Goal: Feedback & Contribution: Contribute content

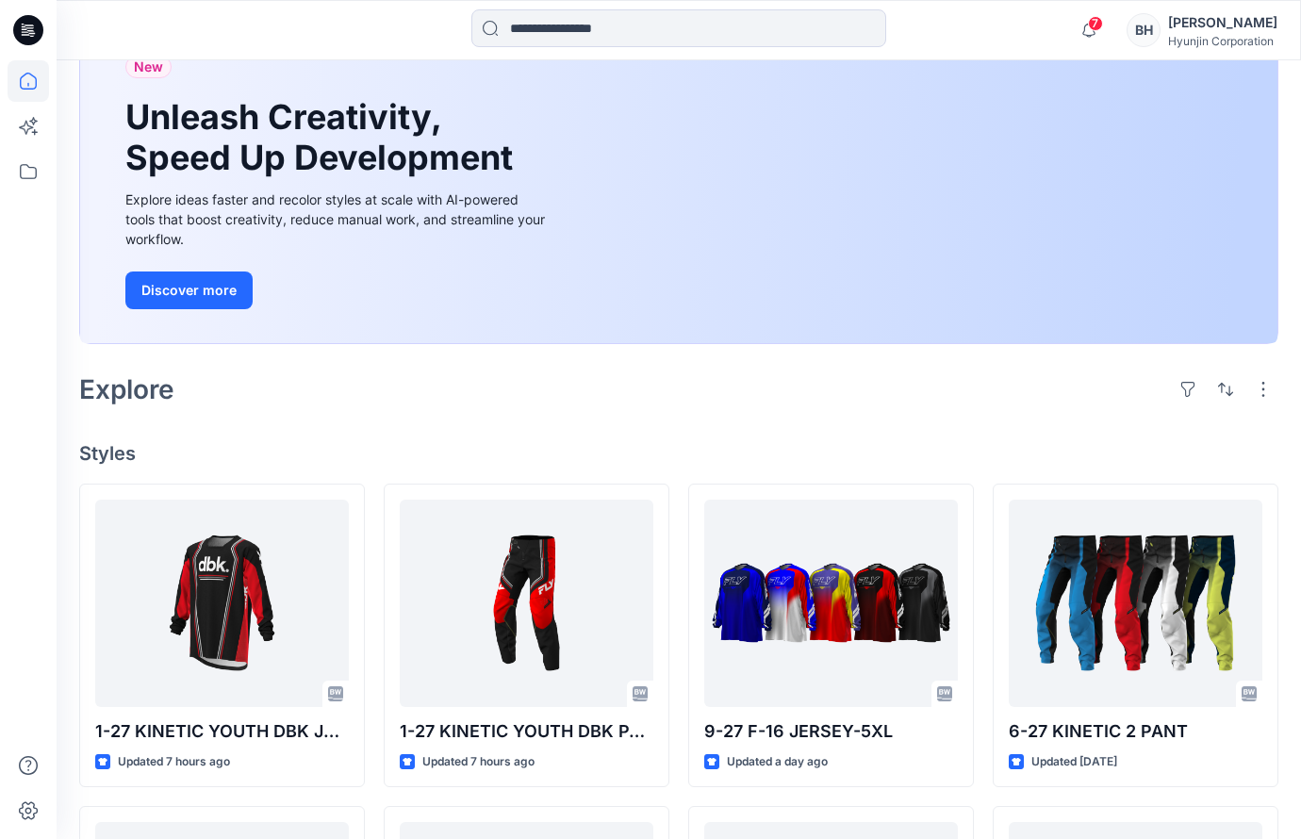
scroll to position [221, 0]
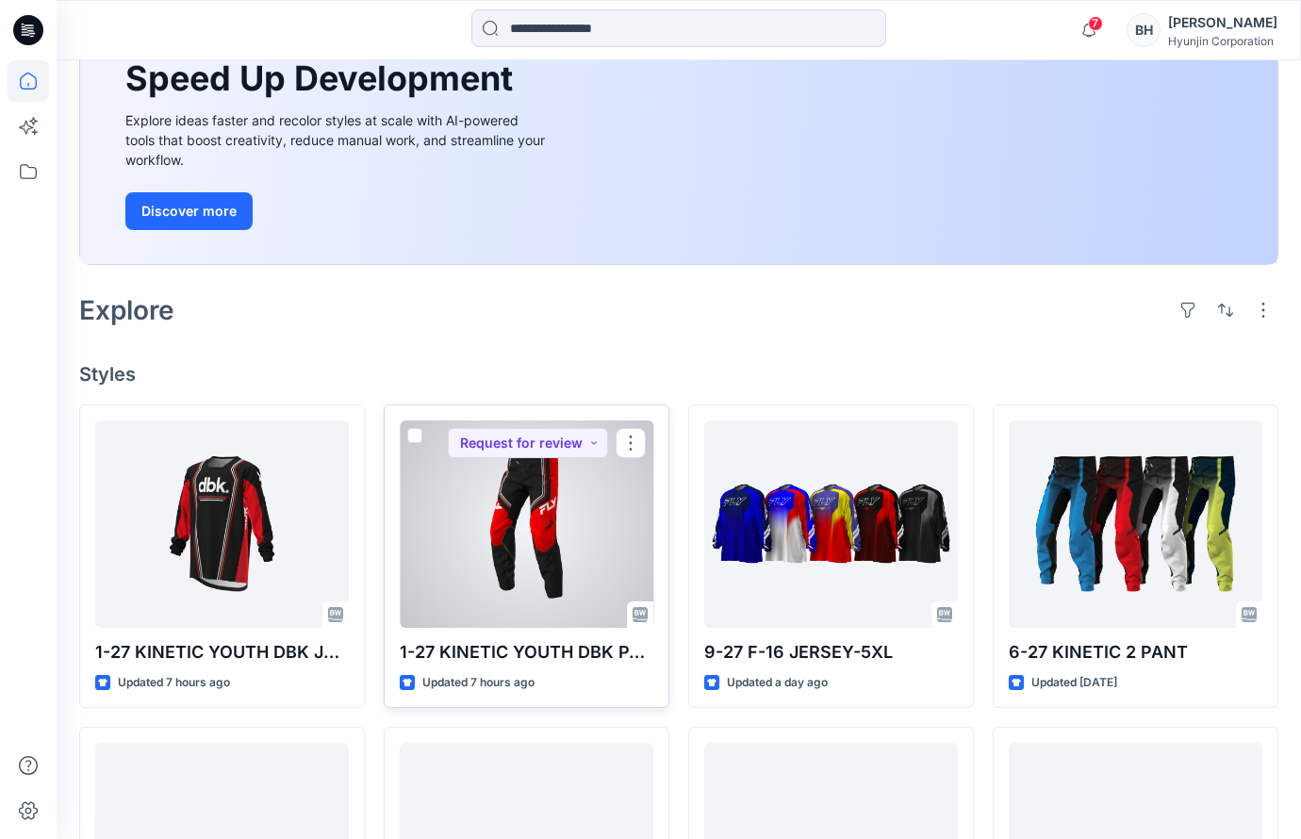
click at [539, 466] on div at bounding box center [527, 523] width 254 height 207
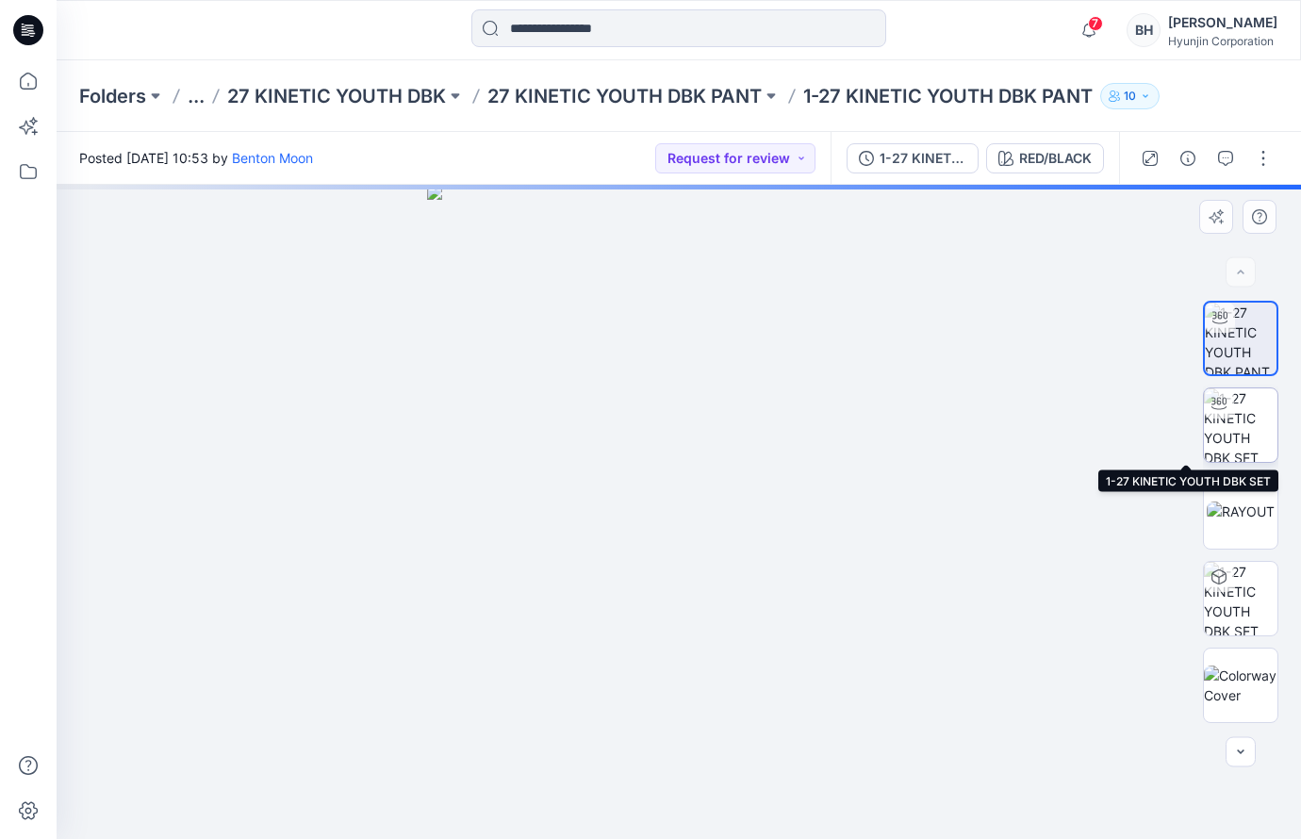
click at [1247, 426] on img at bounding box center [1241, 425] width 74 height 74
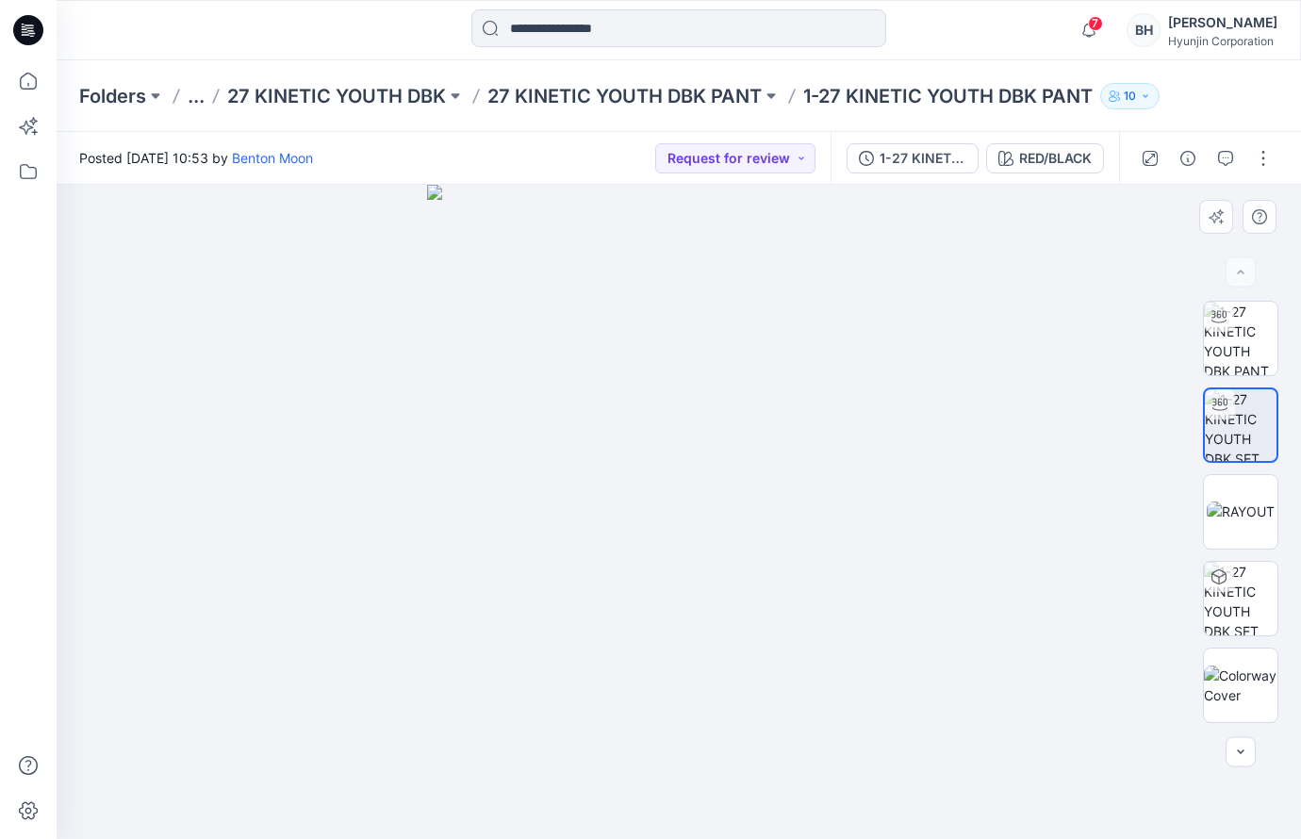
drag, startPoint x: 502, startPoint y: 436, endPoint x: 816, endPoint y: 450, distance: 314.2
click at [816, 450] on div at bounding box center [679, 512] width 1244 height 654
click at [815, 155] on button "Request for review" at bounding box center [735, 158] width 160 height 30
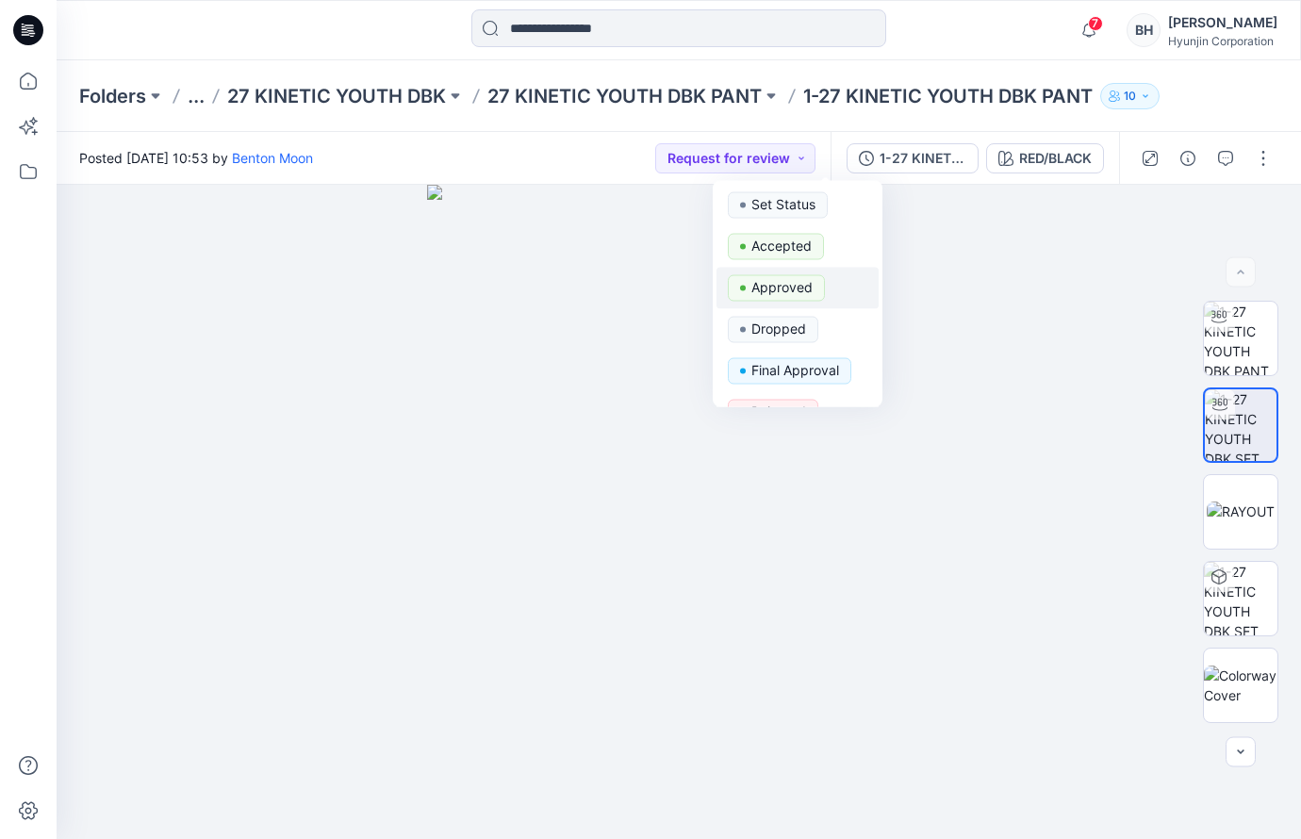
click at [767, 275] on p "Approved" at bounding box center [781, 287] width 61 height 25
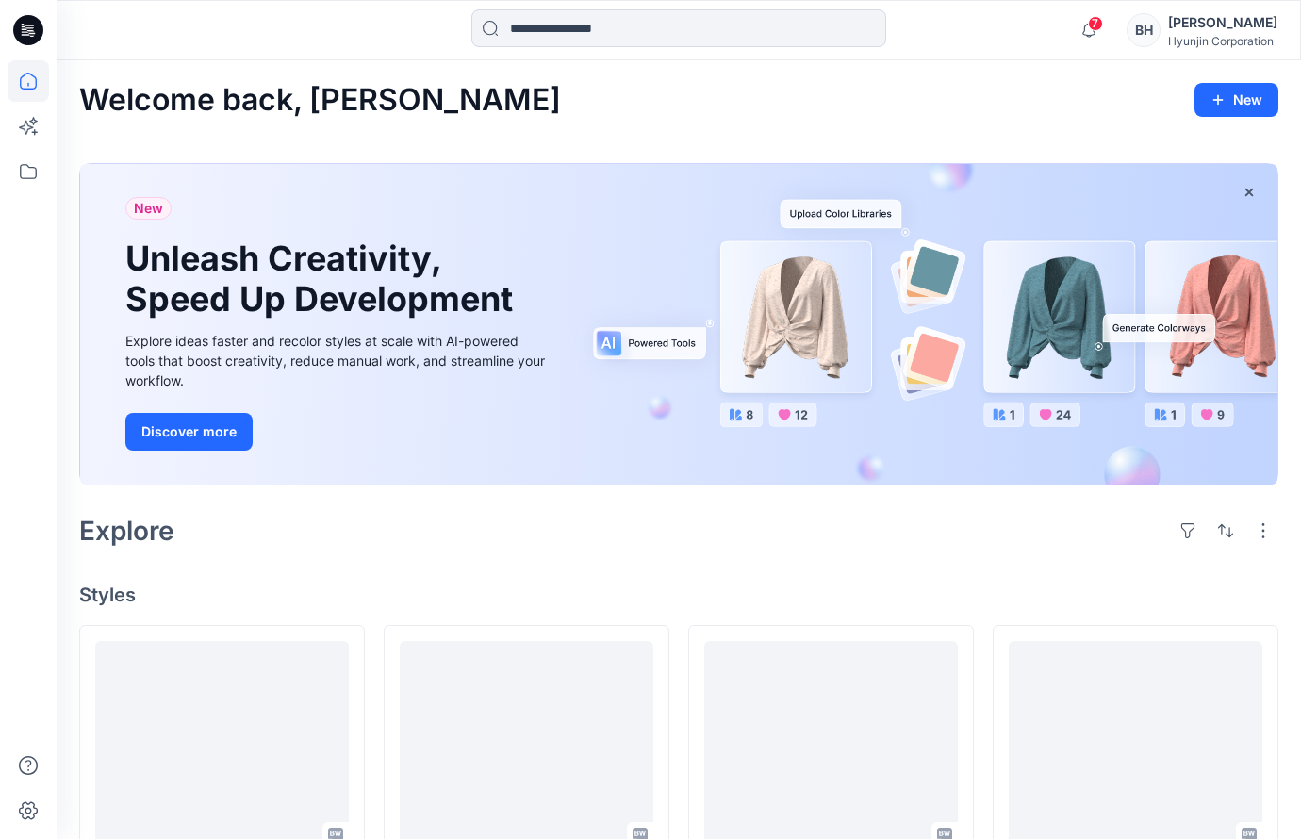
scroll to position [221, 0]
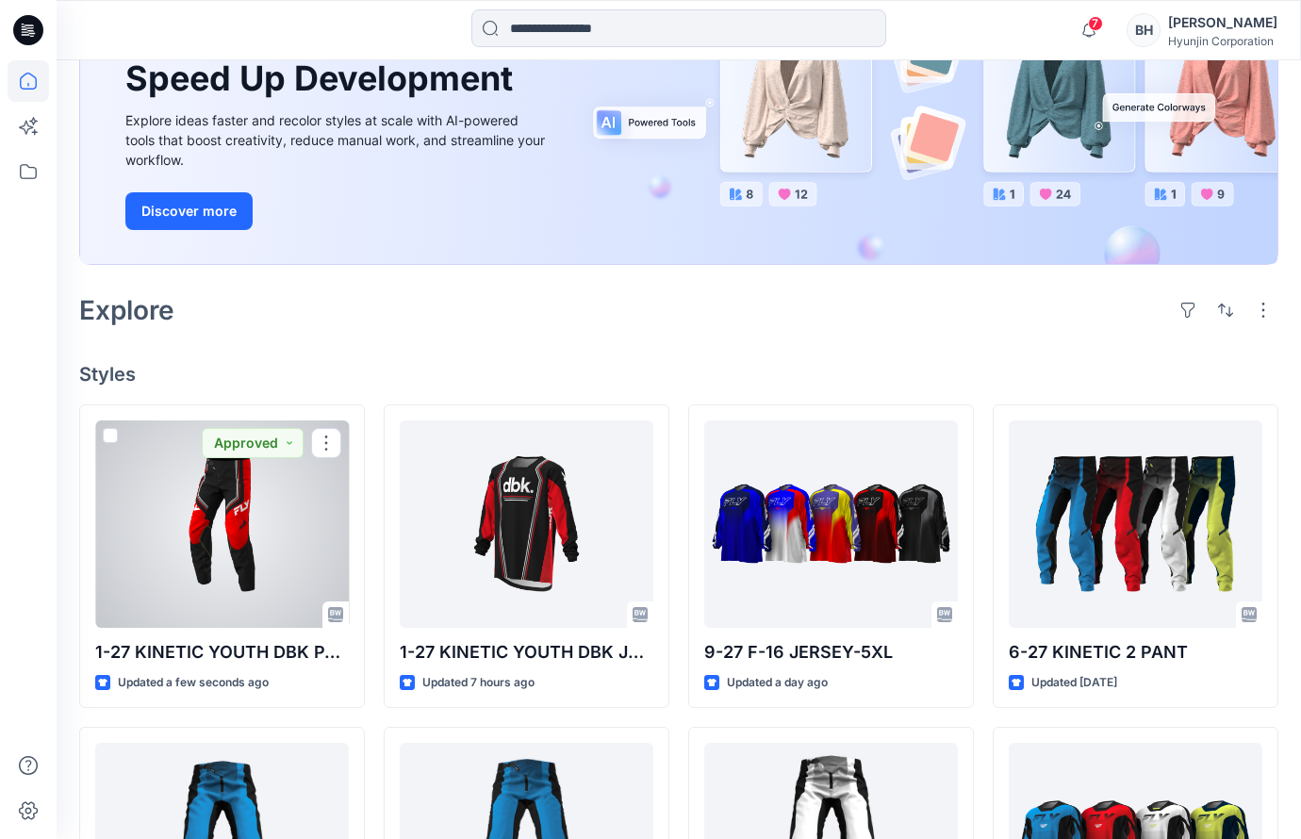
click at [240, 475] on div at bounding box center [222, 523] width 254 height 207
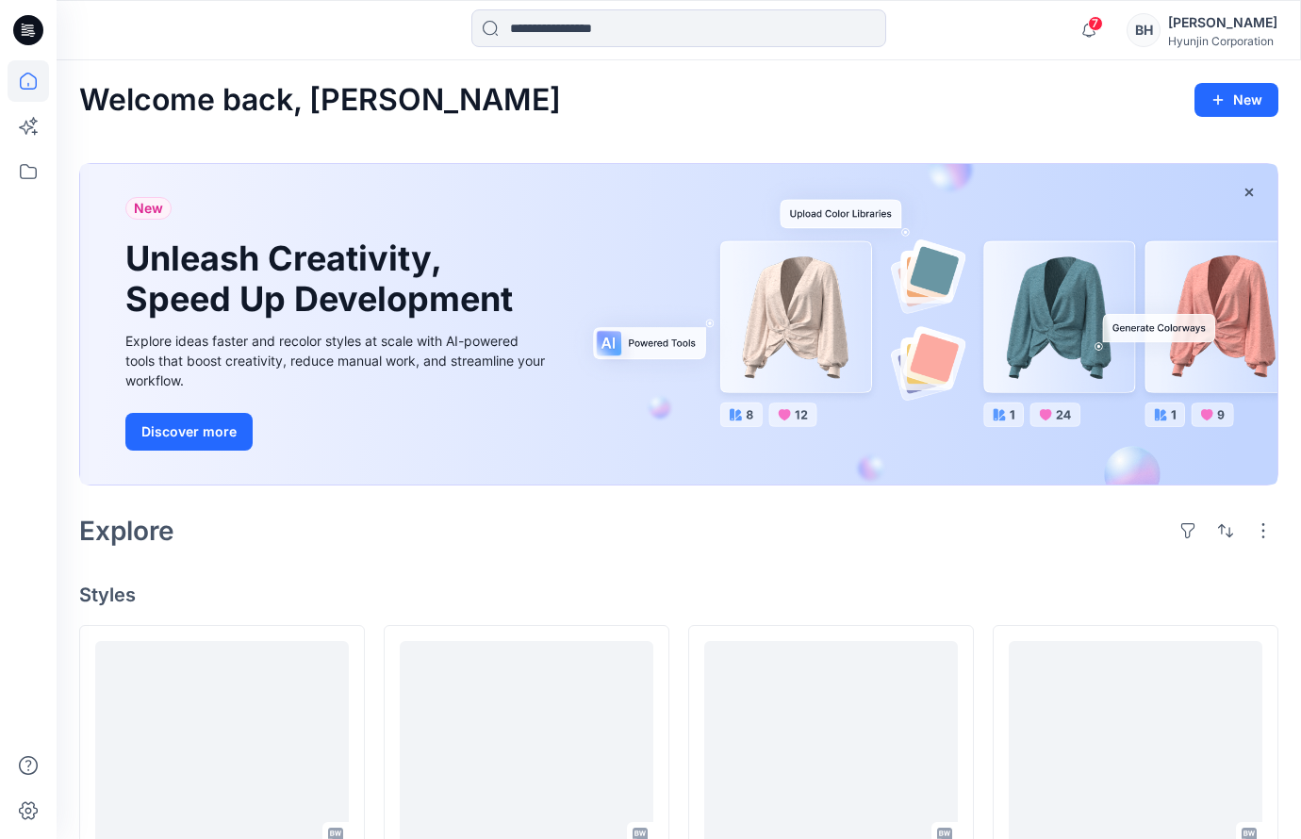
scroll to position [221, 0]
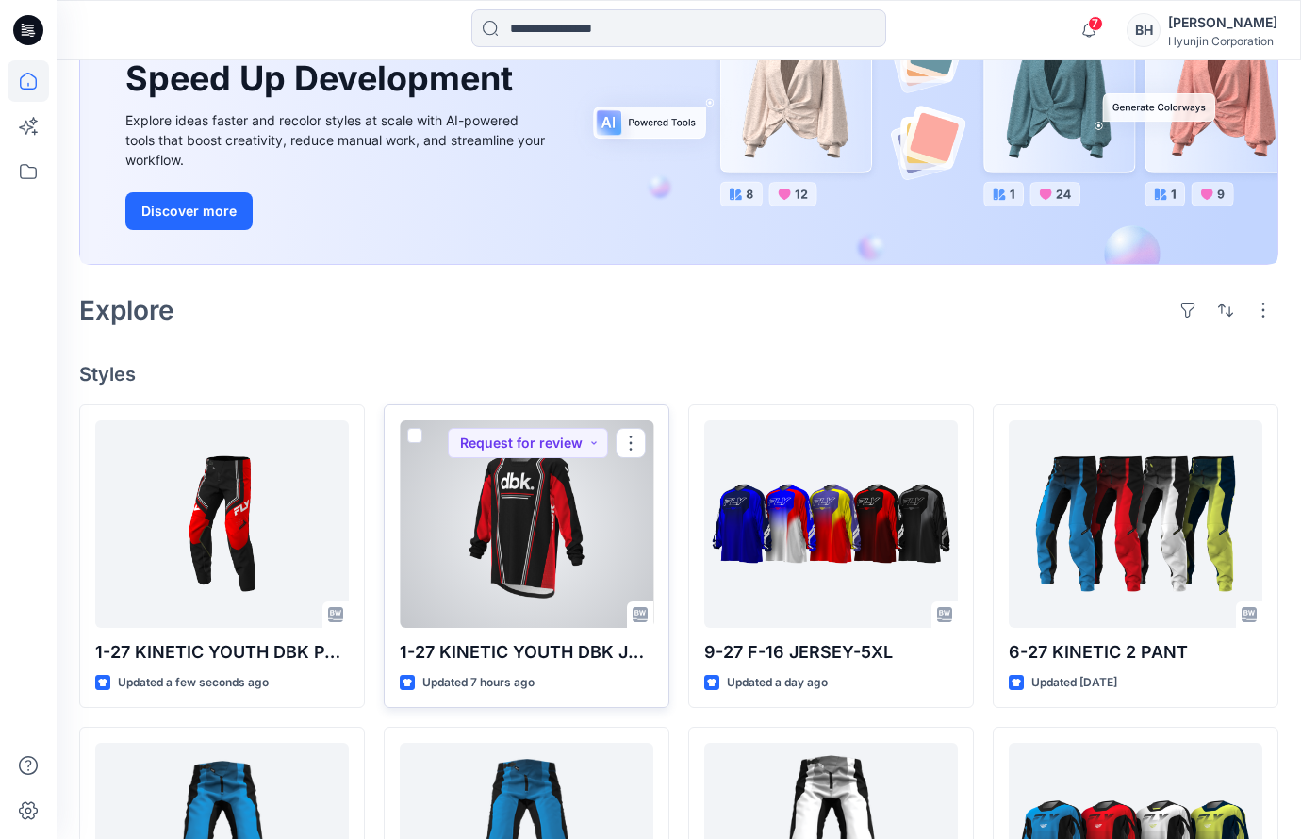
click at [546, 451] on div at bounding box center [527, 523] width 254 height 207
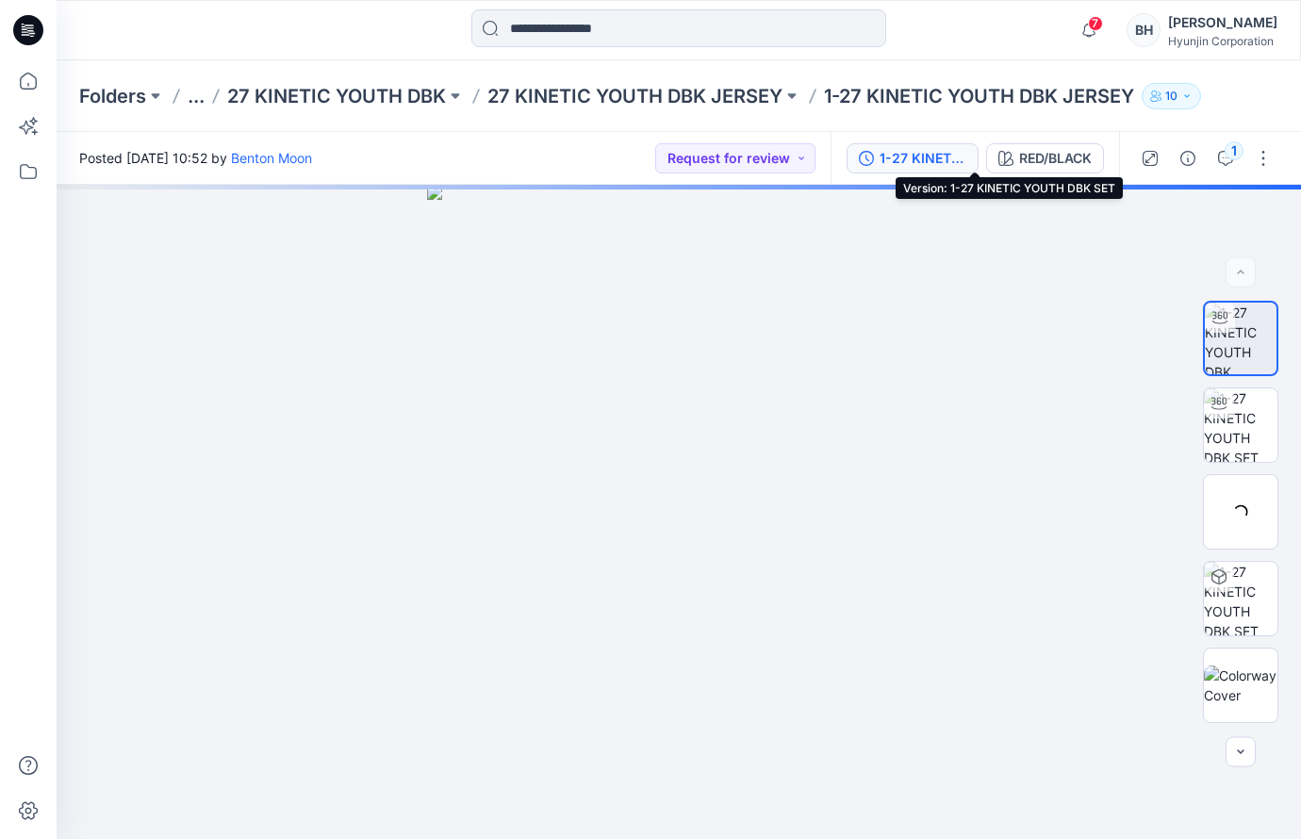
click at [966, 160] on div "1-27 KINETIC YOUTH DBK SET" at bounding box center [922, 158] width 87 height 21
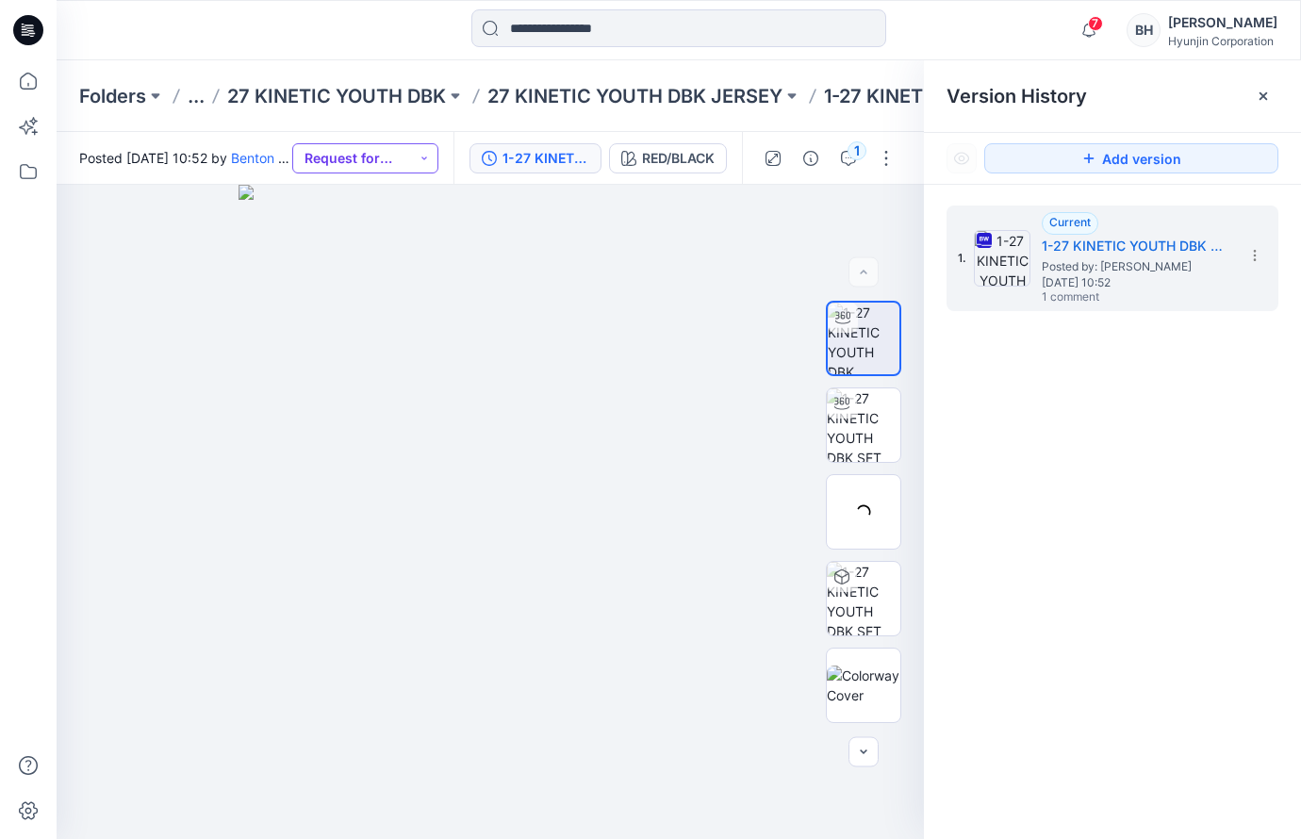
click at [438, 156] on button "Request for review" at bounding box center [365, 158] width 146 height 30
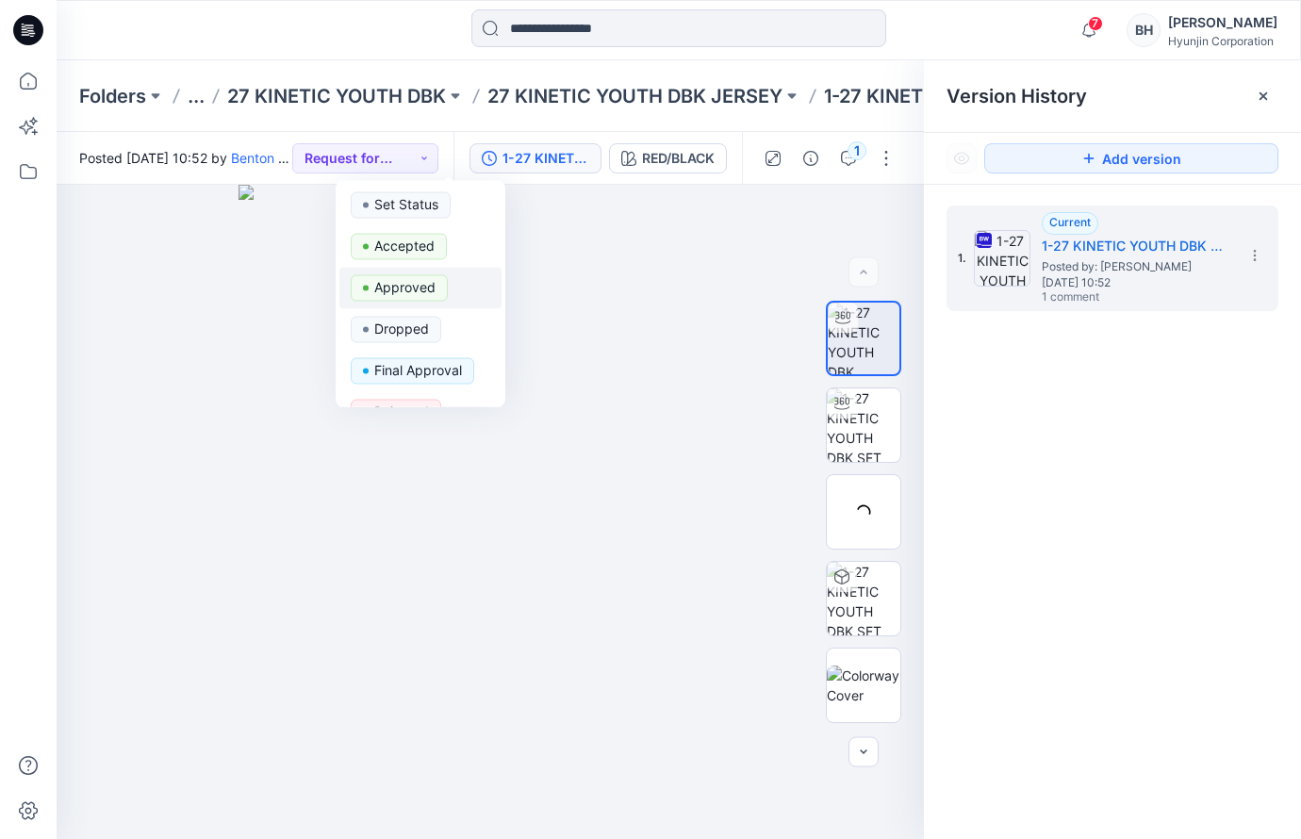
click at [374, 275] on p "Approved" at bounding box center [404, 287] width 61 height 25
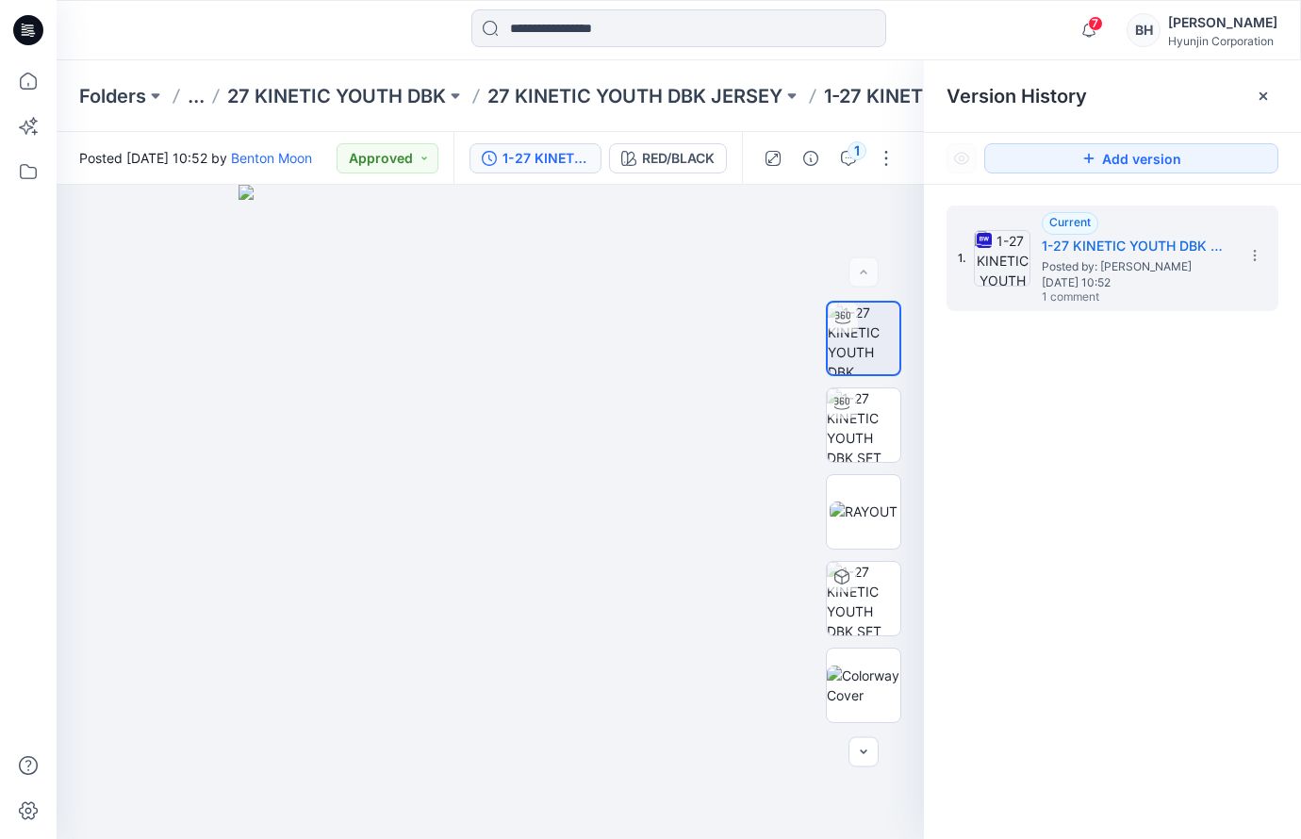
click at [343, 51] on div "7 Notifications [PERSON_NAME] shared 1-27 KINETIC YOUTH DBK SET in 27 KINETIC Y…" at bounding box center [679, 30] width 1244 height 60
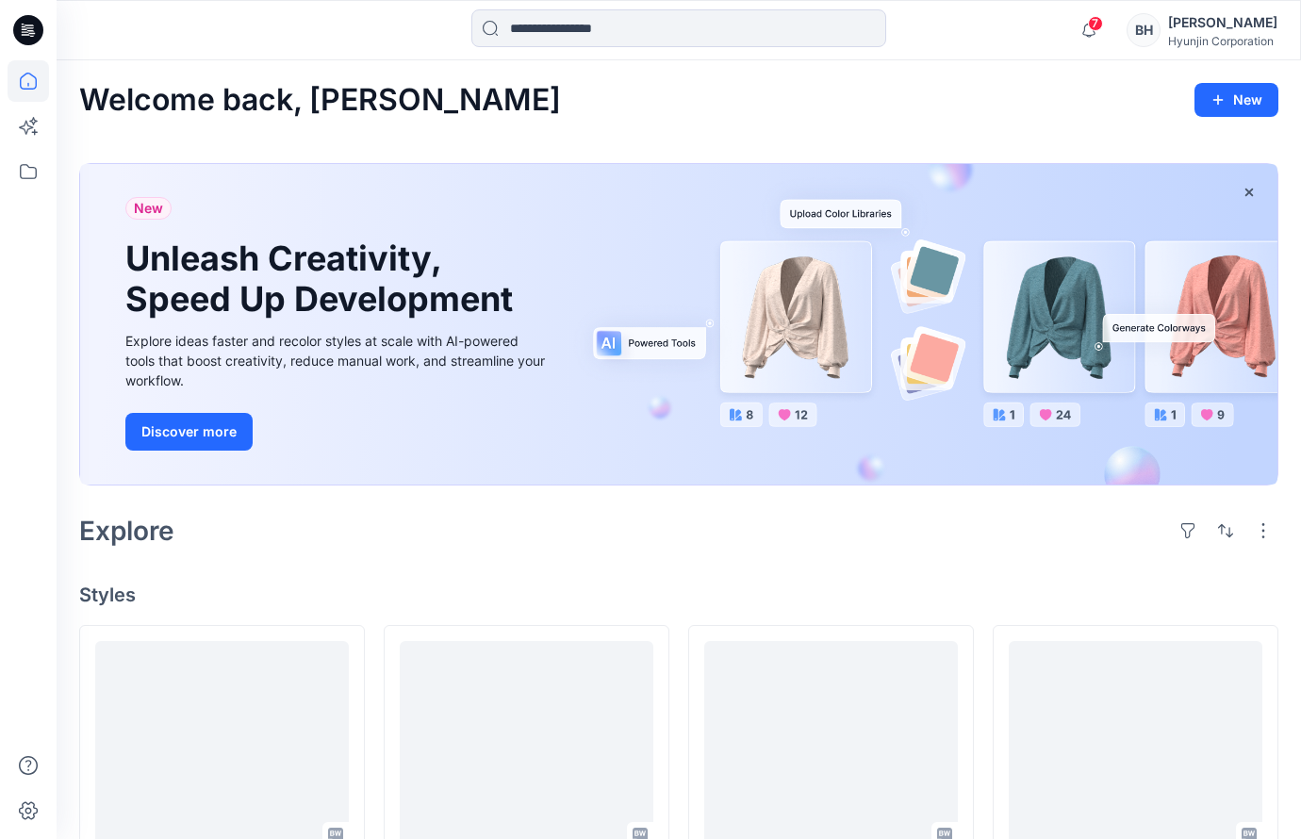
scroll to position [221, 0]
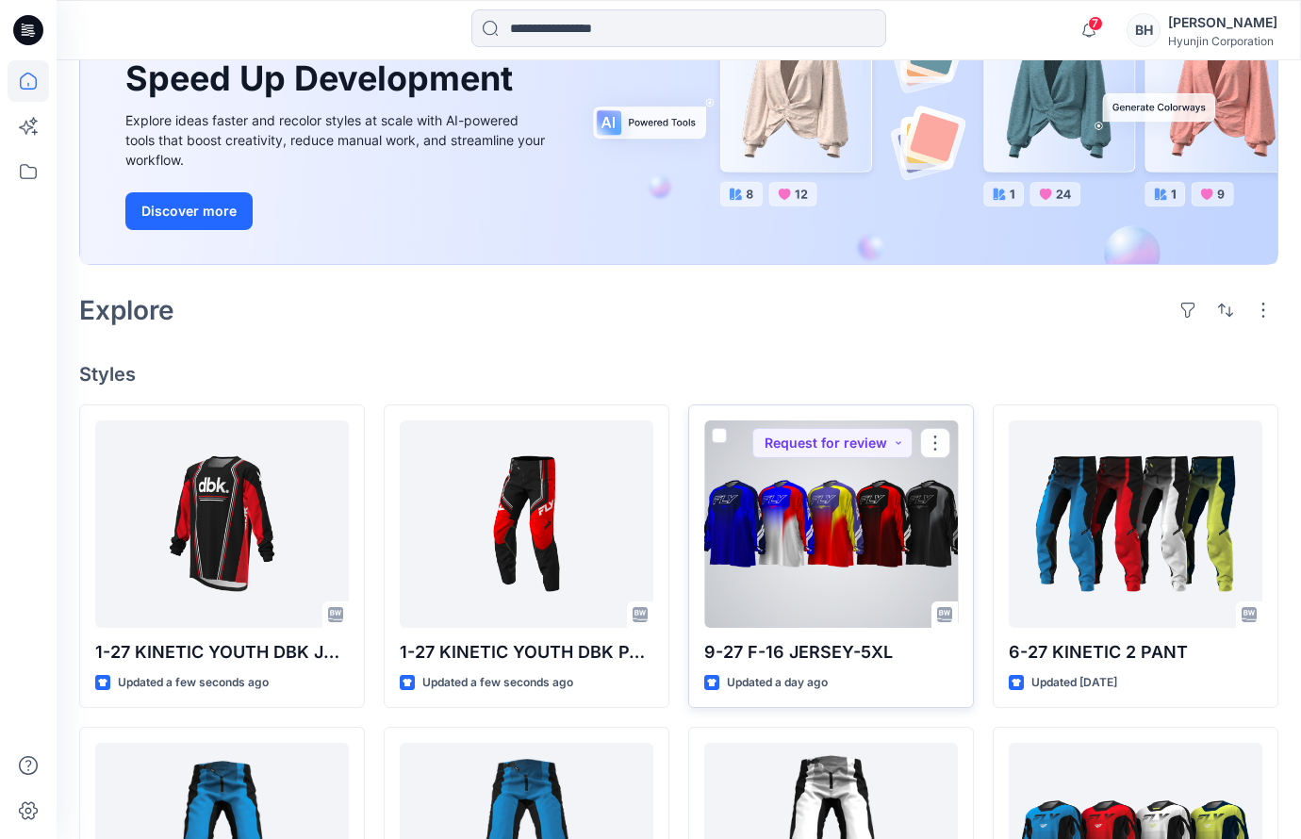
click at [835, 444] on div at bounding box center [831, 523] width 254 height 207
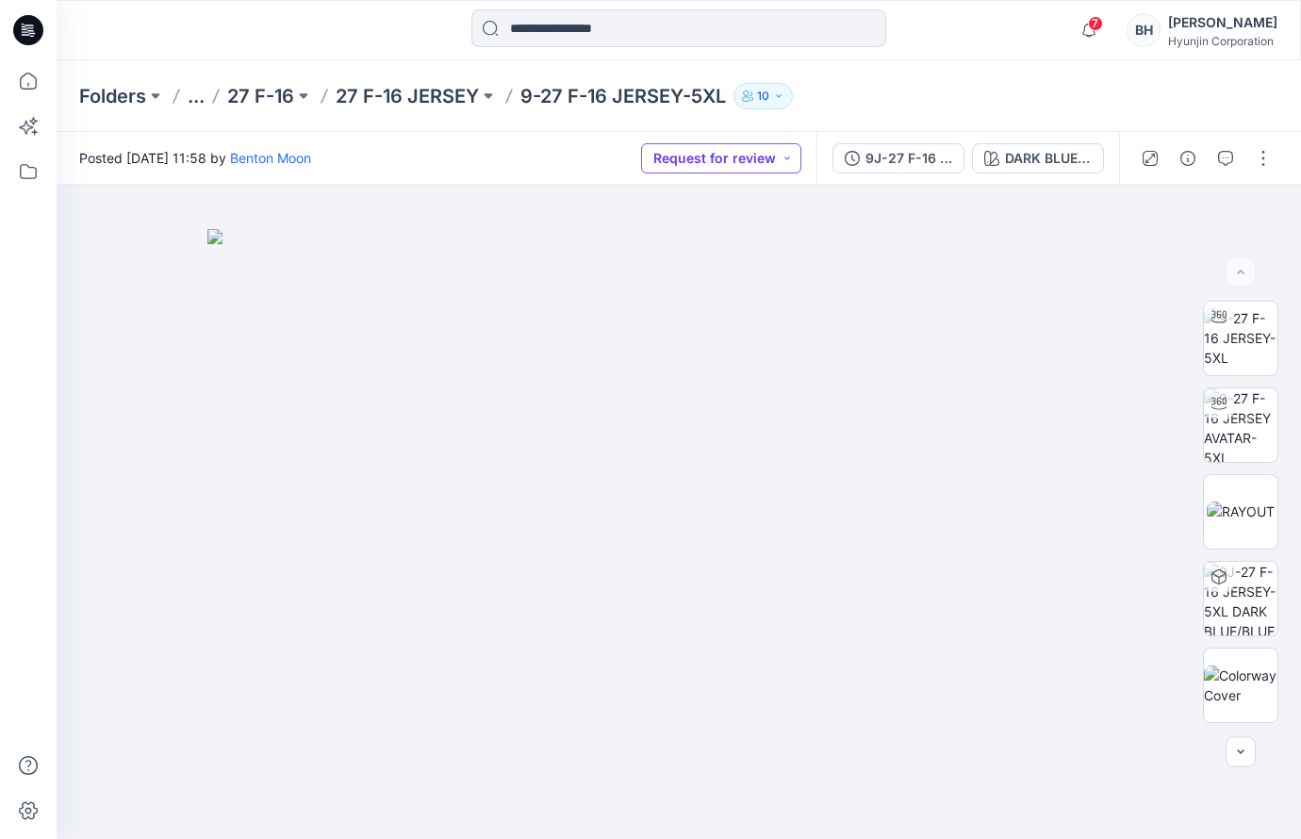
click at [799, 163] on button "Request for review" at bounding box center [721, 158] width 160 height 30
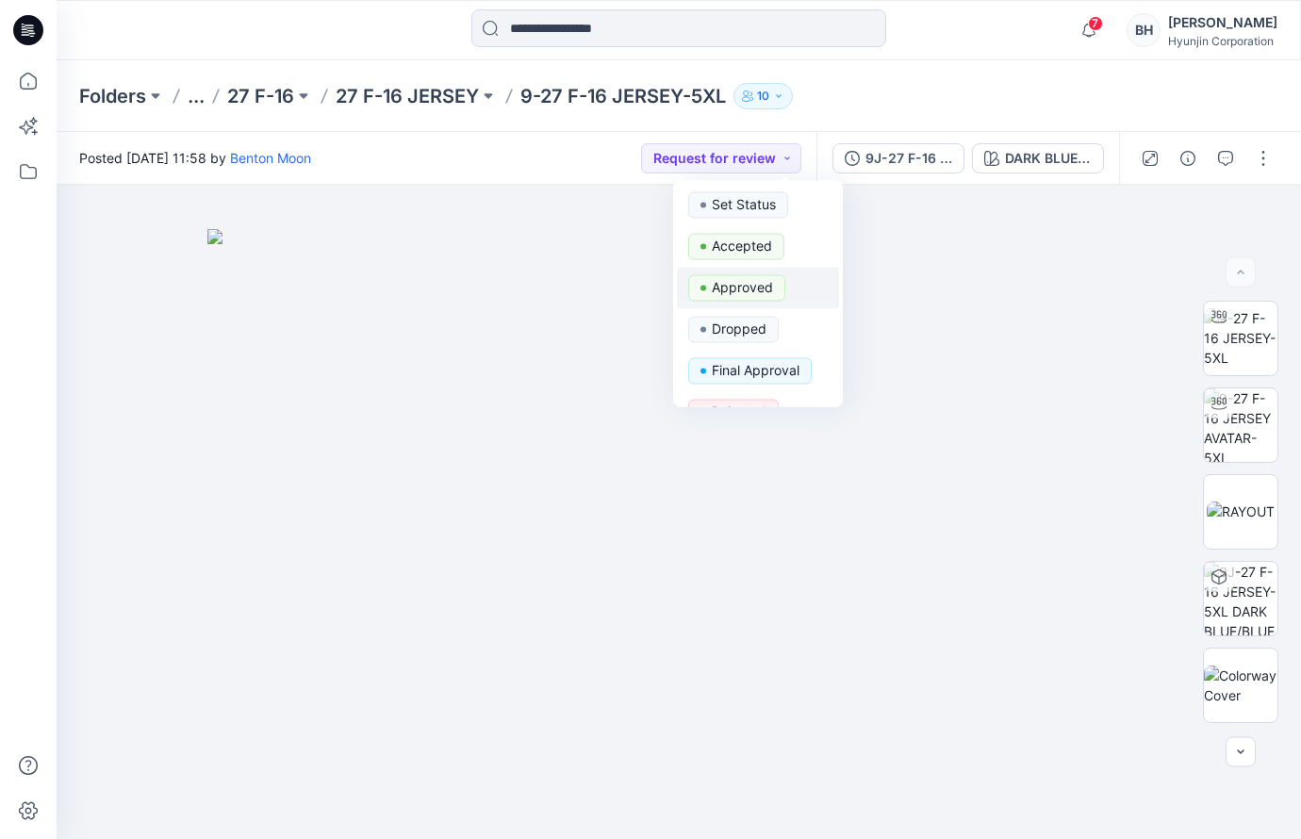
click at [739, 277] on p "Approved" at bounding box center [742, 287] width 61 height 25
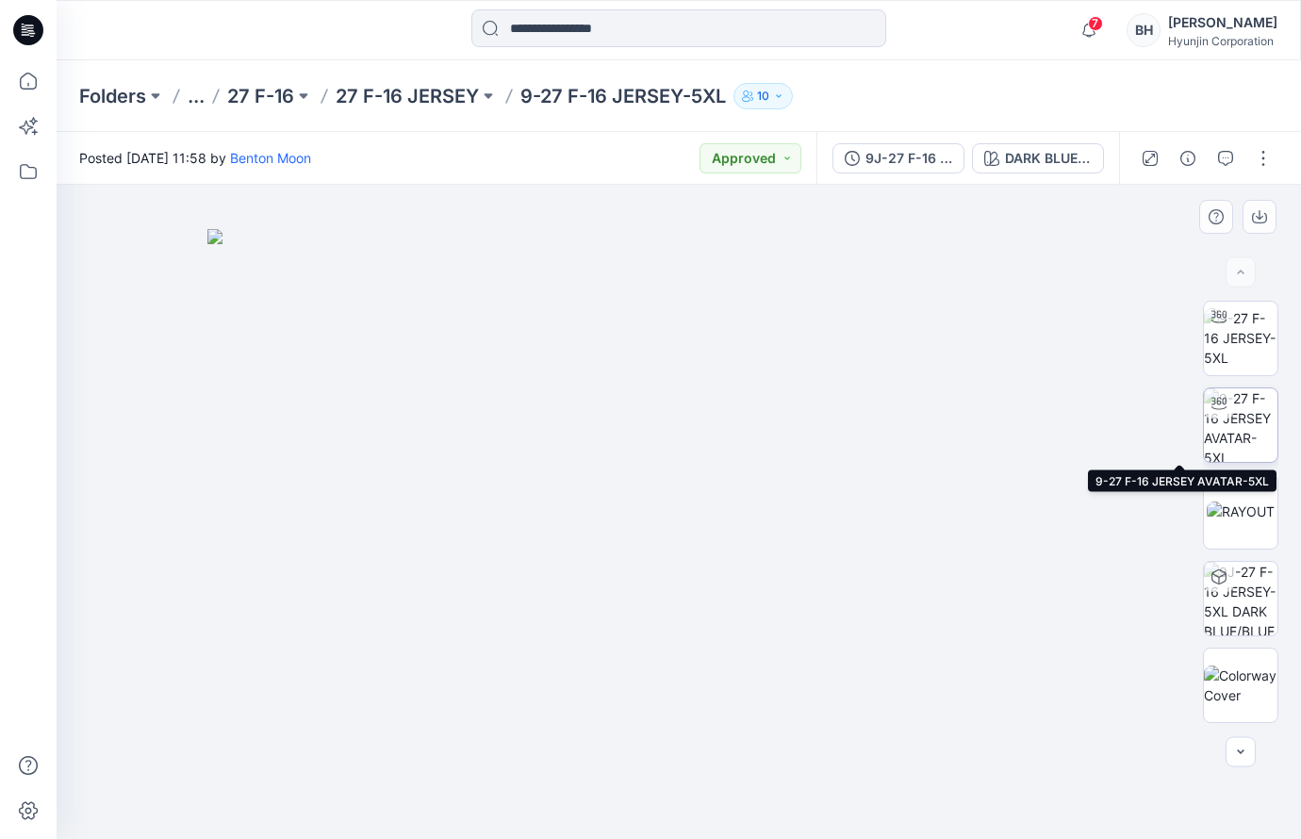
click at [1243, 428] on img at bounding box center [1241, 425] width 74 height 74
drag, startPoint x: 796, startPoint y: 411, endPoint x: 961, endPoint y: 394, distance: 166.8
click at [961, 394] on div at bounding box center [679, 512] width 1244 height 654
drag, startPoint x: 692, startPoint y: 396, endPoint x: 535, endPoint y: 398, distance: 156.5
click at [535, 398] on div at bounding box center [679, 512] width 1244 height 654
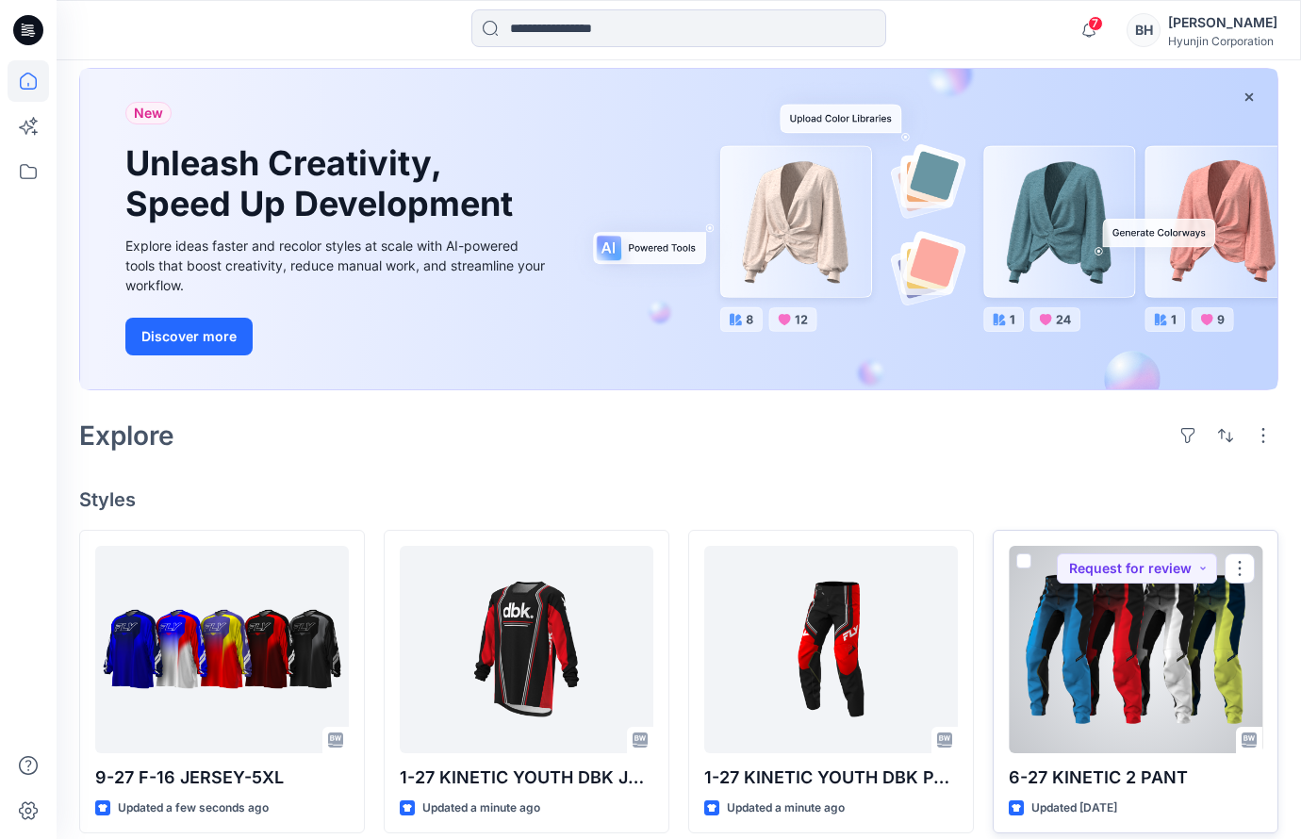
scroll to position [92, 0]
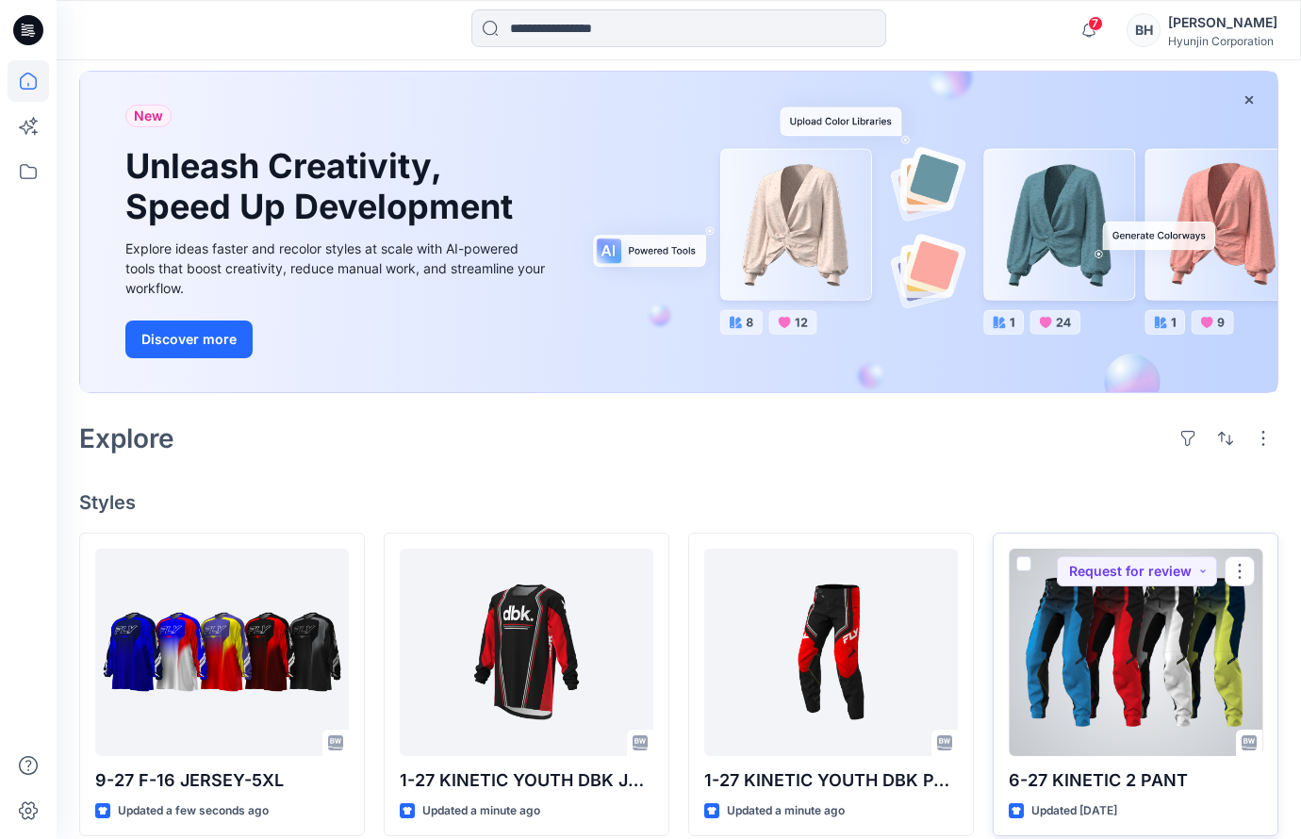
click at [1142, 585] on div at bounding box center [1136, 652] width 254 height 207
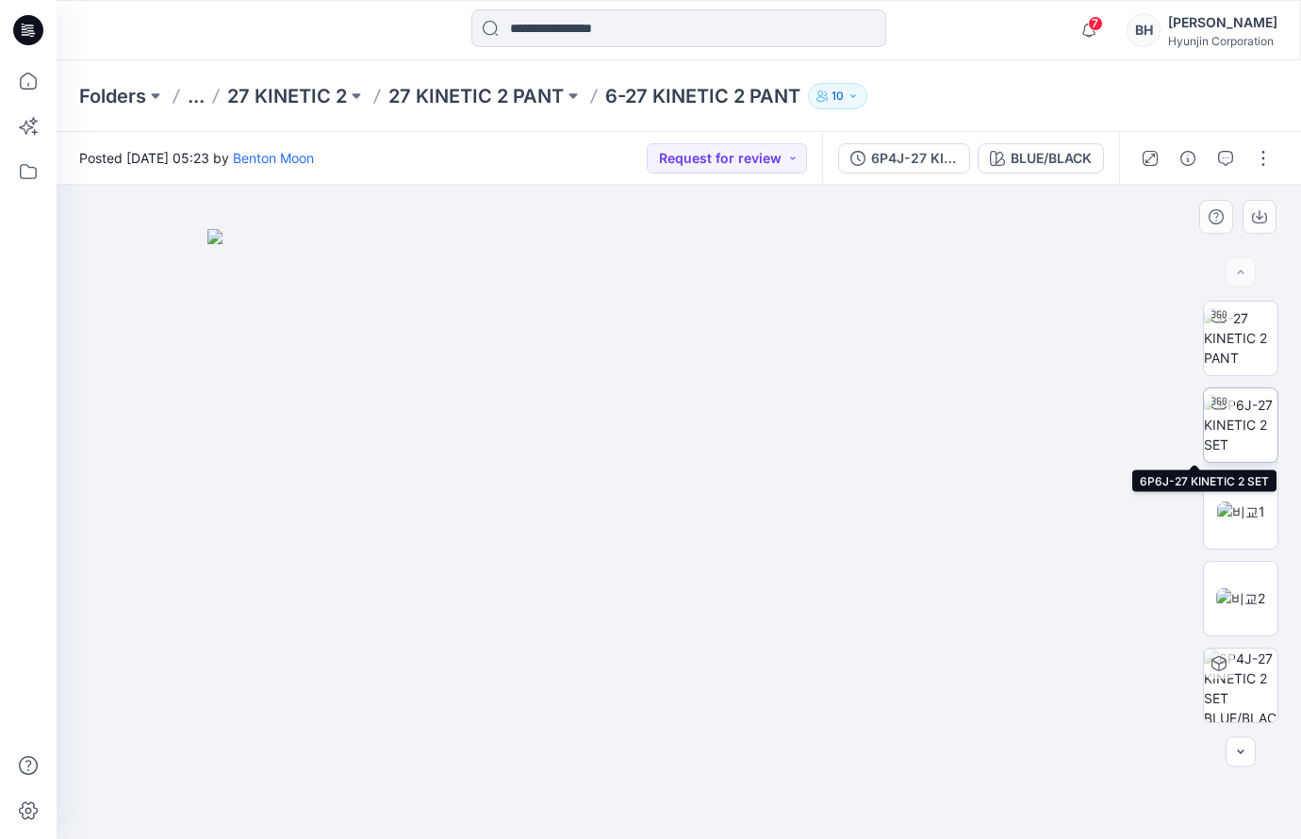
click at [1238, 417] on img at bounding box center [1241, 424] width 74 height 59
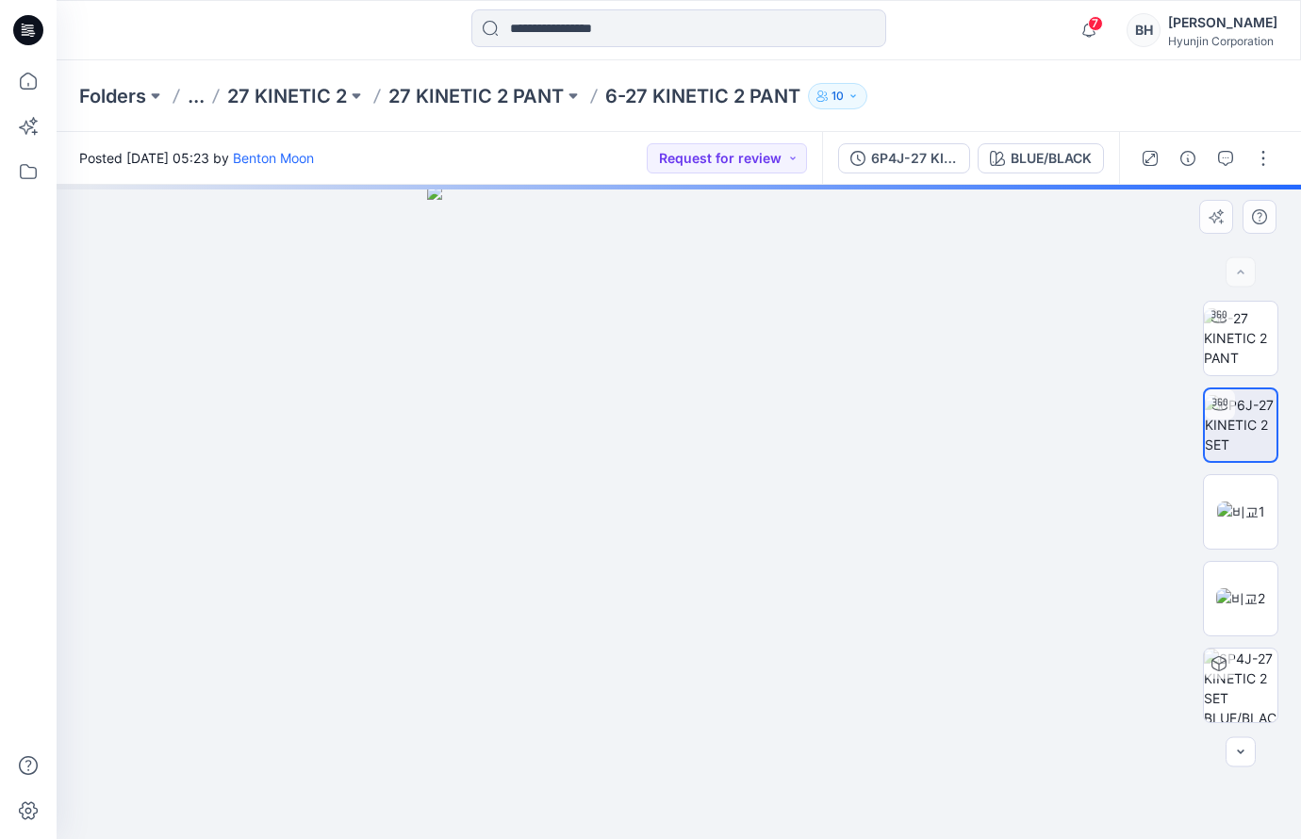
drag, startPoint x: 600, startPoint y: 409, endPoint x: 782, endPoint y: 409, distance: 181.9
click at [782, 409] on div at bounding box center [679, 512] width 1244 height 654
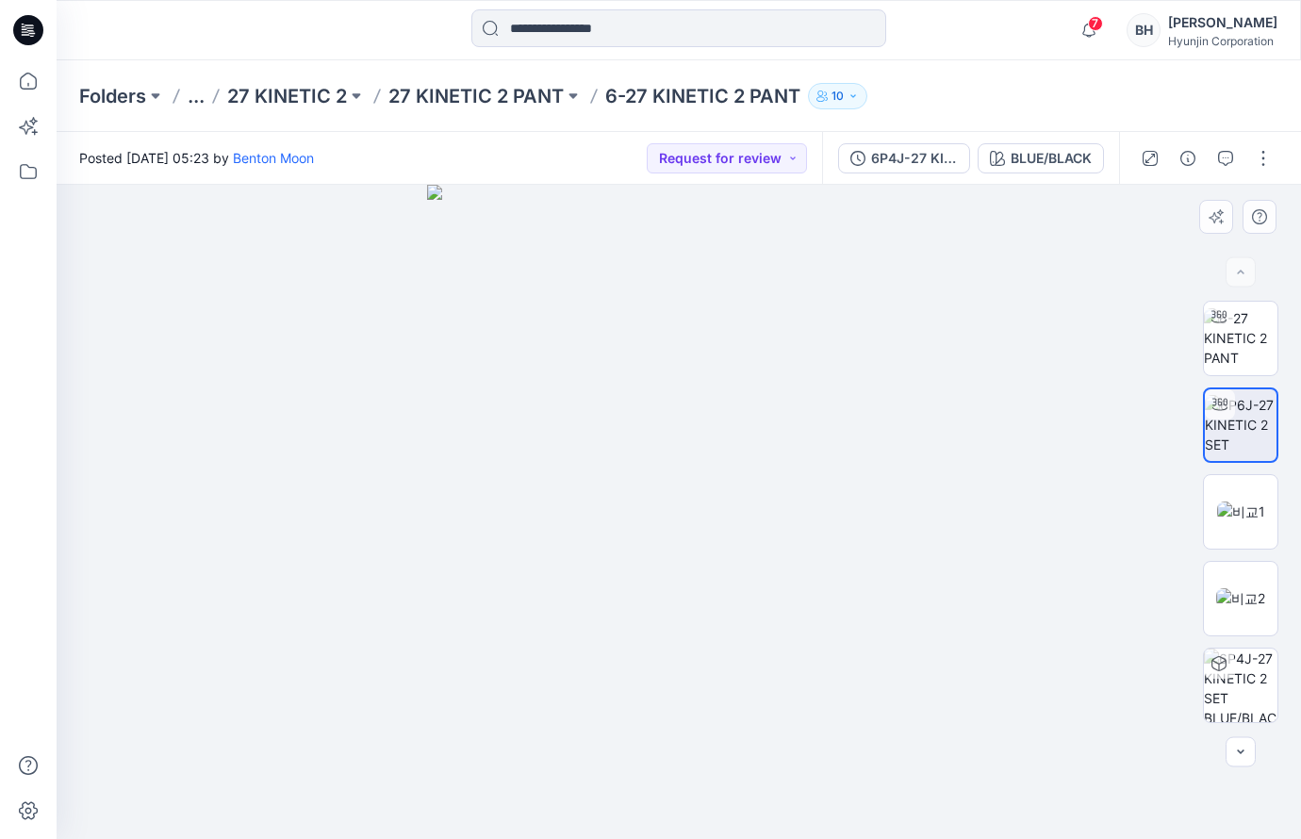
drag, startPoint x: 657, startPoint y: 411, endPoint x: 1041, endPoint y: 395, distance: 384.0
click at [1041, 395] on div at bounding box center [679, 512] width 1244 height 654
click at [1247, 516] on img at bounding box center [1241, 511] width 48 height 20
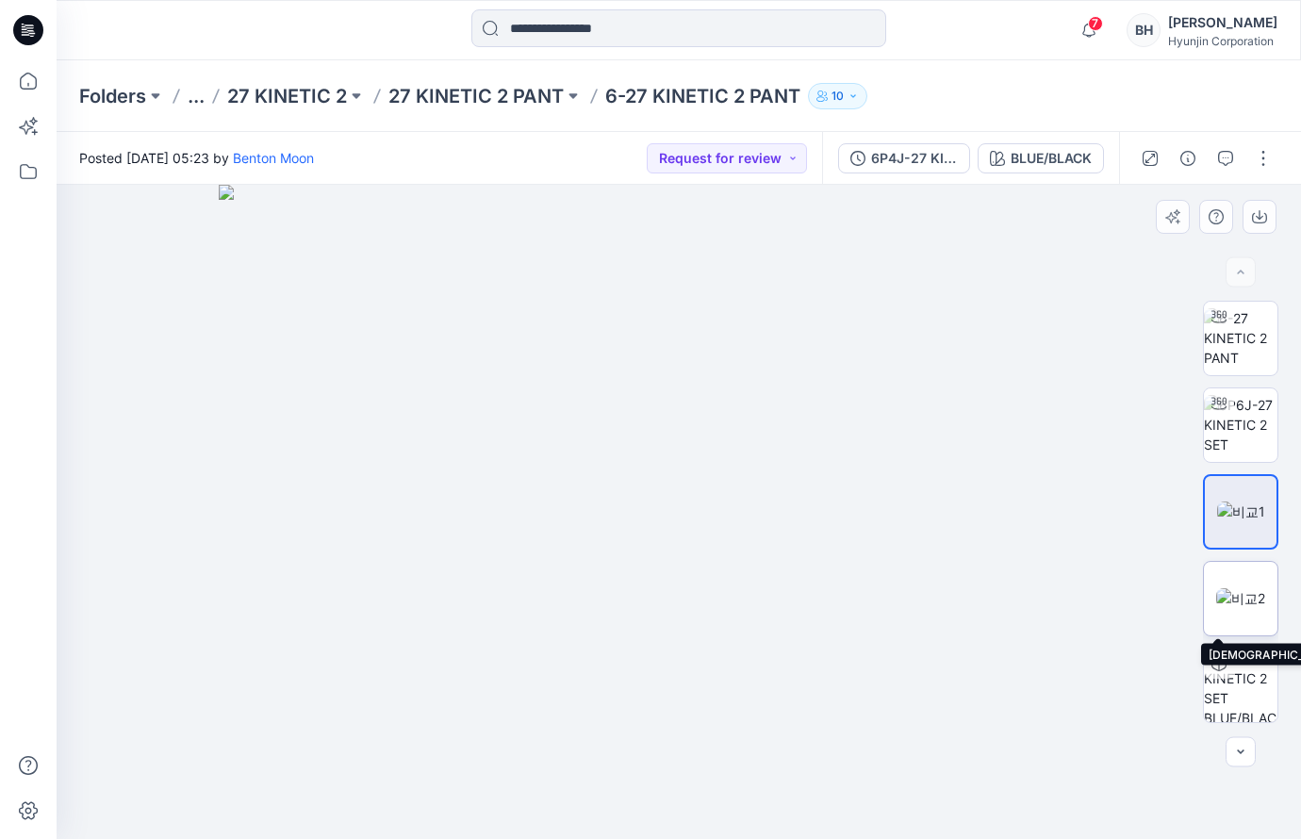
click at [1245, 608] on img at bounding box center [1240, 598] width 49 height 20
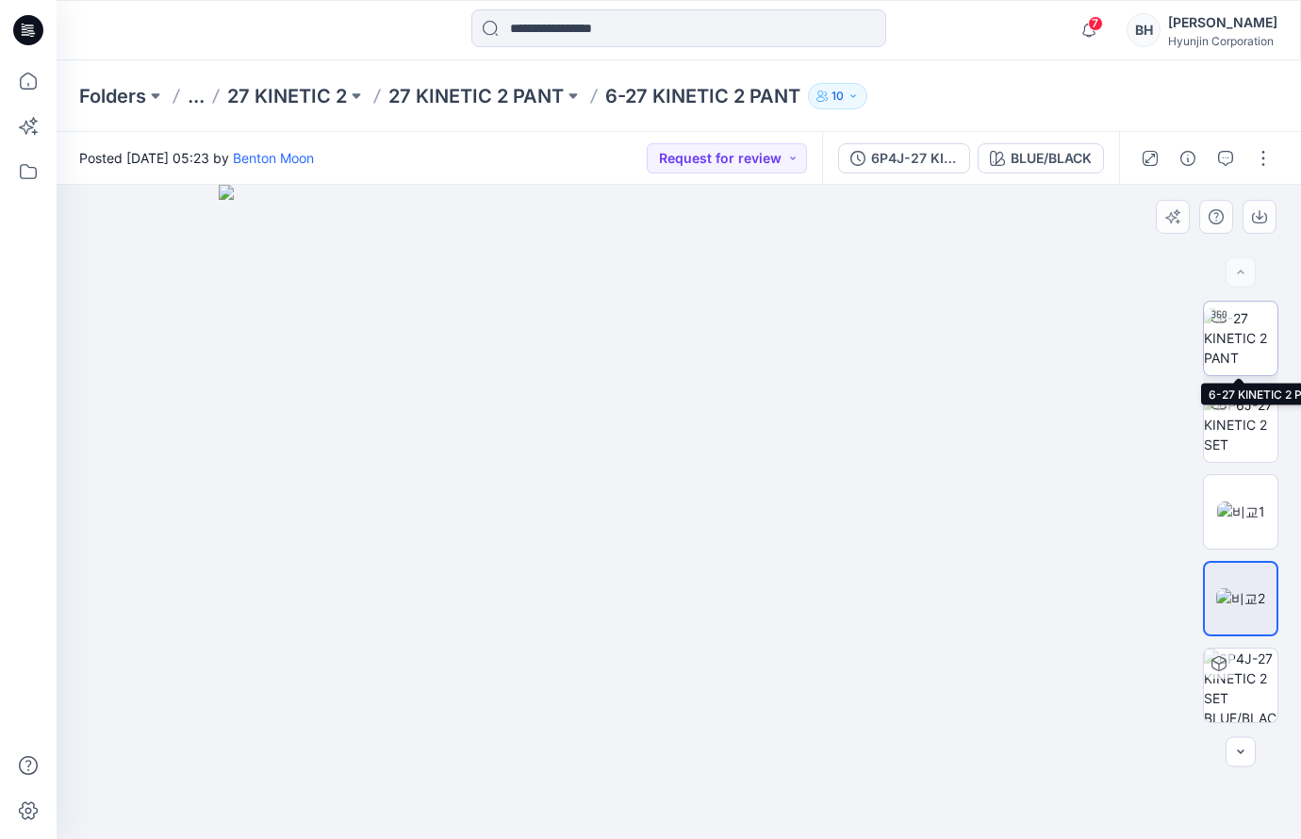
click at [1253, 346] on img at bounding box center [1241, 337] width 74 height 59
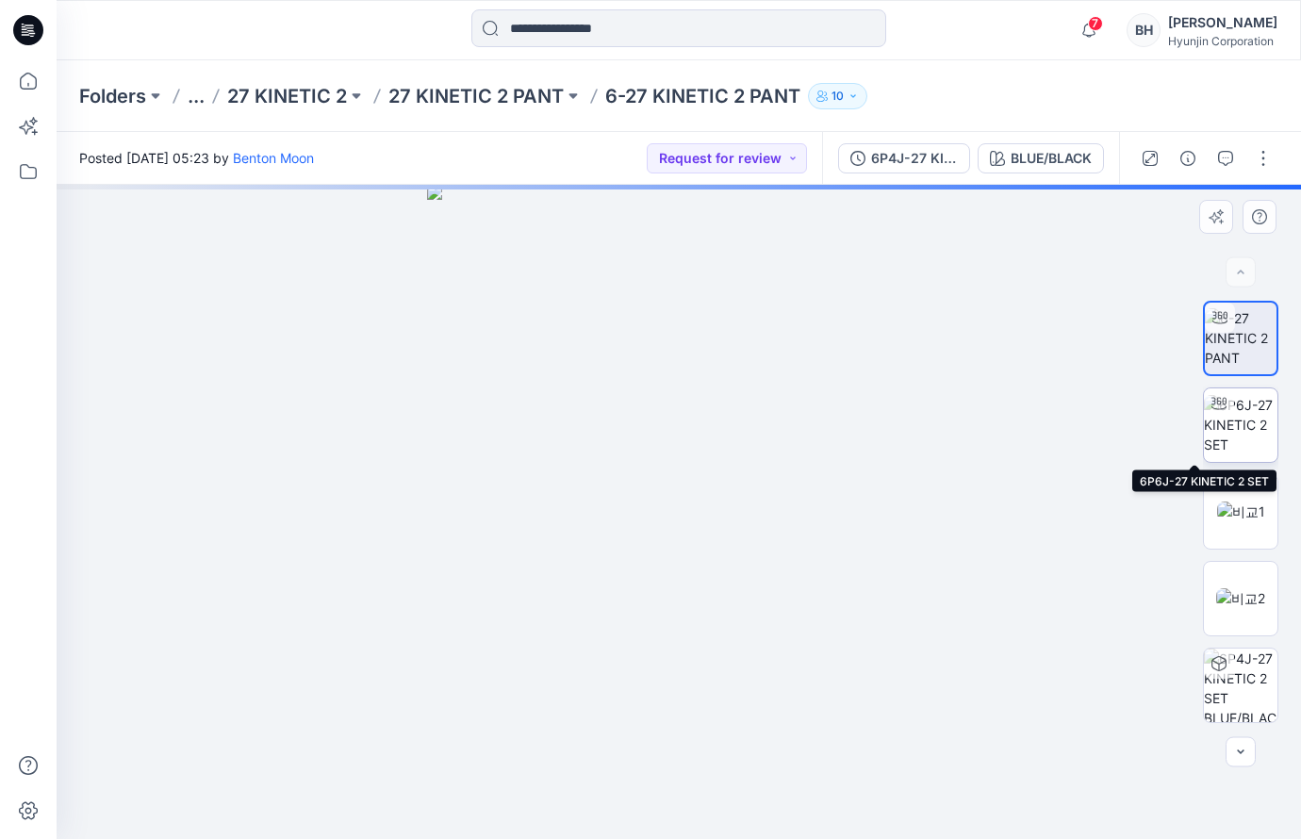
click at [1250, 435] on img at bounding box center [1241, 424] width 74 height 59
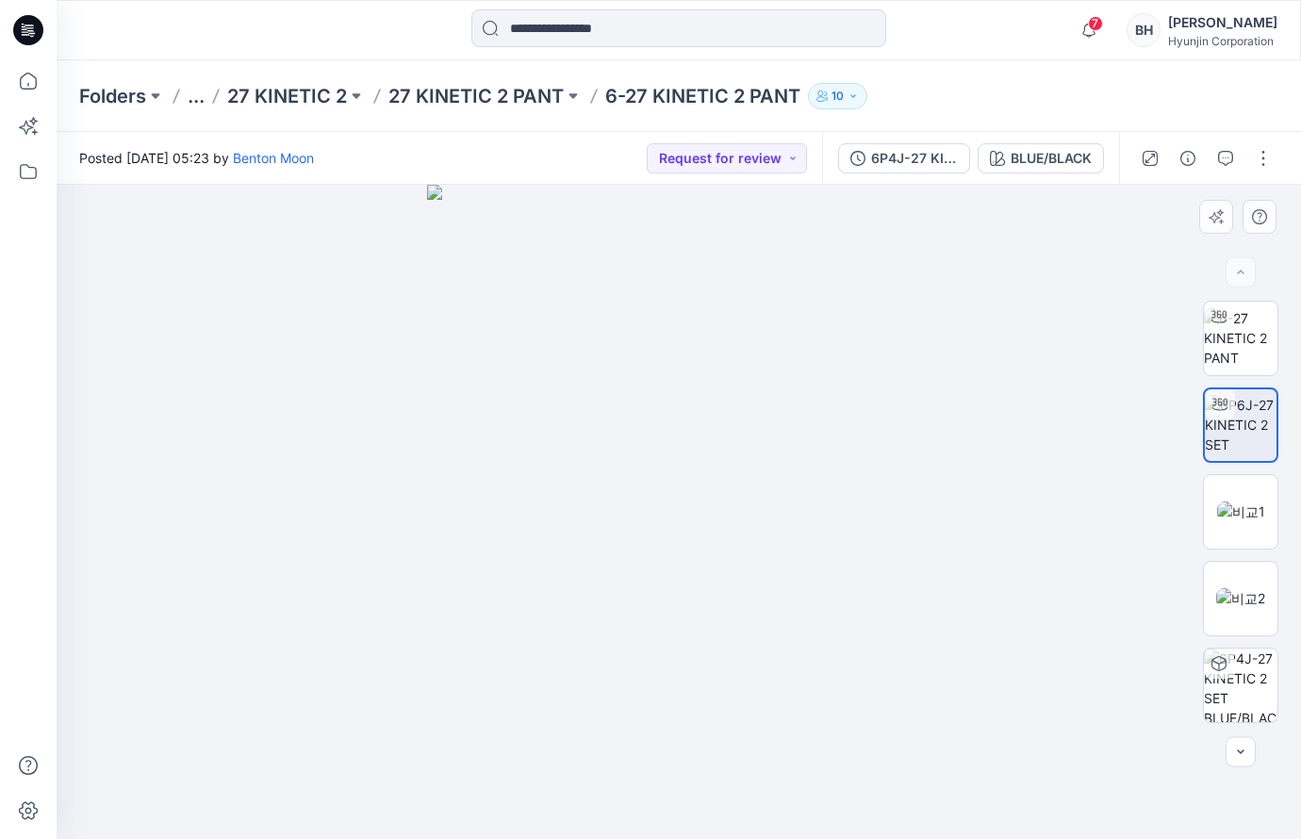
drag, startPoint x: 605, startPoint y: 400, endPoint x: 1003, endPoint y: 419, distance: 398.3
click at [1003, 419] on div at bounding box center [679, 512] width 1244 height 654
drag, startPoint x: 537, startPoint y: 410, endPoint x: 789, endPoint y: 419, distance: 251.9
click at [789, 419] on div at bounding box center [679, 512] width 1244 height 654
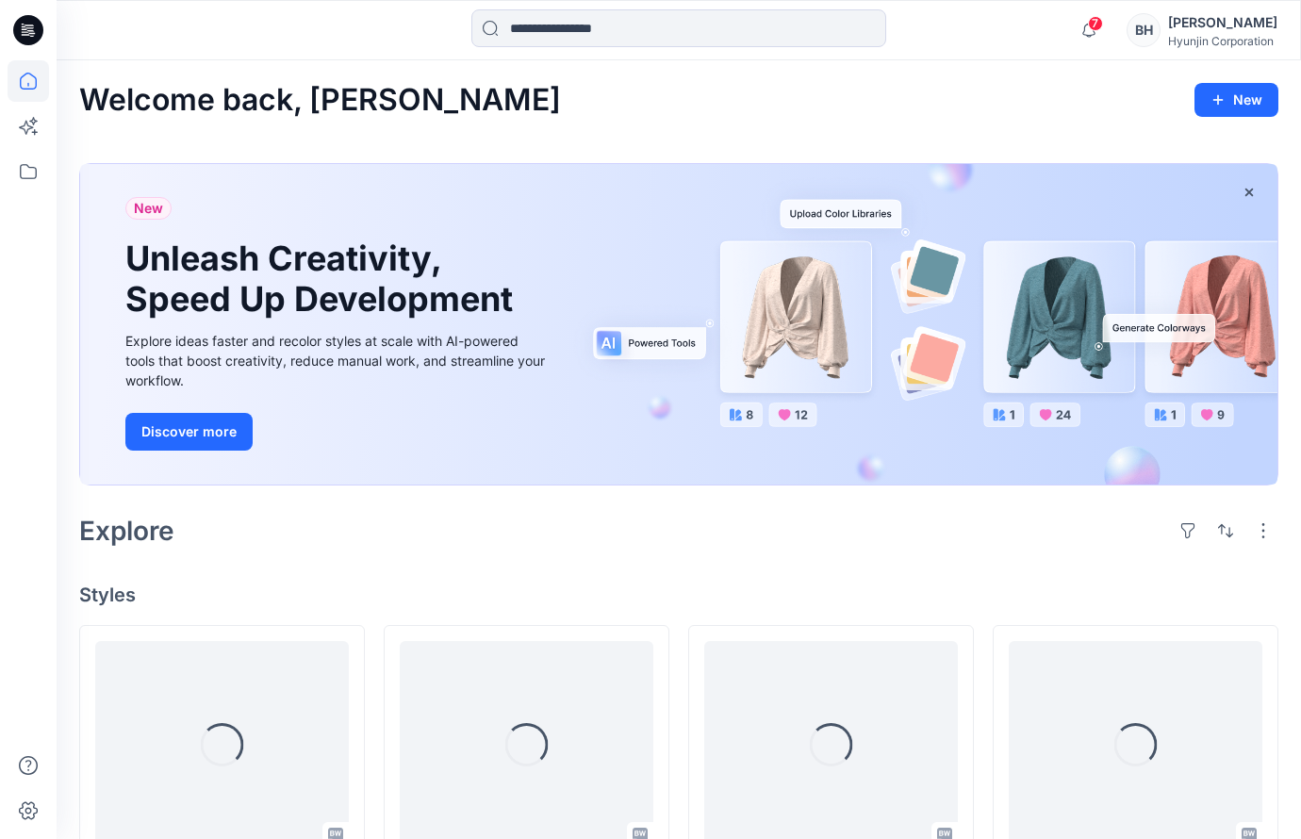
scroll to position [92, 0]
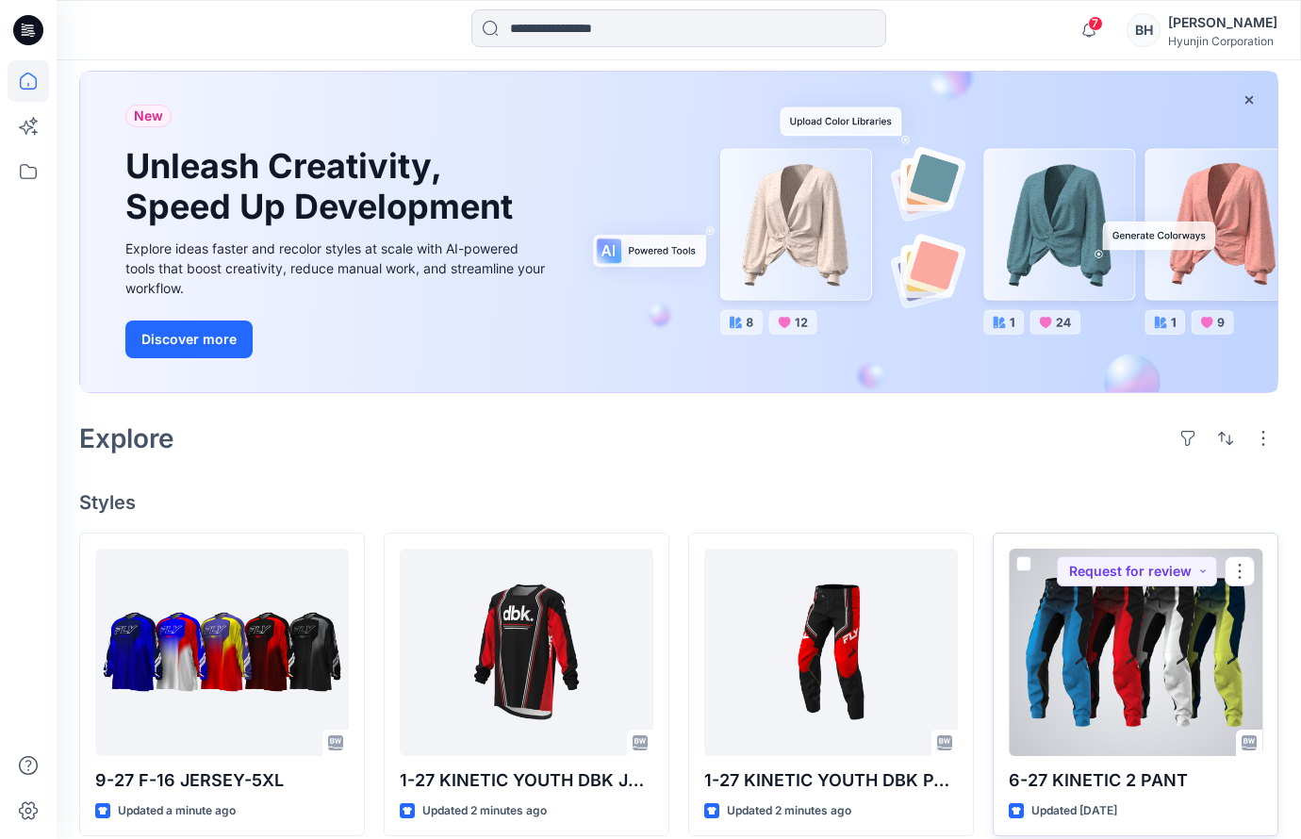
click at [1109, 599] on div at bounding box center [1136, 652] width 254 height 207
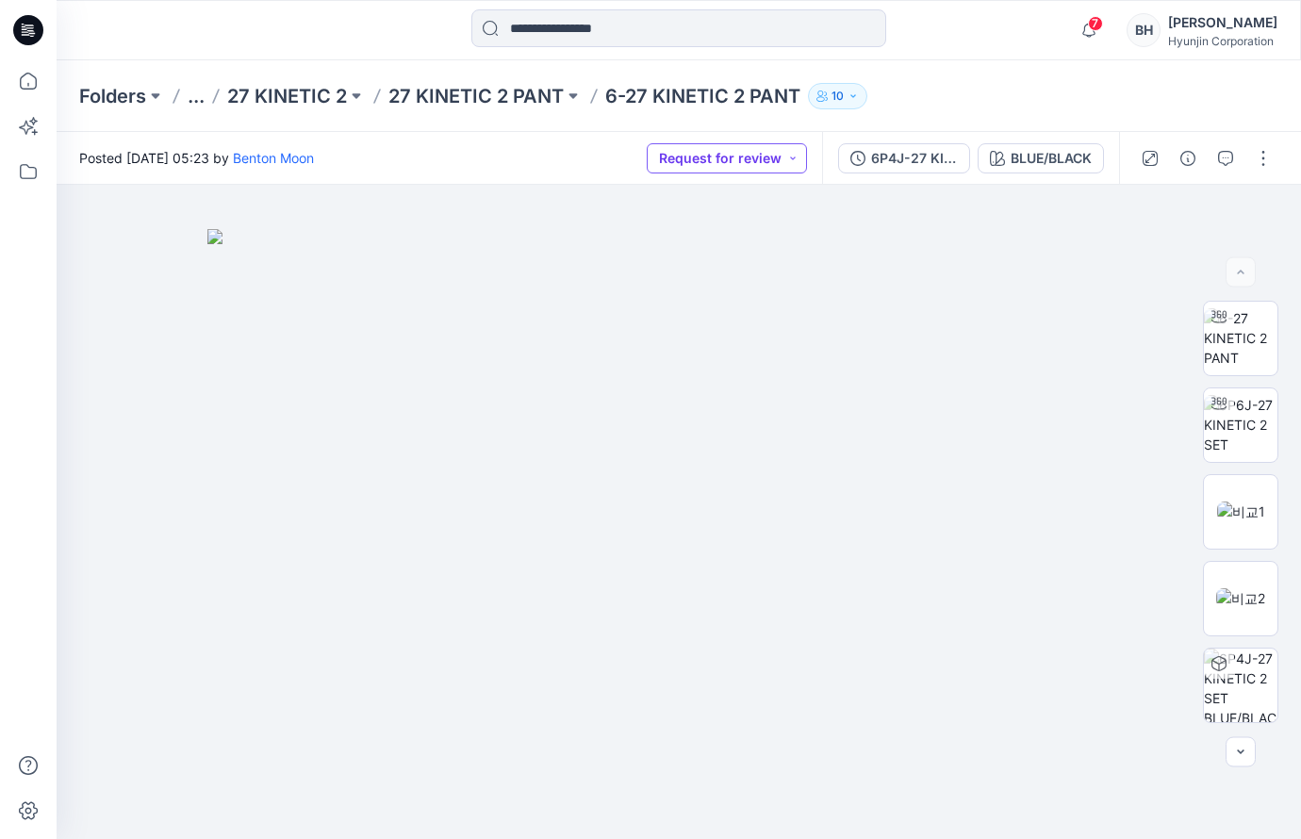
click at [807, 158] on button "Request for review" at bounding box center [727, 158] width 160 height 30
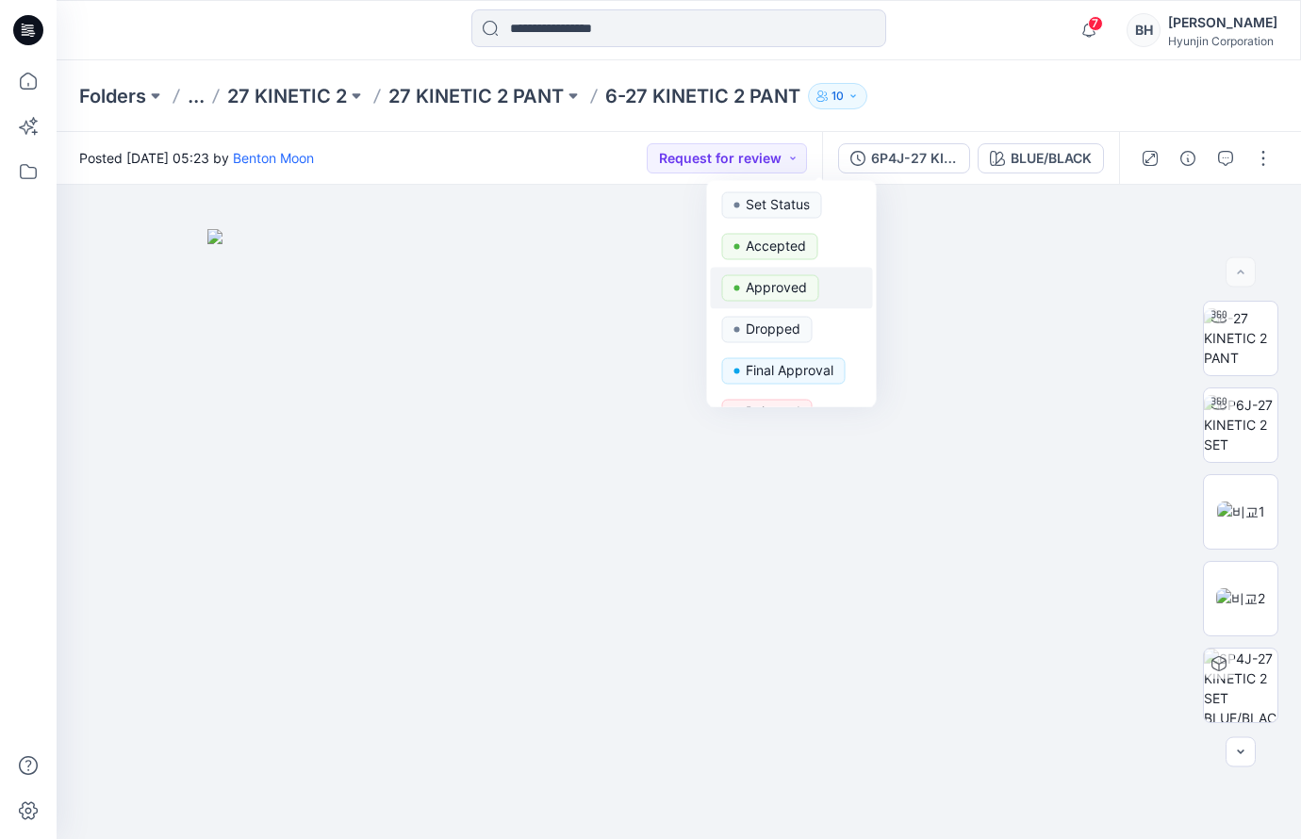
click at [780, 278] on span "Approved" at bounding box center [770, 288] width 97 height 26
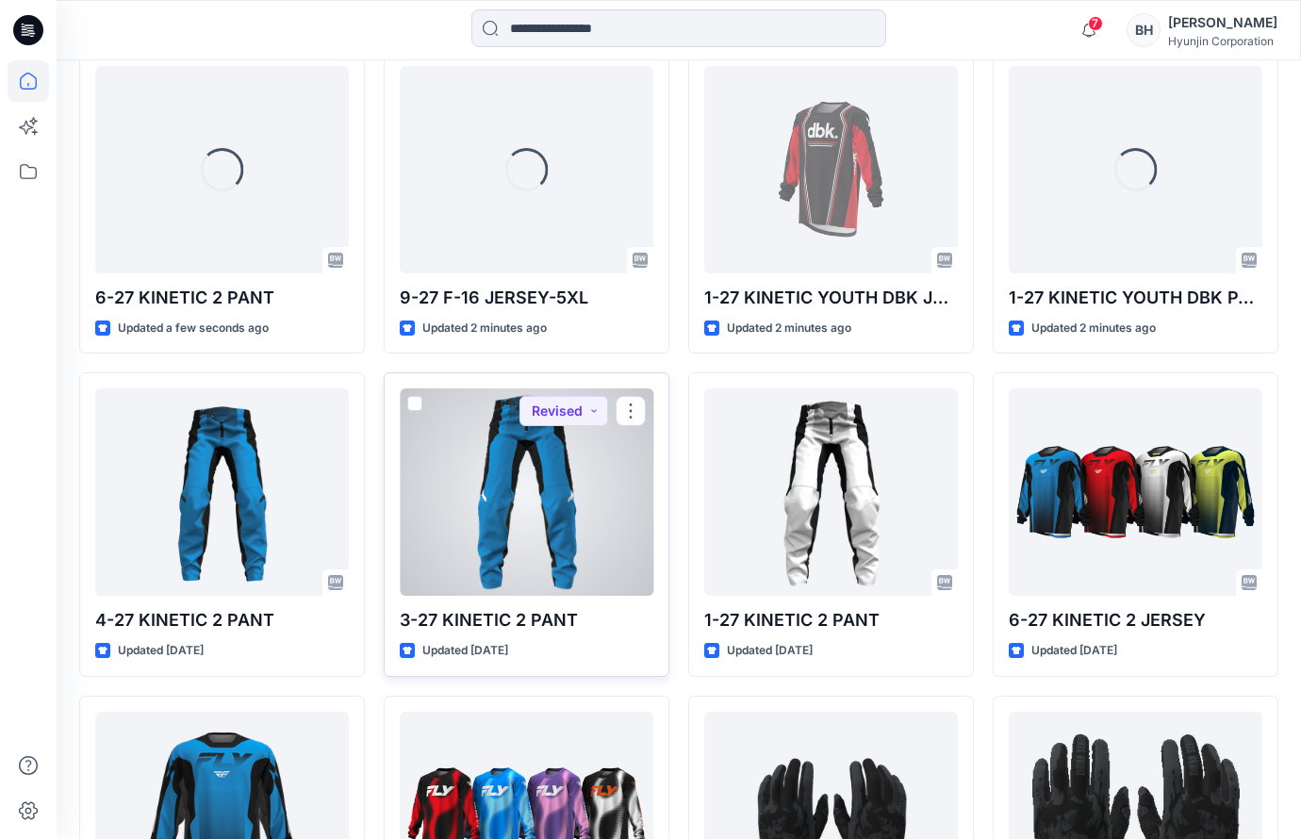
scroll to position [577, 0]
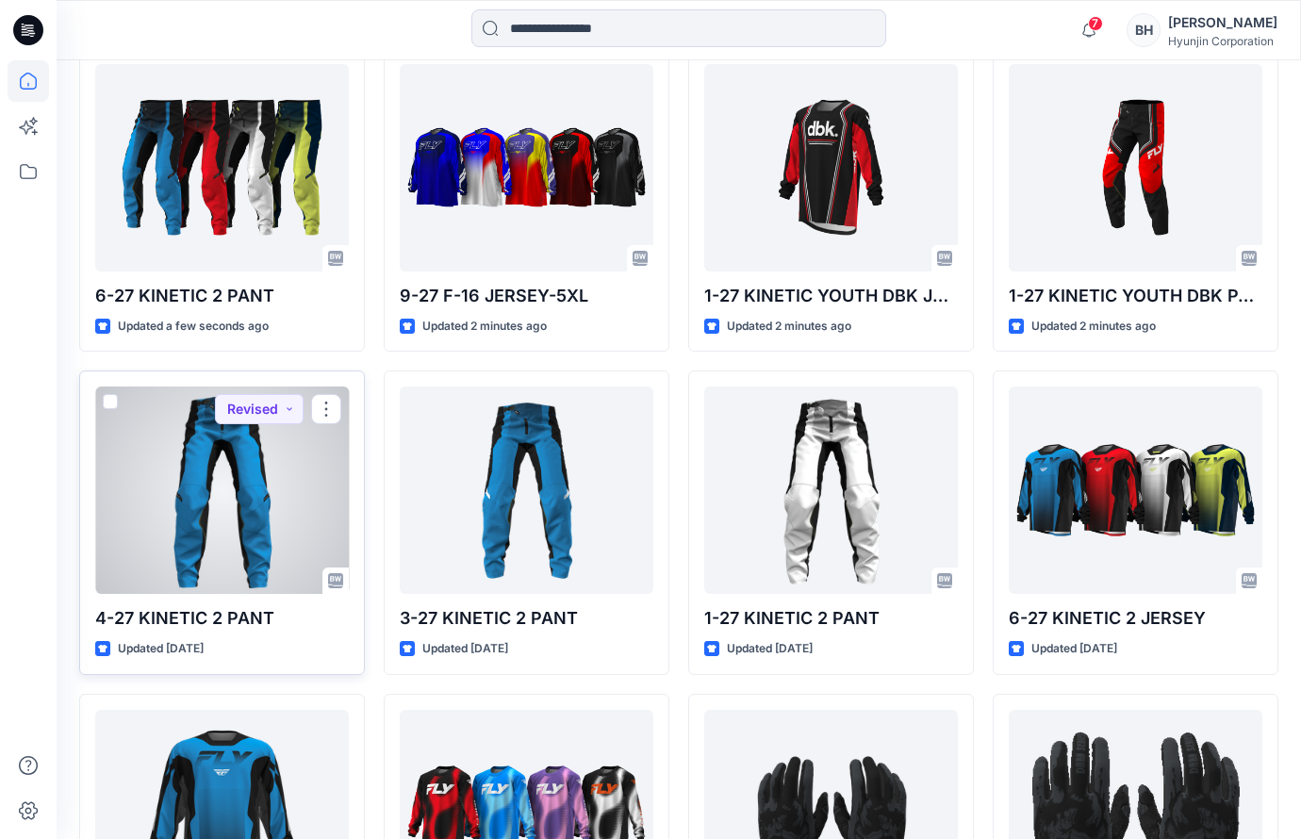
click at [258, 415] on div at bounding box center [222, 489] width 254 height 207
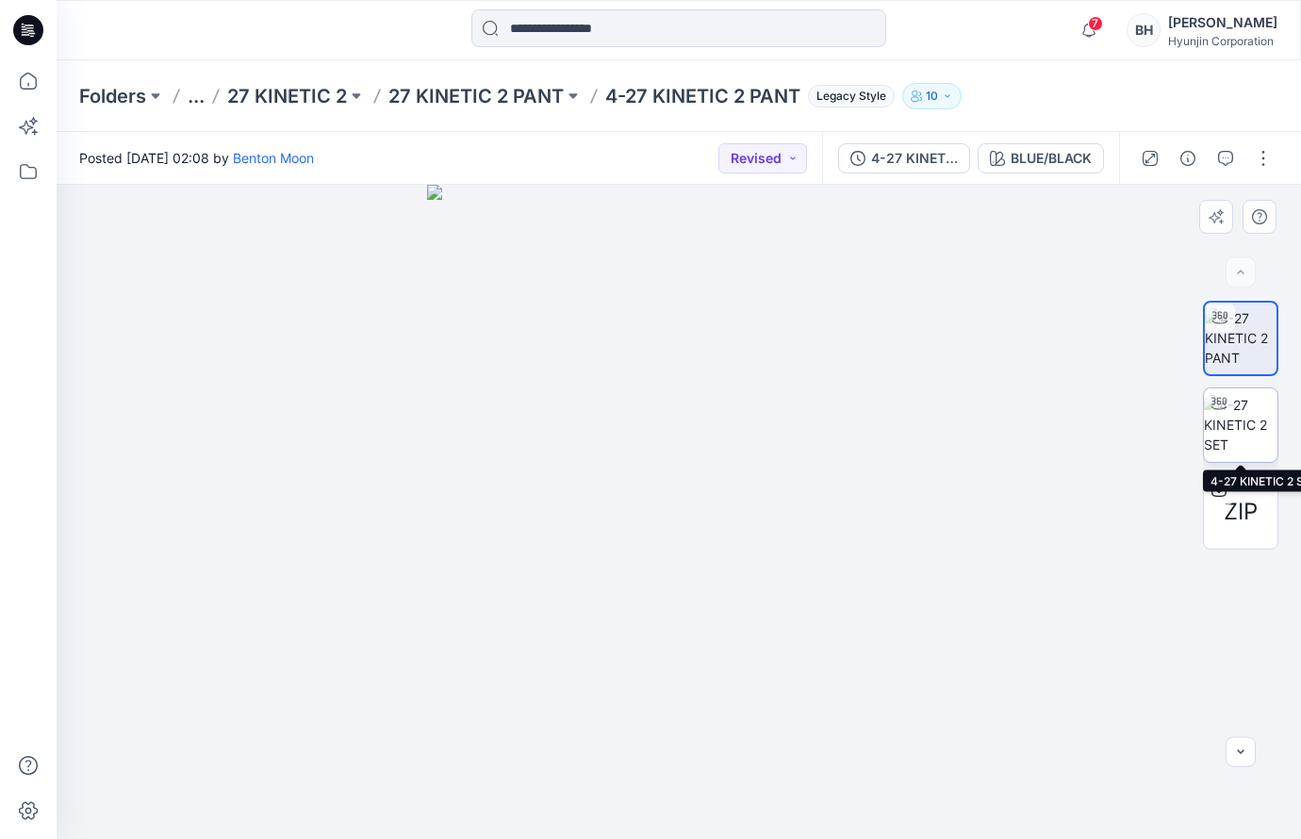
click at [1259, 437] on img at bounding box center [1241, 424] width 74 height 59
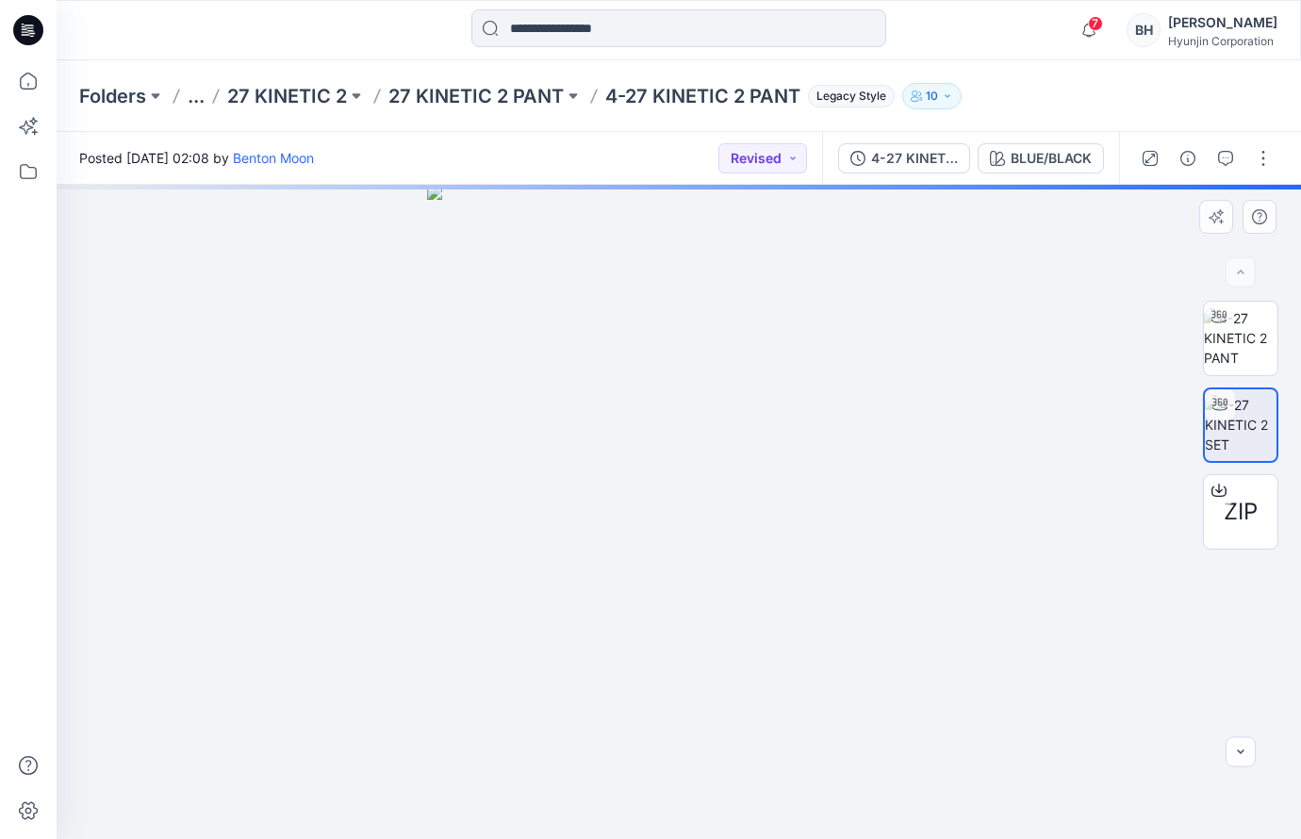
drag, startPoint x: 530, startPoint y: 402, endPoint x: 596, endPoint y: 426, distance: 70.4
click at [600, 426] on div at bounding box center [679, 512] width 1244 height 654
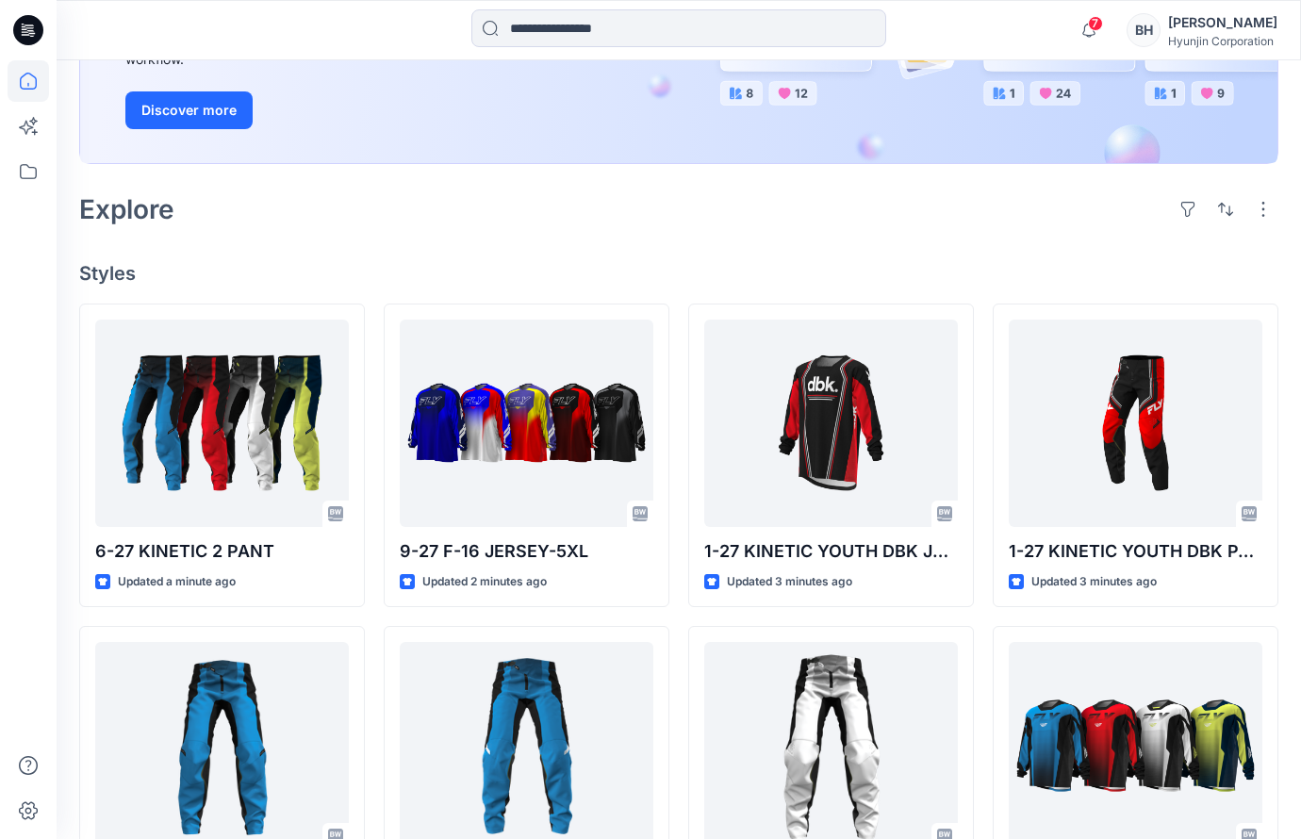
scroll to position [341, 0]
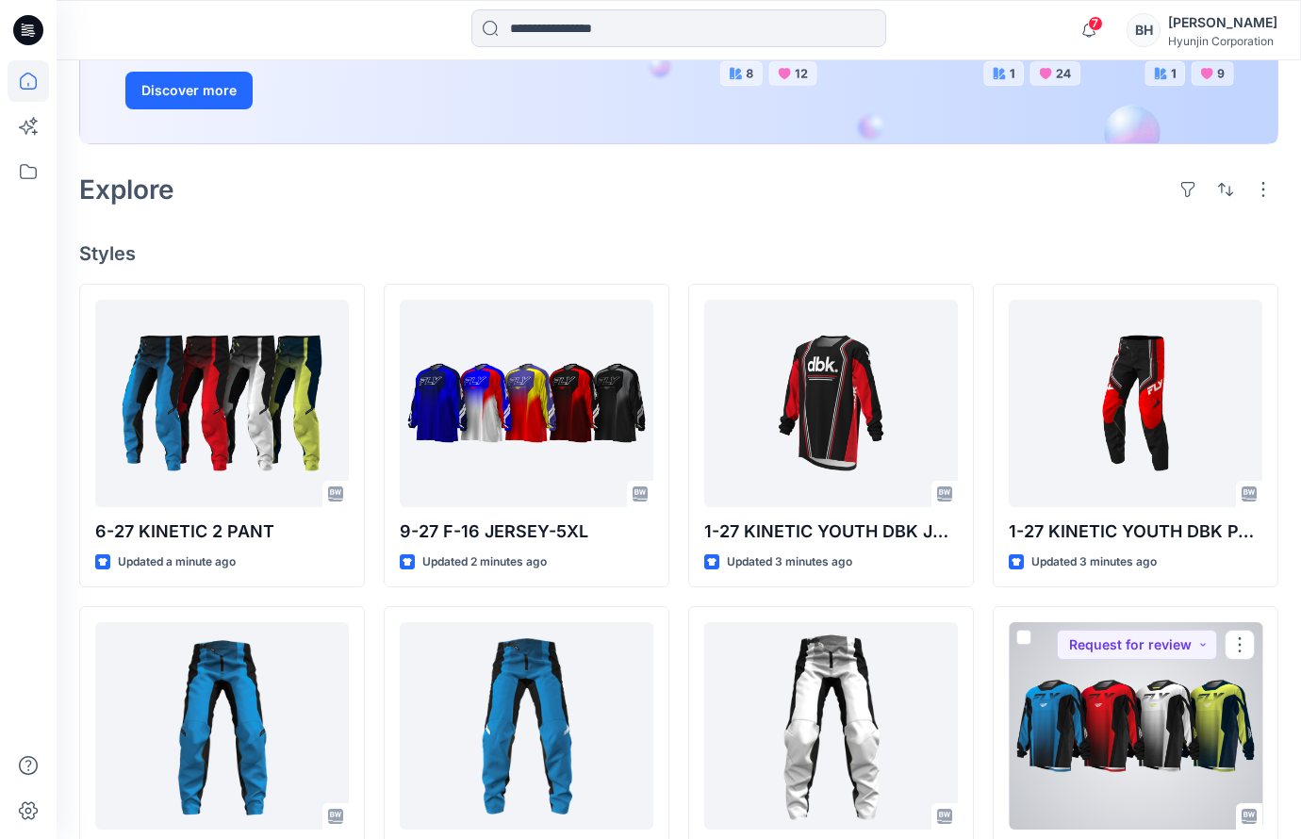
click at [1128, 622] on div at bounding box center [1136, 725] width 254 height 207
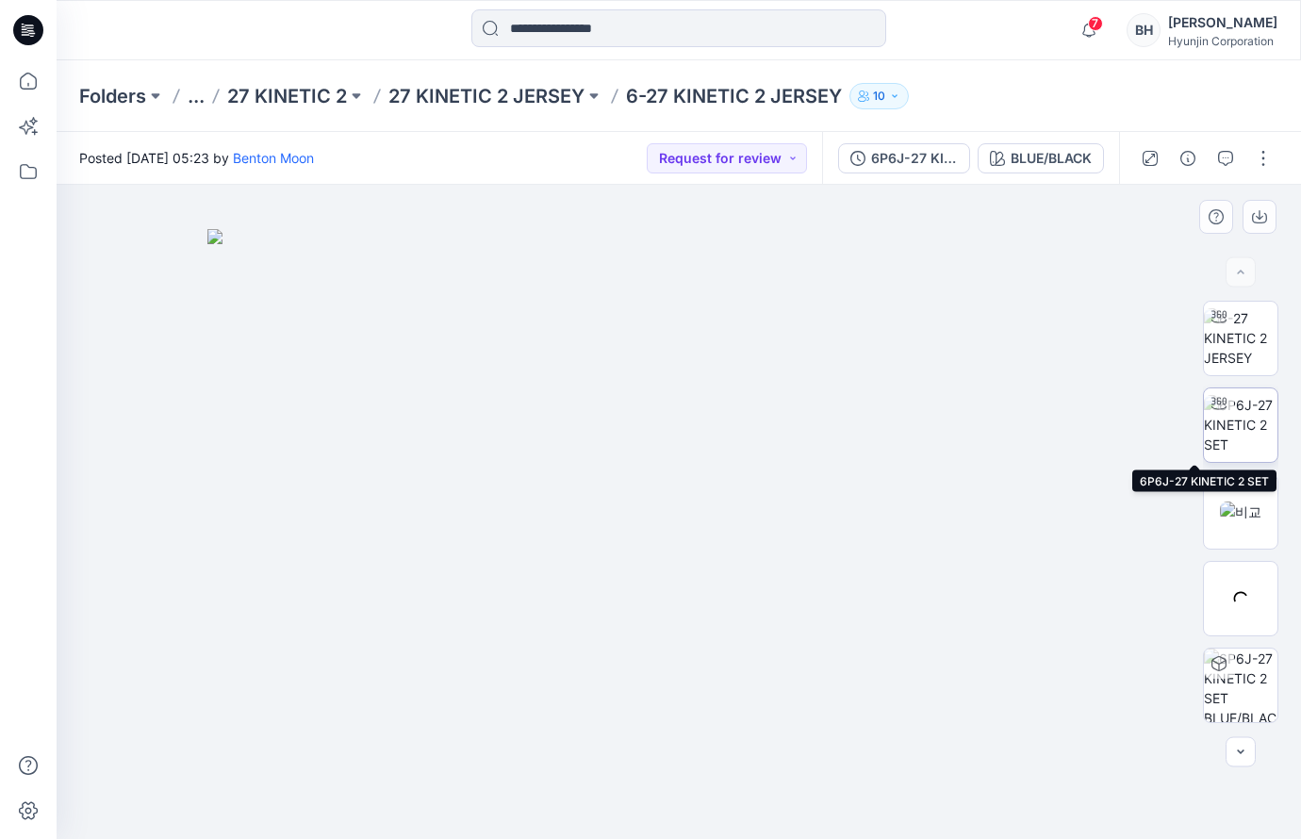
click at [1242, 430] on img at bounding box center [1241, 424] width 74 height 59
drag, startPoint x: 544, startPoint y: 394, endPoint x: 960, endPoint y: 386, distance: 415.8
click at [598, 403] on div at bounding box center [679, 512] width 1244 height 654
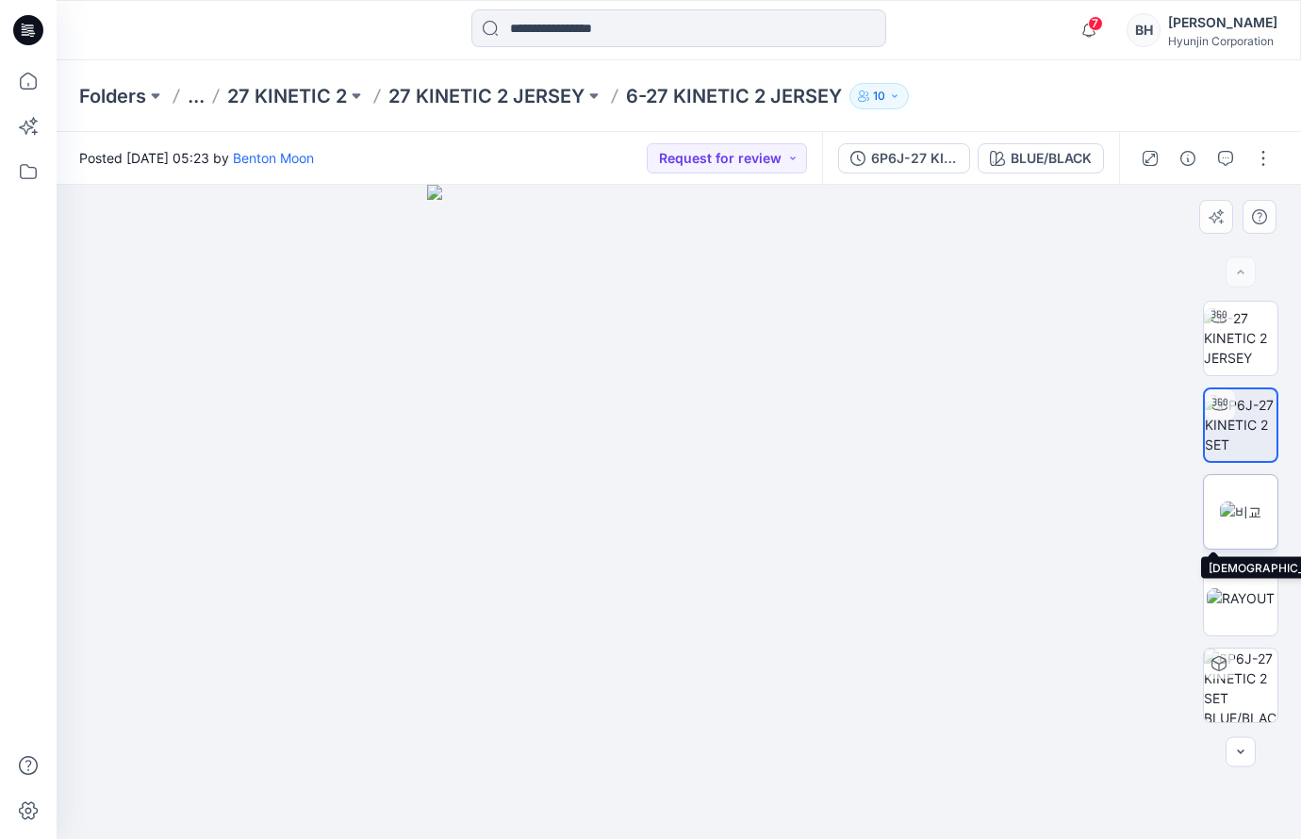
click at [1250, 501] on img at bounding box center [1240, 511] width 41 height 20
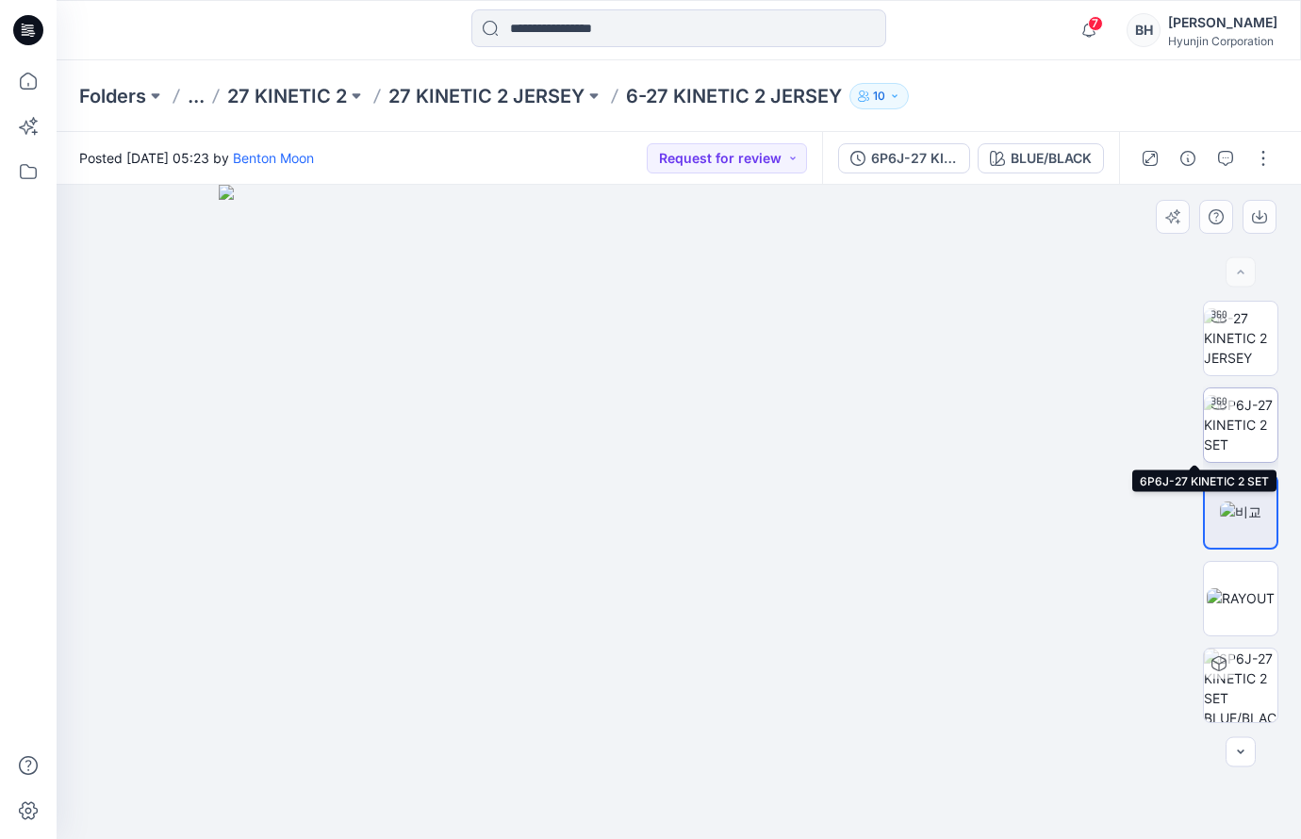
click at [1253, 437] on img at bounding box center [1241, 424] width 74 height 59
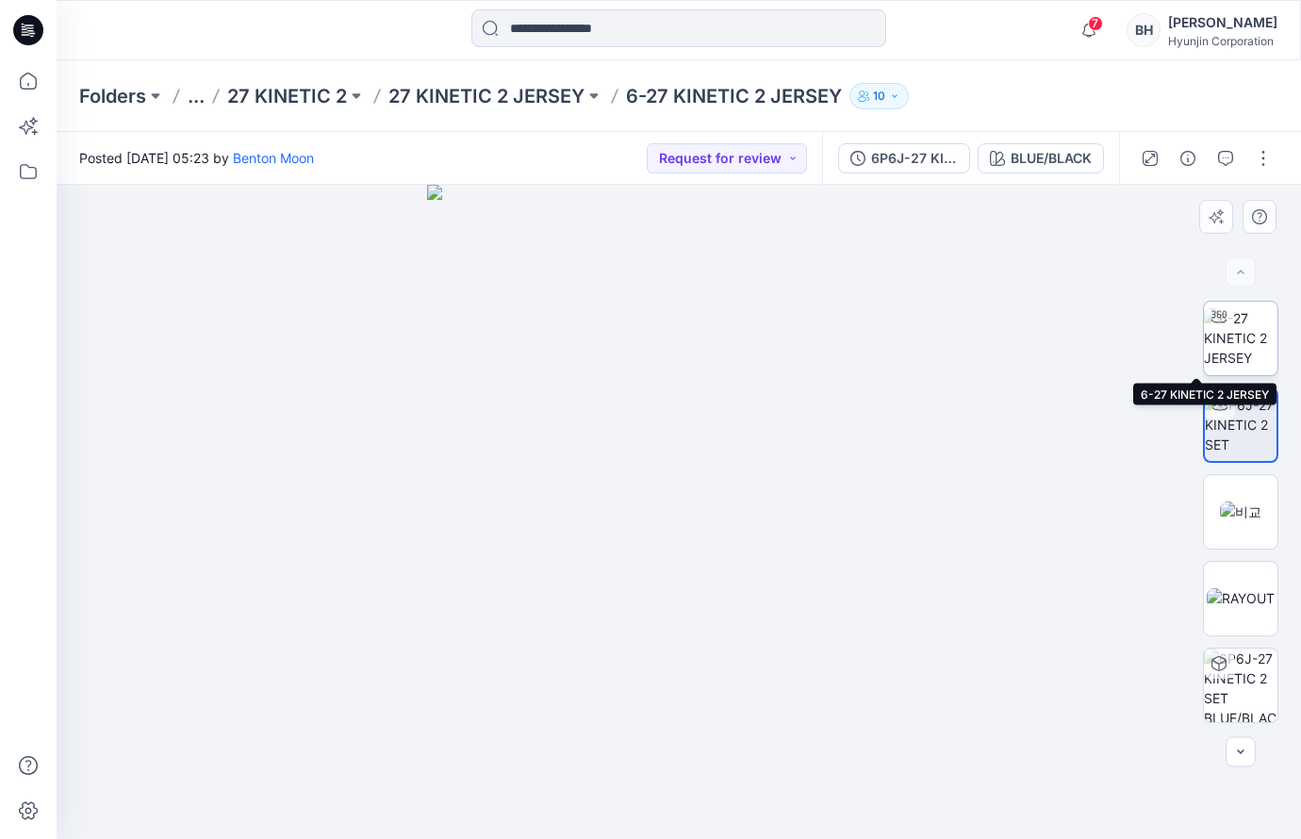
click at [1247, 360] on img at bounding box center [1241, 337] width 74 height 59
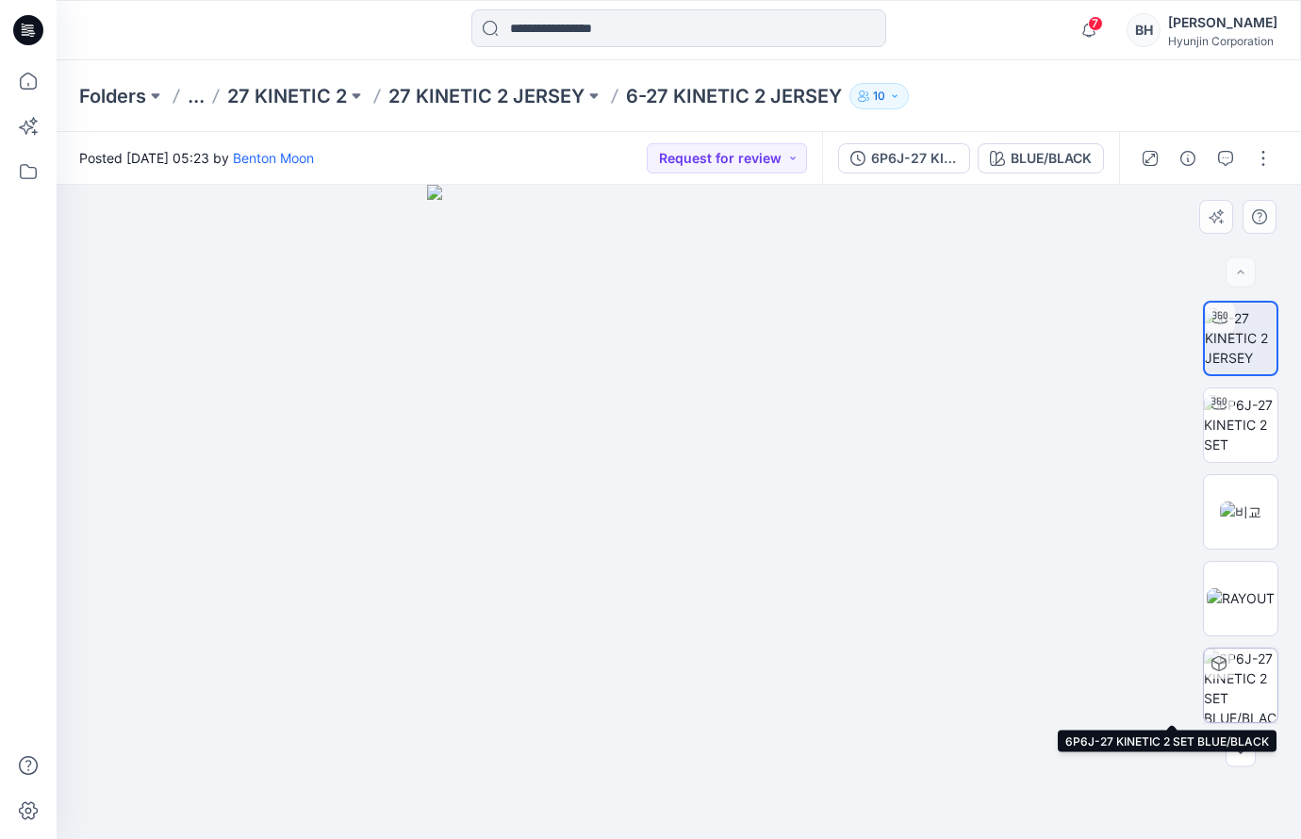
click at [1260, 688] on img at bounding box center [1241, 686] width 74 height 74
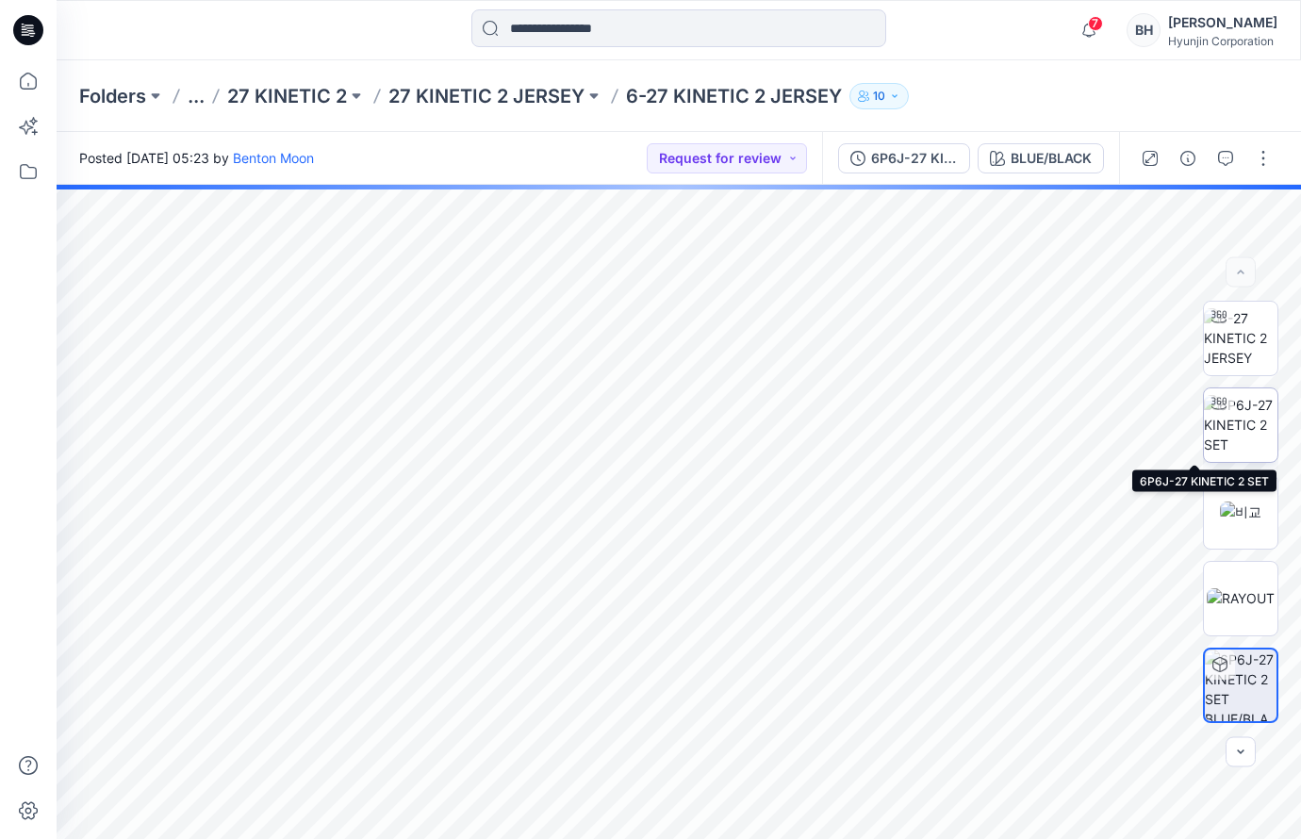
click at [1256, 434] on img at bounding box center [1241, 424] width 74 height 59
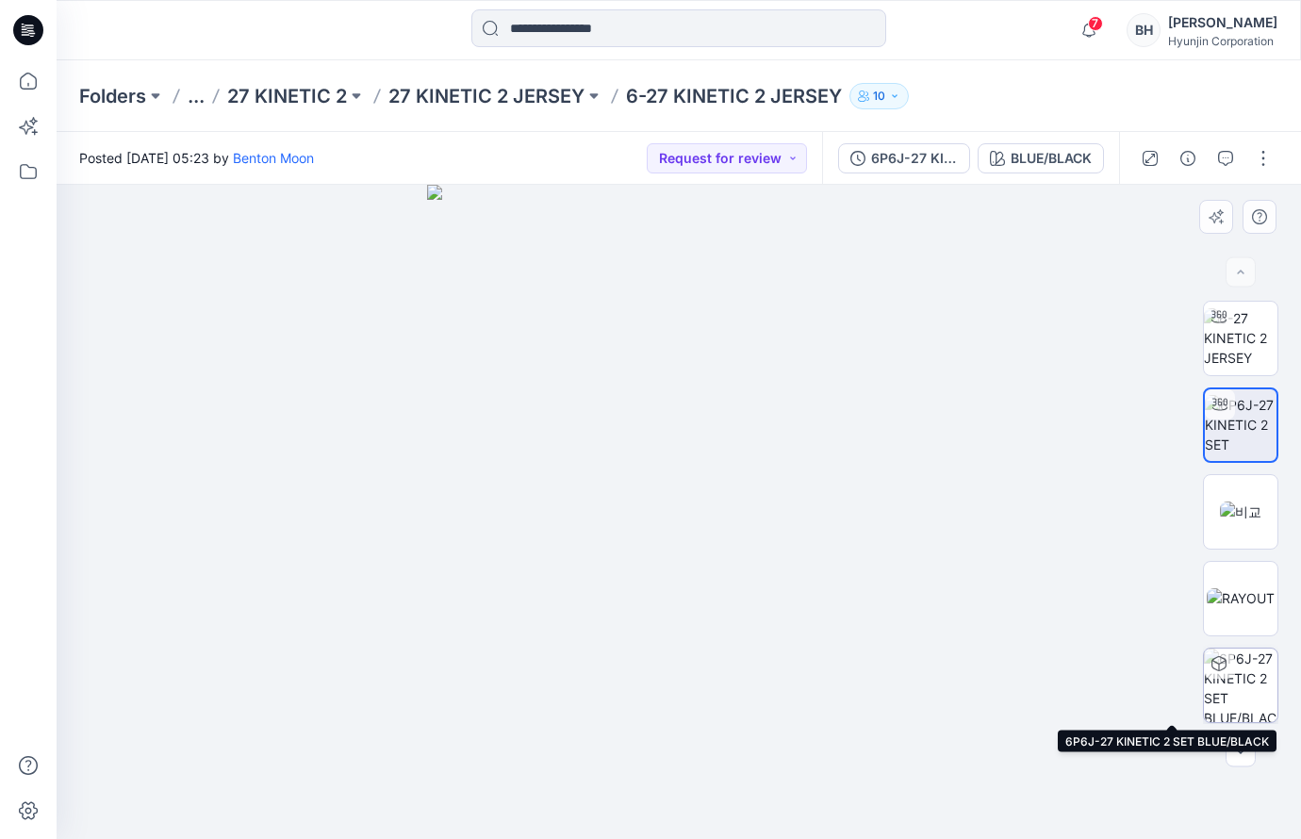
click at [1250, 689] on img at bounding box center [1241, 686] width 74 height 74
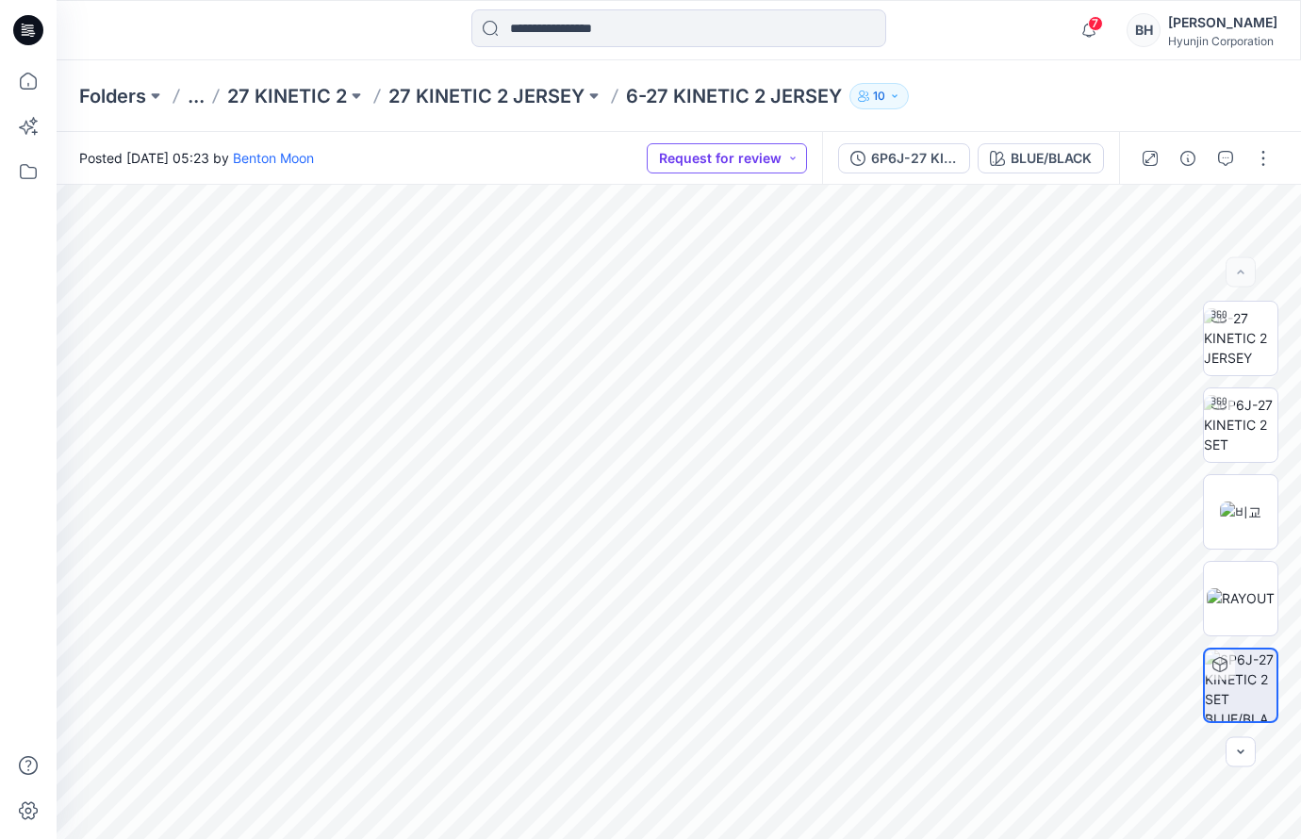
click at [807, 159] on button "Request for review" at bounding box center [727, 158] width 160 height 30
click at [768, 275] on p "Approved" at bounding box center [776, 287] width 61 height 25
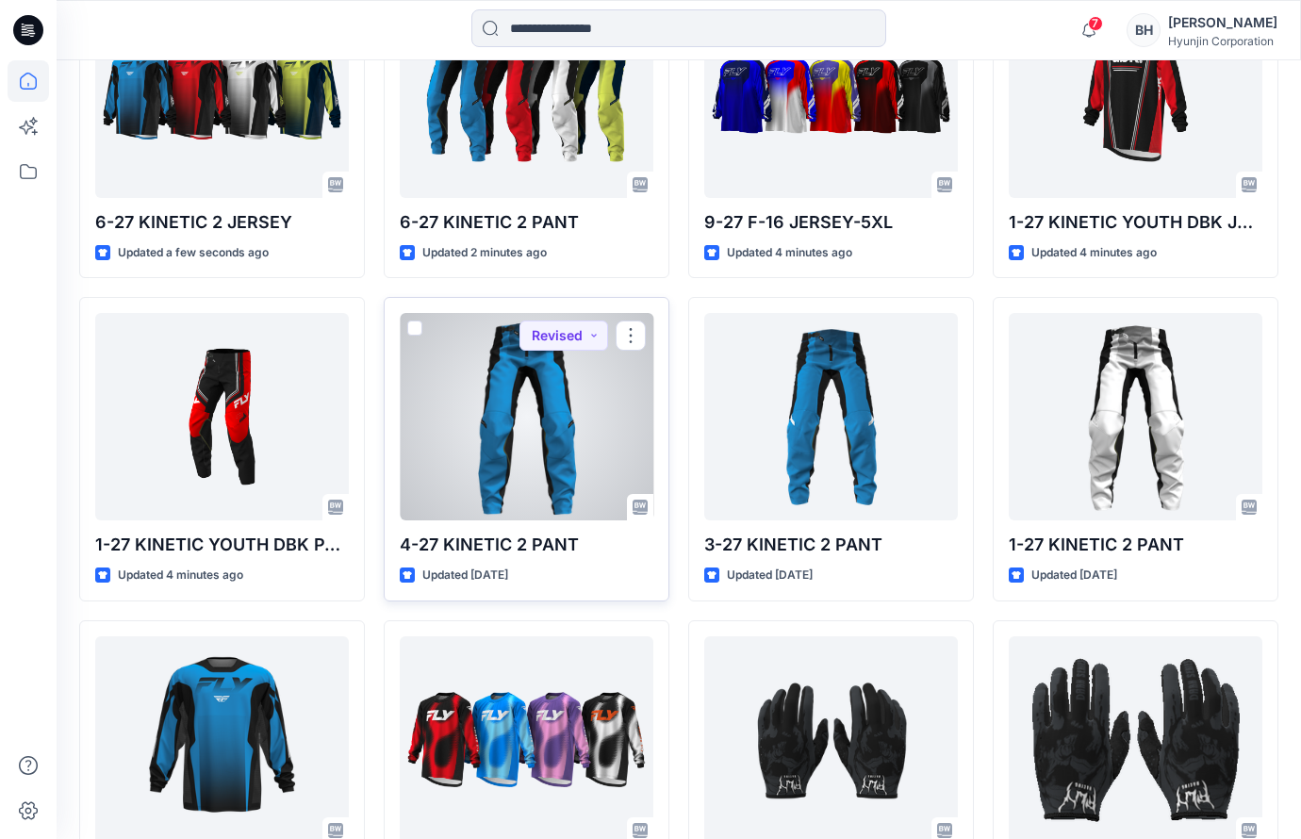
scroll to position [650, 0]
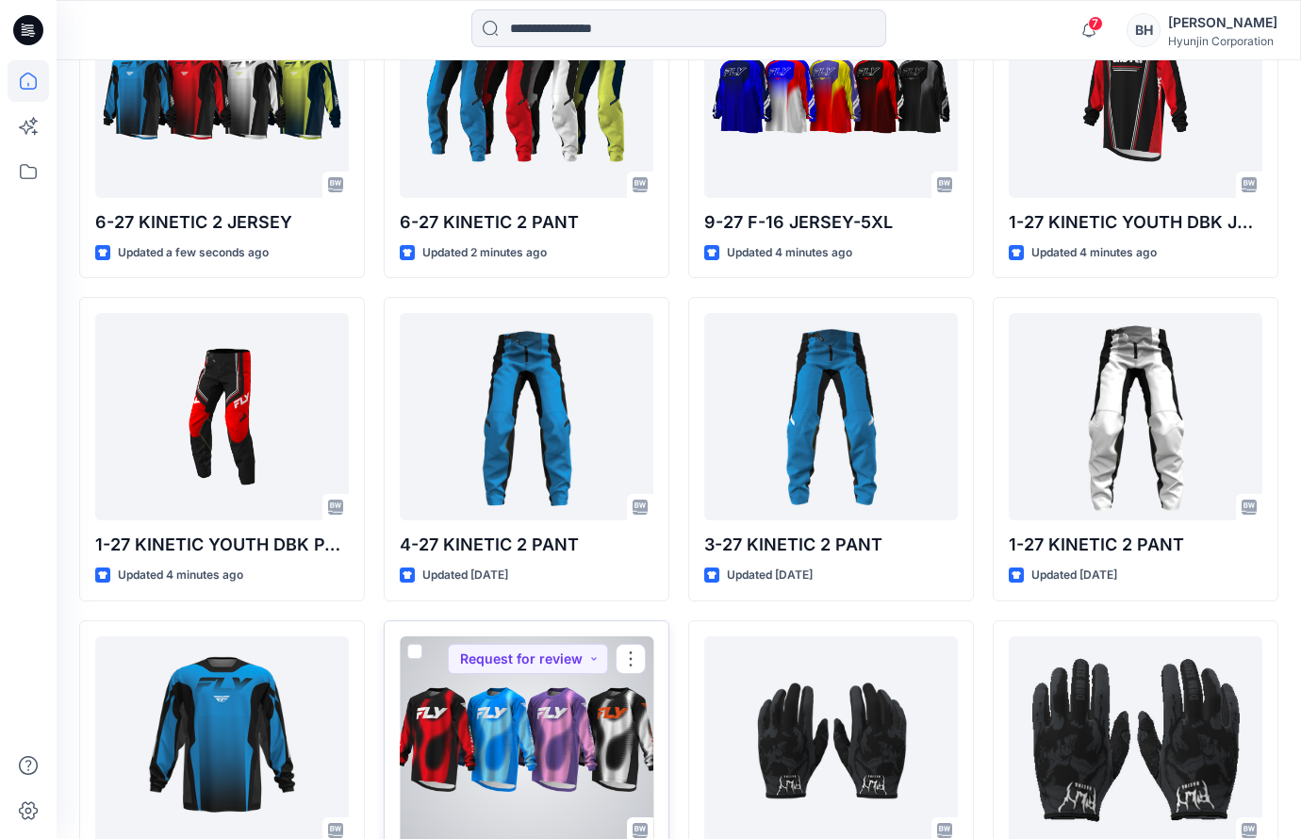
click at [510, 636] on div at bounding box center [527, 739] width 254 height 207
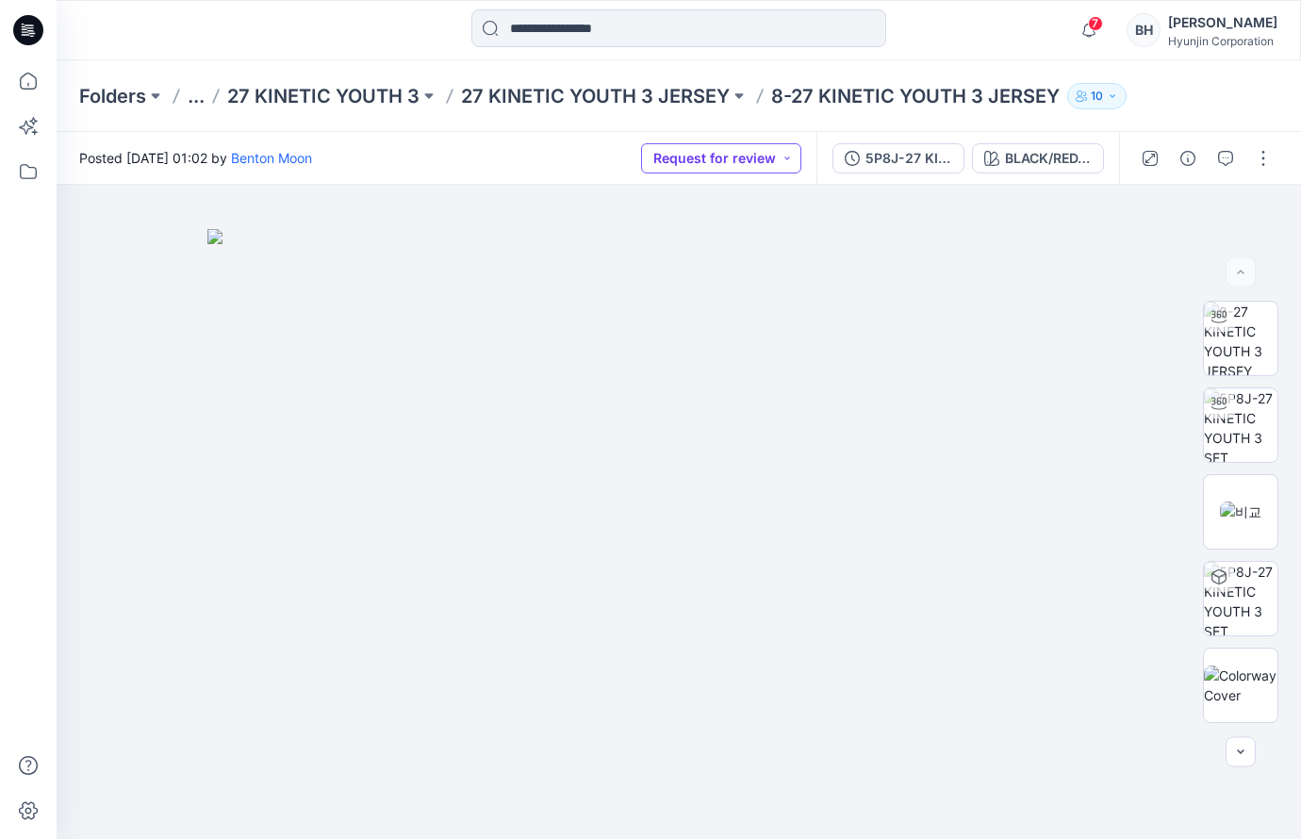
click at [801, 157] on button "Request for review" at bounding box center [721, 158] width 160 height 30
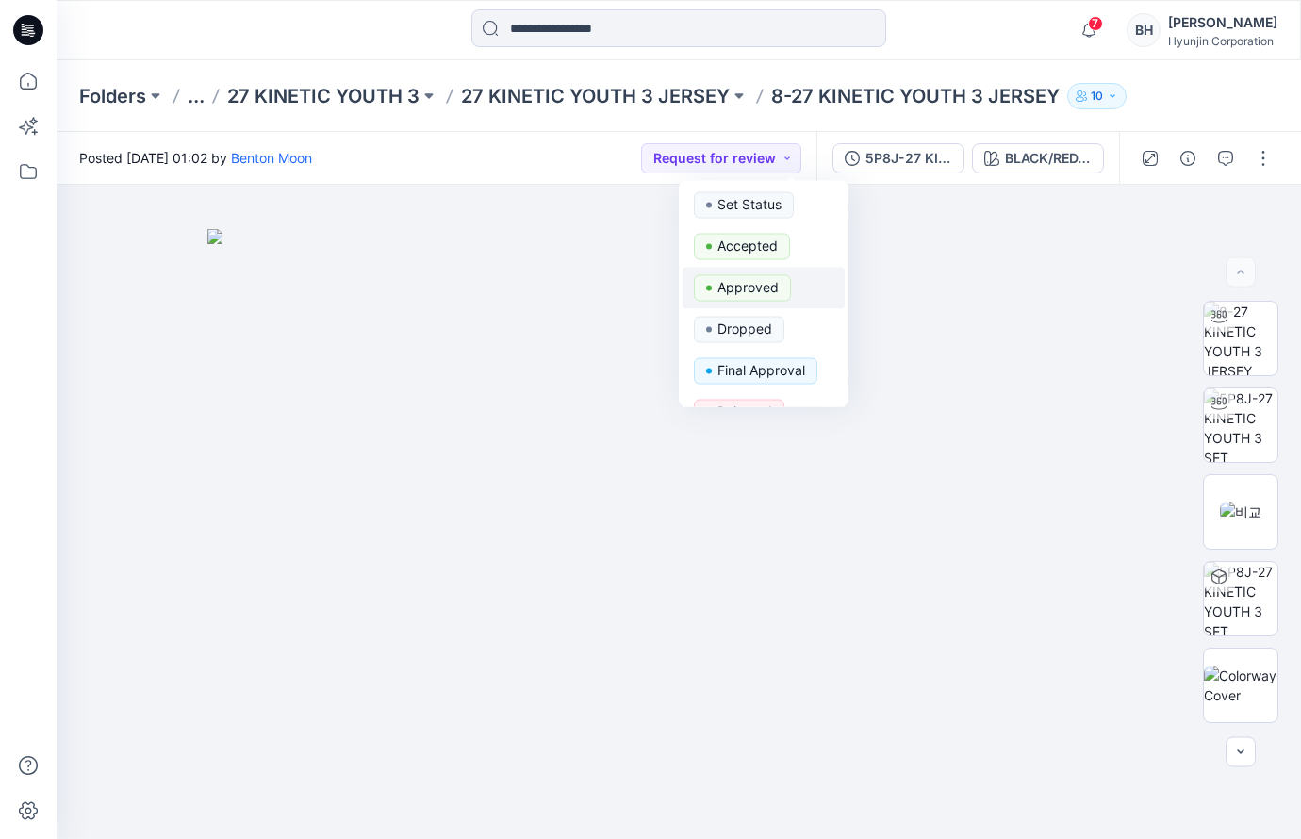
click at [736, 275] on p "Approved" at bounding box center [747, 287] width 61 height 25
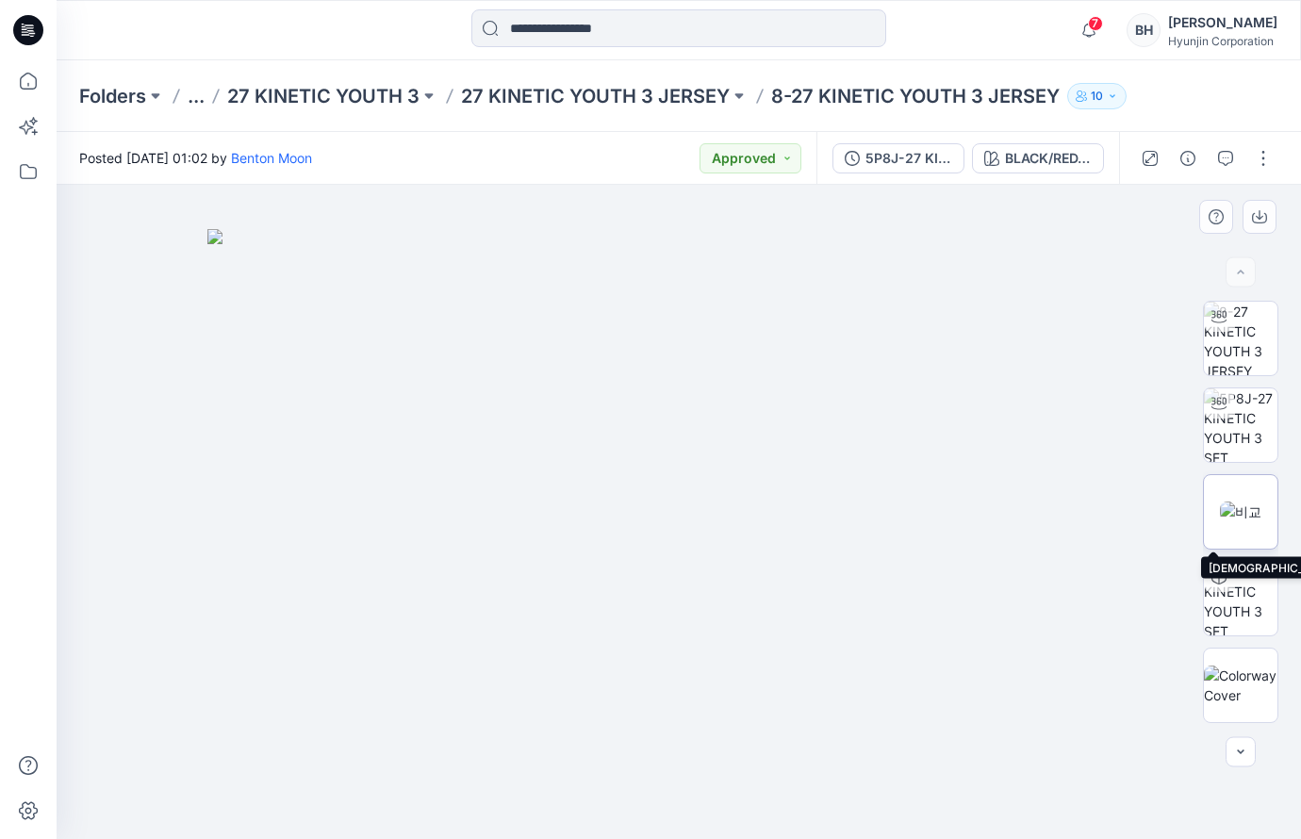
click at [1233, 509] on img at bounding box center [1240, 511] width 41 height 20
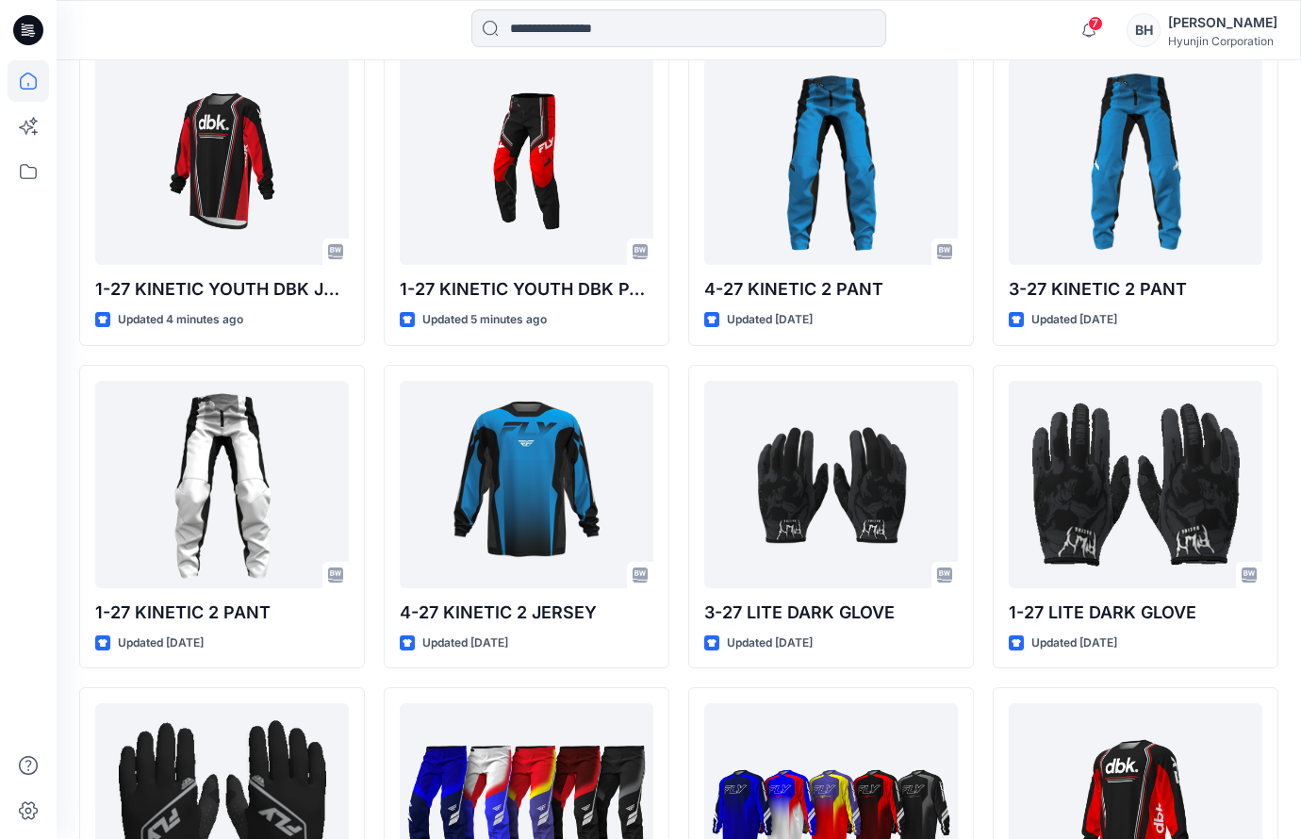
scroll to position [916, 0]
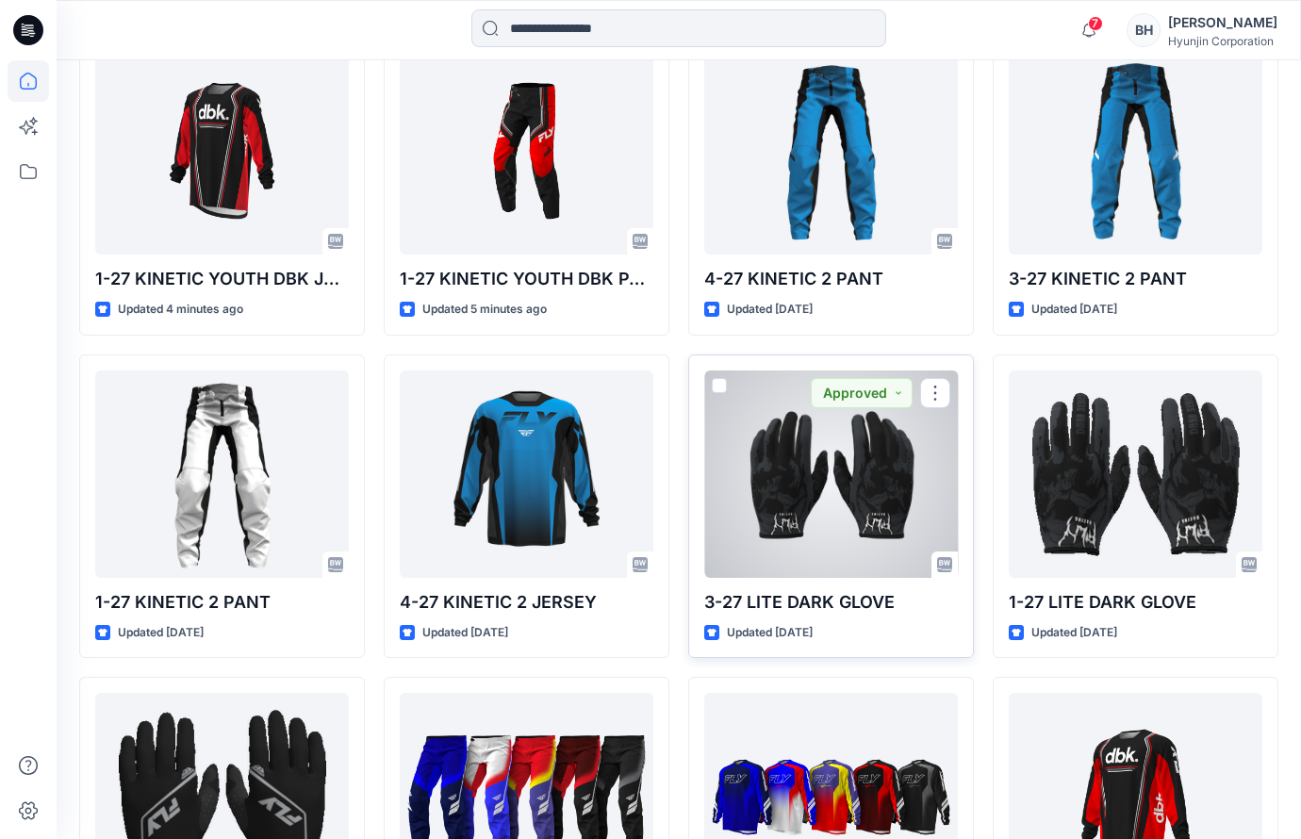
click at [813, 405] on div at bounding box center [831, 473] width 254 height 207
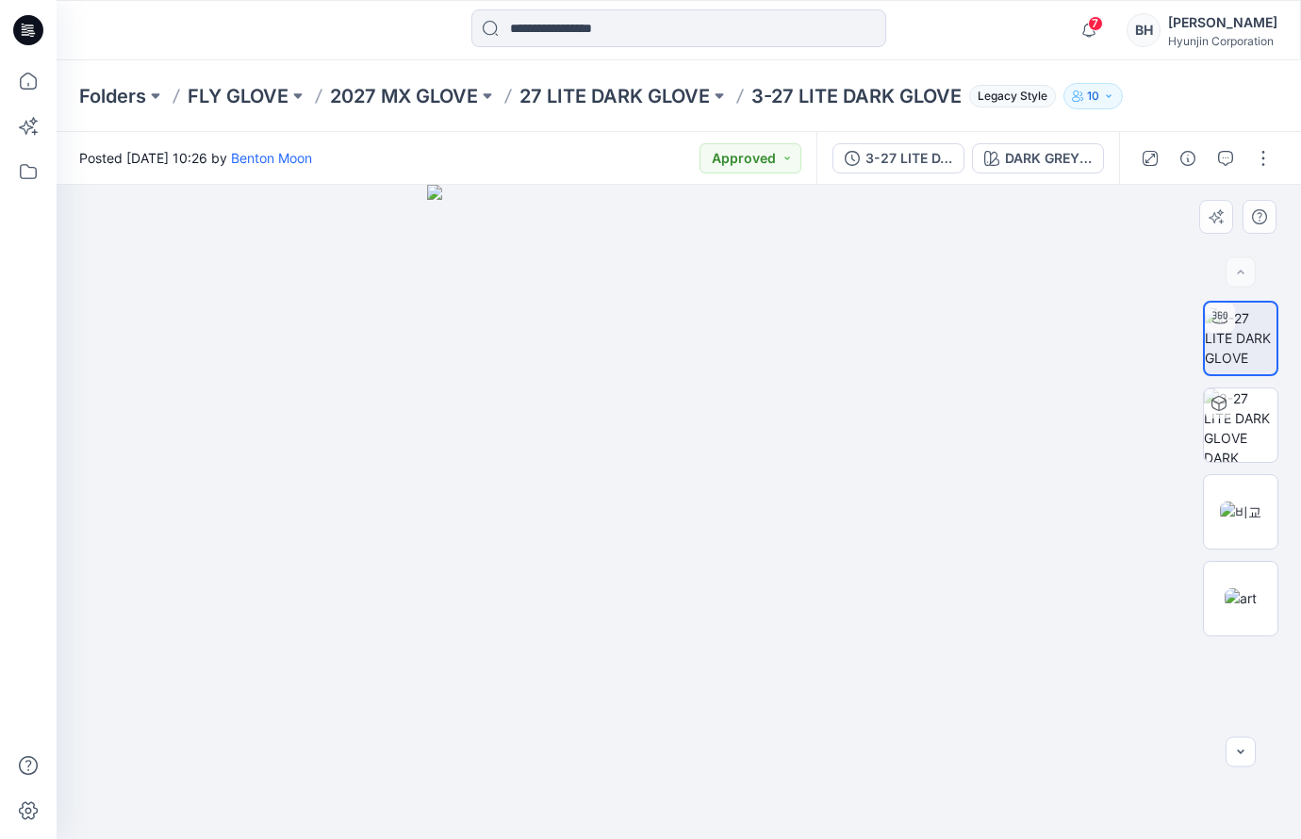
drag, startPoint x: 550, startPoint y: 526, endPoint x: 632, endPoint y: 501, distance: 86.5
click at [632, 501] on div at bounding box center [679, 512] width 1244 height 654
click at [1248, 438] on img at bounding box center [1241, 425] width 74 height 74
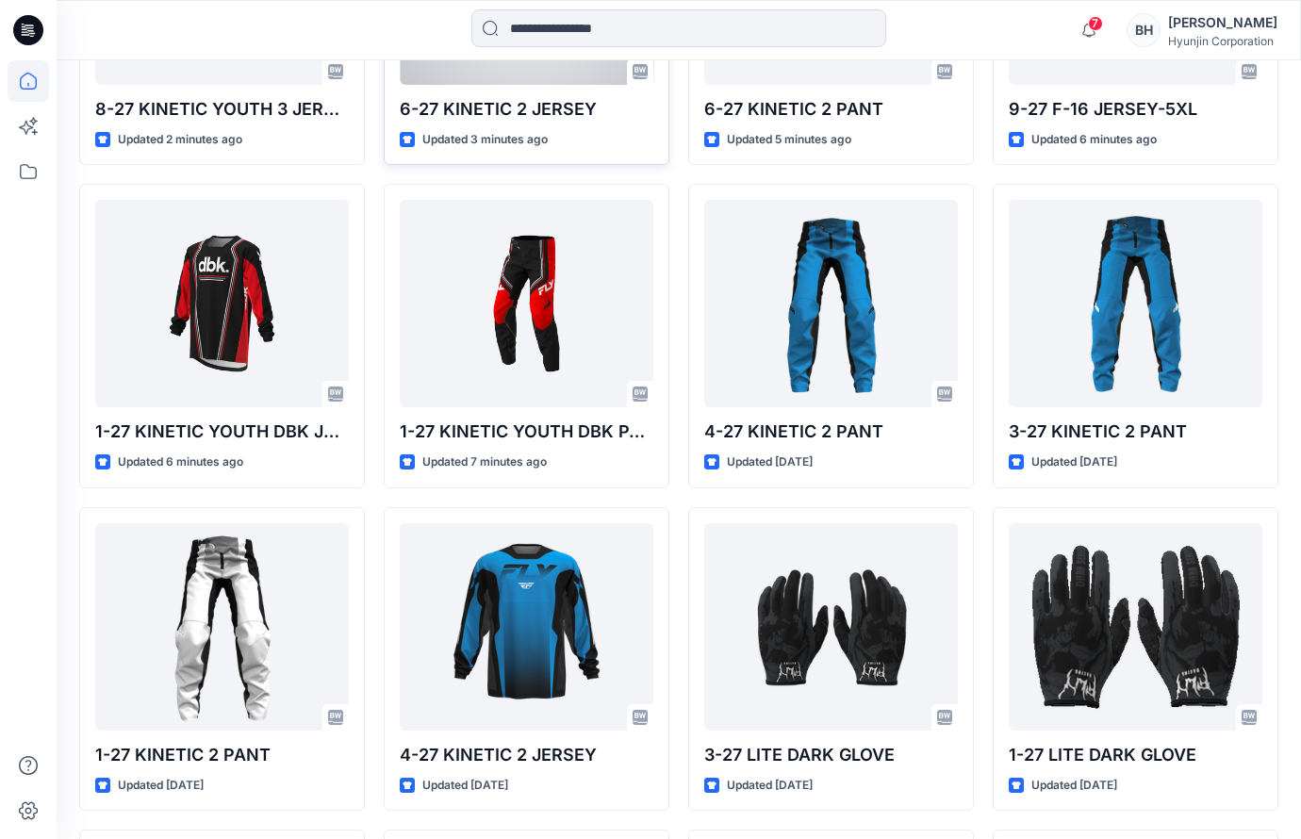
scroll to position [812, 0]
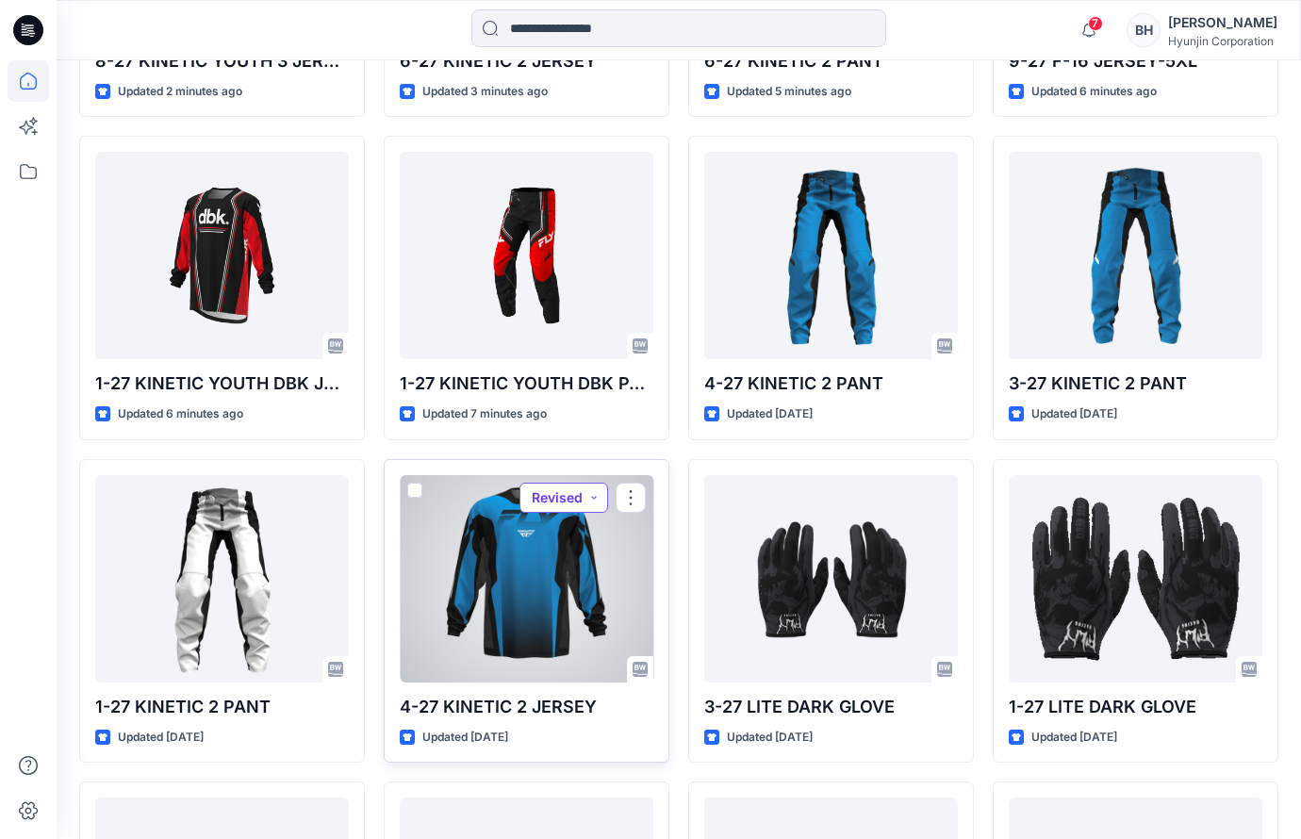
click at [583, 483] on button "Revised" at bounding box center [563, 498] width 89 height 30
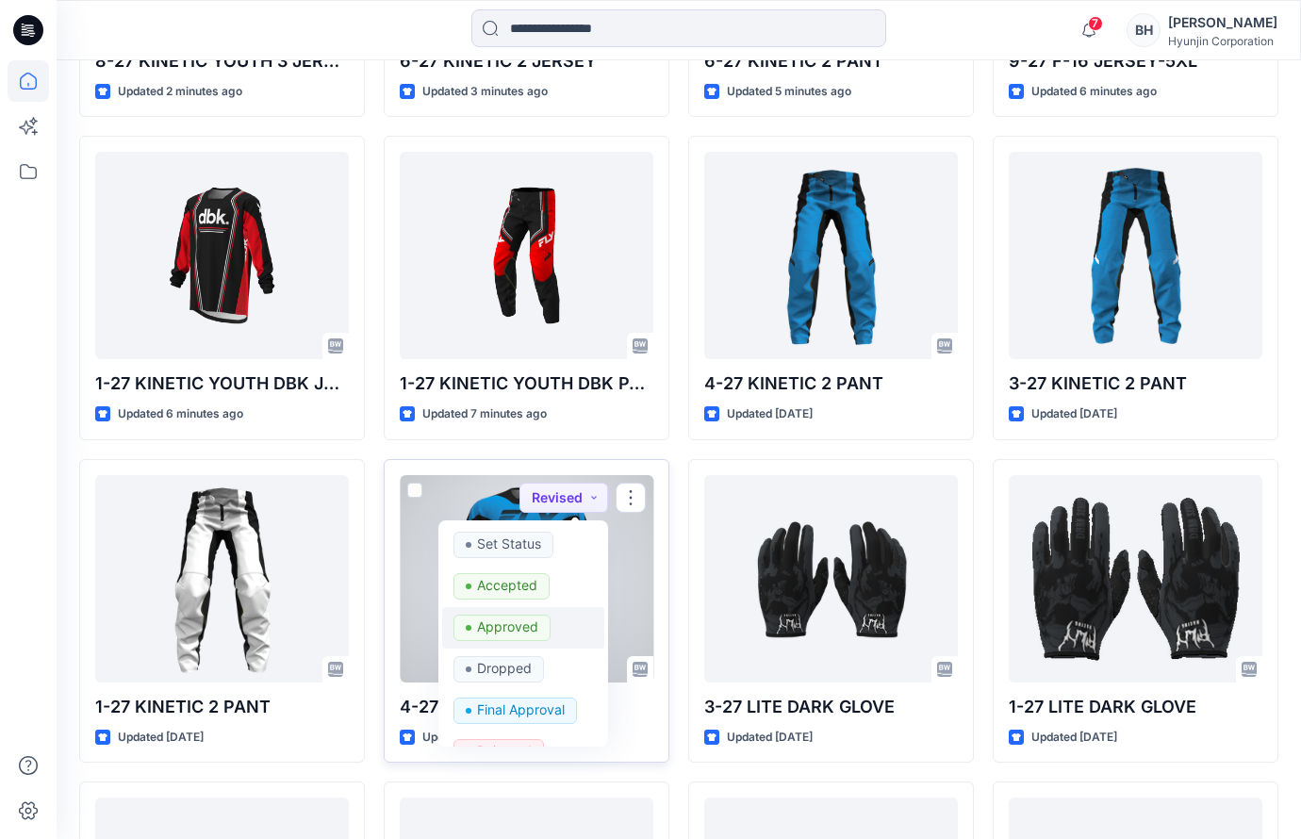
click at [501, 615] on p "Approved" at bounding box center [507, 627] width 61 height 25
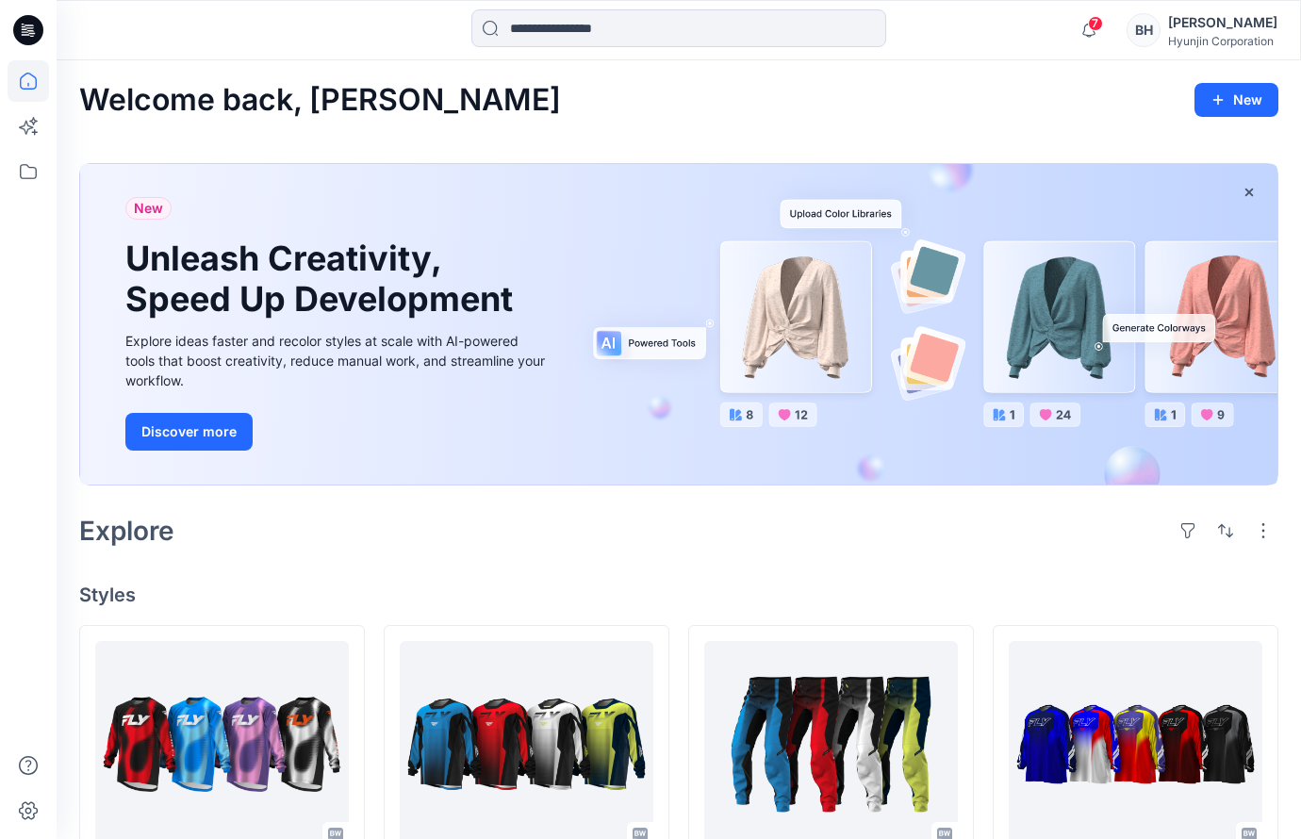
scroll to position [0, 0]
click at [1103, 26] on span "7" at bounding box center [1095, 23] width 15 height 15
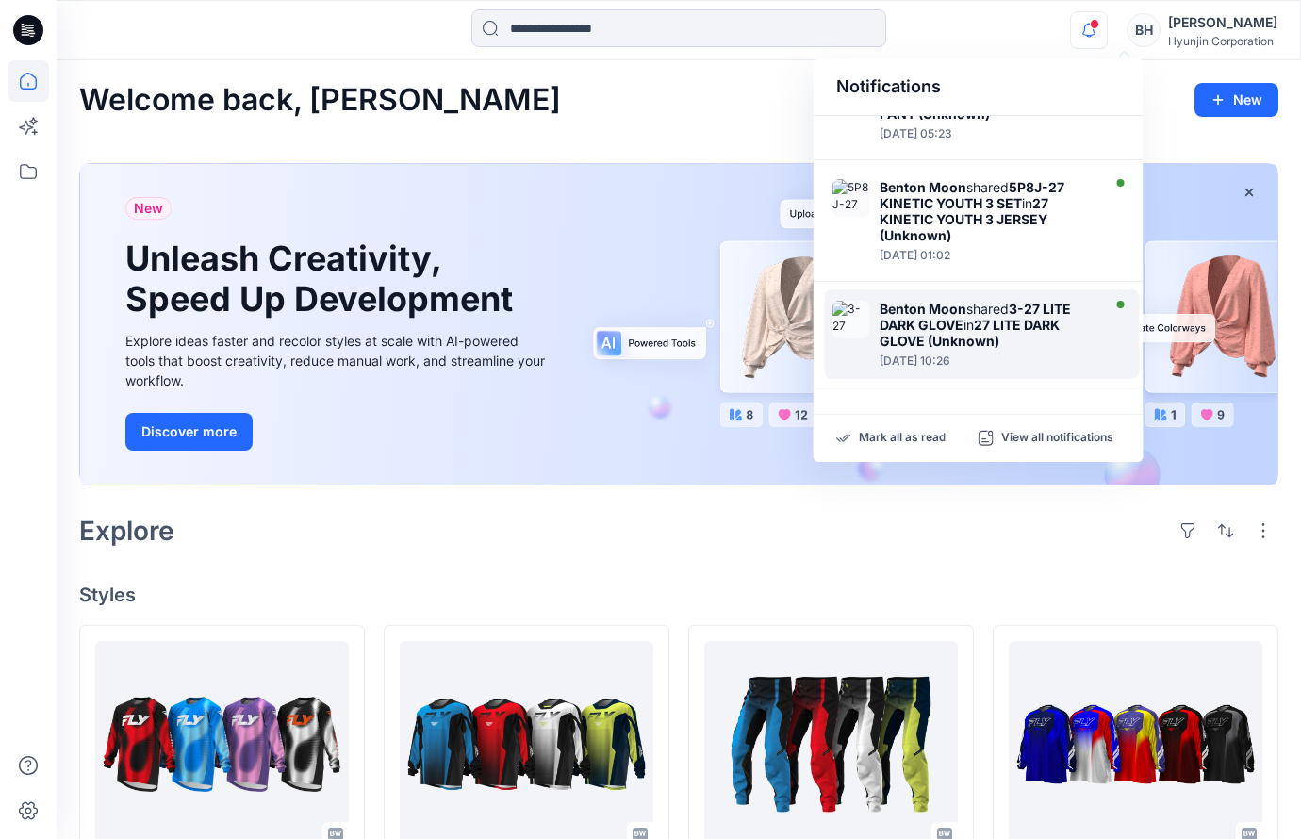
scroll to position [475, 0]
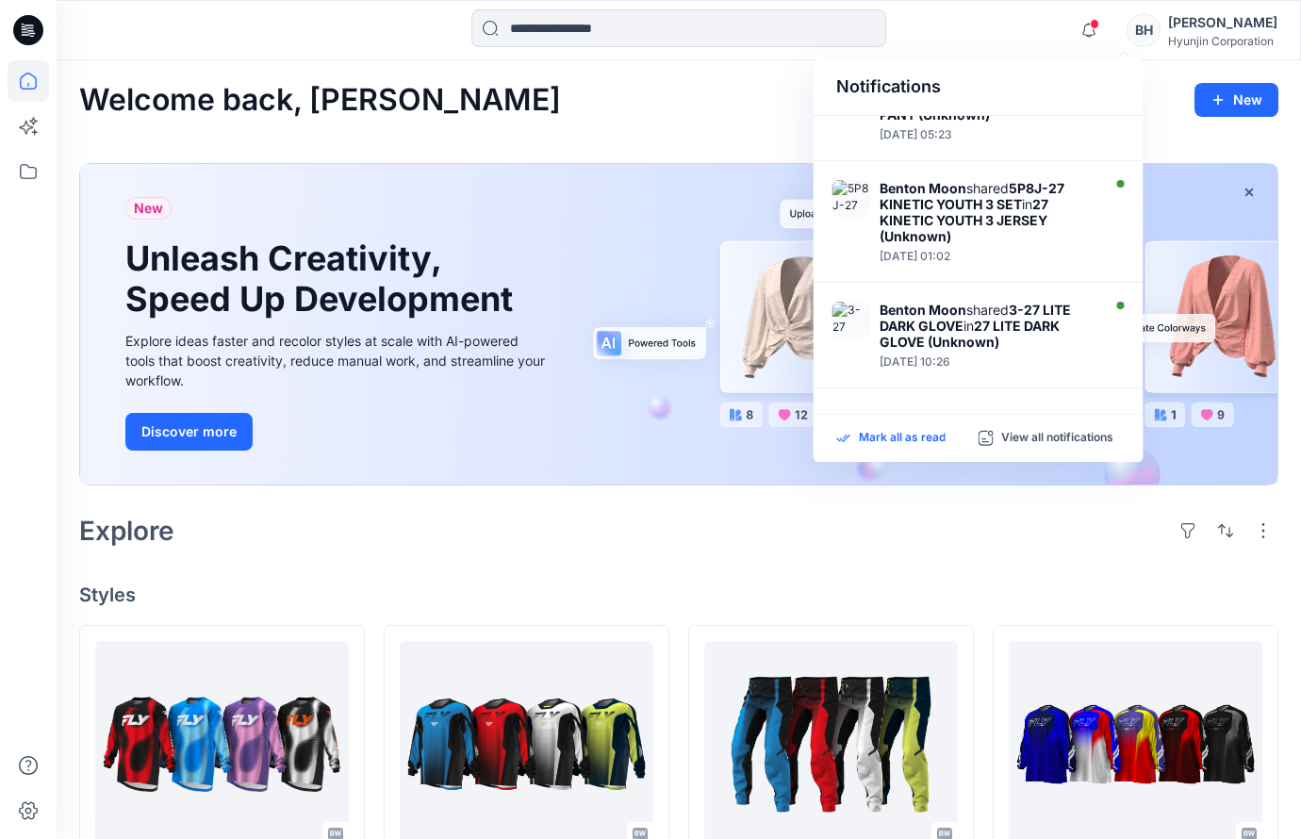
click at [883, 430] on p "Mark all as read" at bounding box center [902, 438] width 87 height 17
click at [1038, 602] on div "[PERSON_NAME] shared 7J6P-27 F-16 WMN SET in 27 F-16 WMN PANT (Unknown)" at bounding box center [987, 626] width 217 height 48
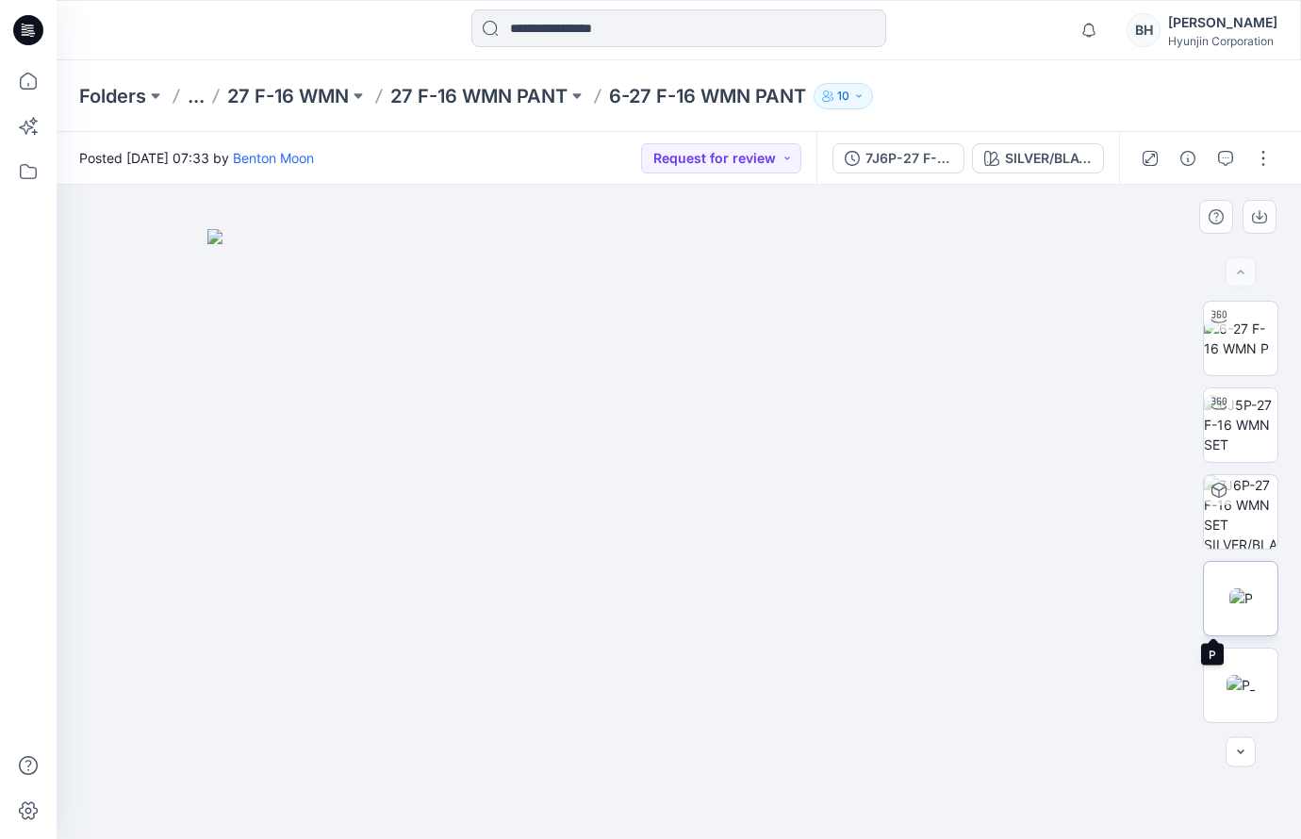
click at [1253, 597] on img at bounding box center [1241, 598] width 24 height 20
click at [338, 531] on img at bounding box center [679, 512] width 938 height 654
click at [1256, 358] on img at bounding box center [1241, 339] width 74 height 40
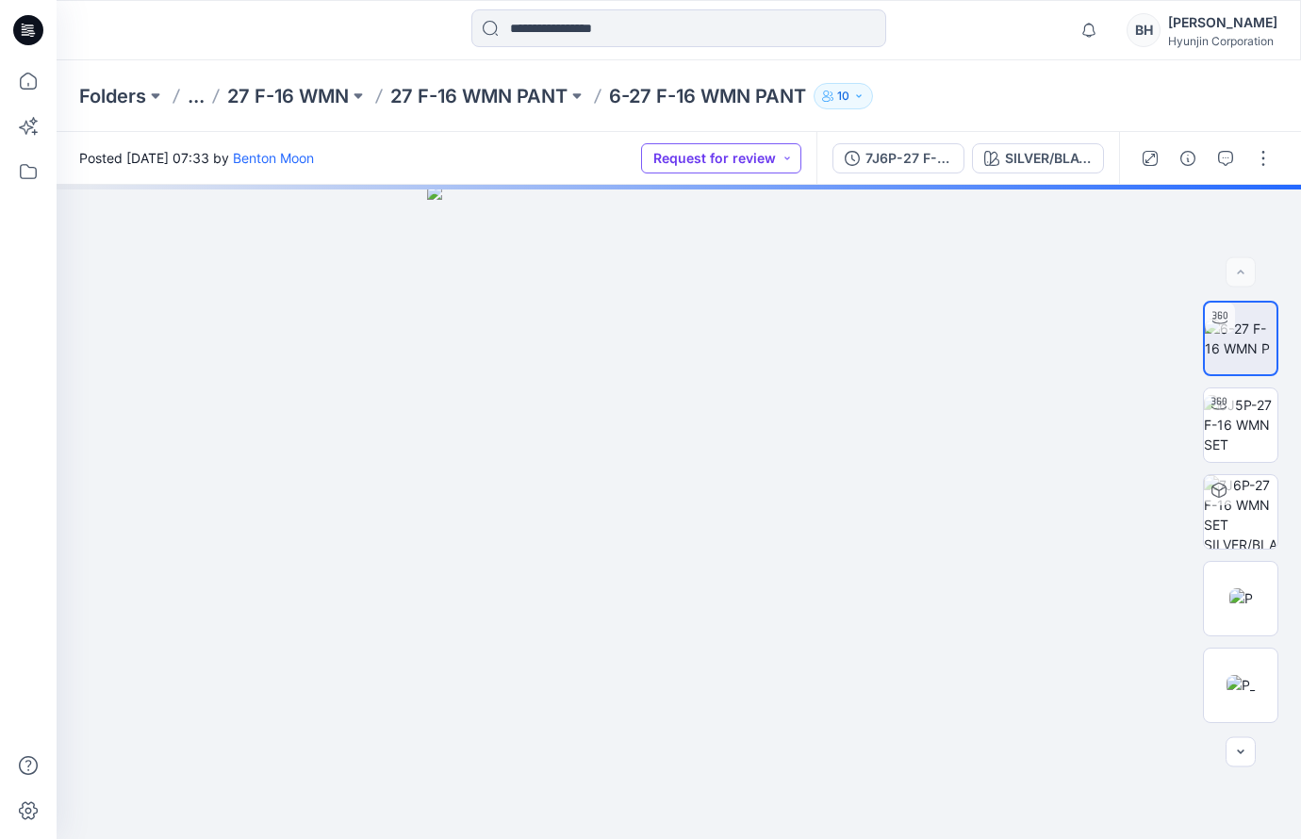
click at [784, 156] on button "Request for review" at bounding box center [721, 158] width 160 height 30
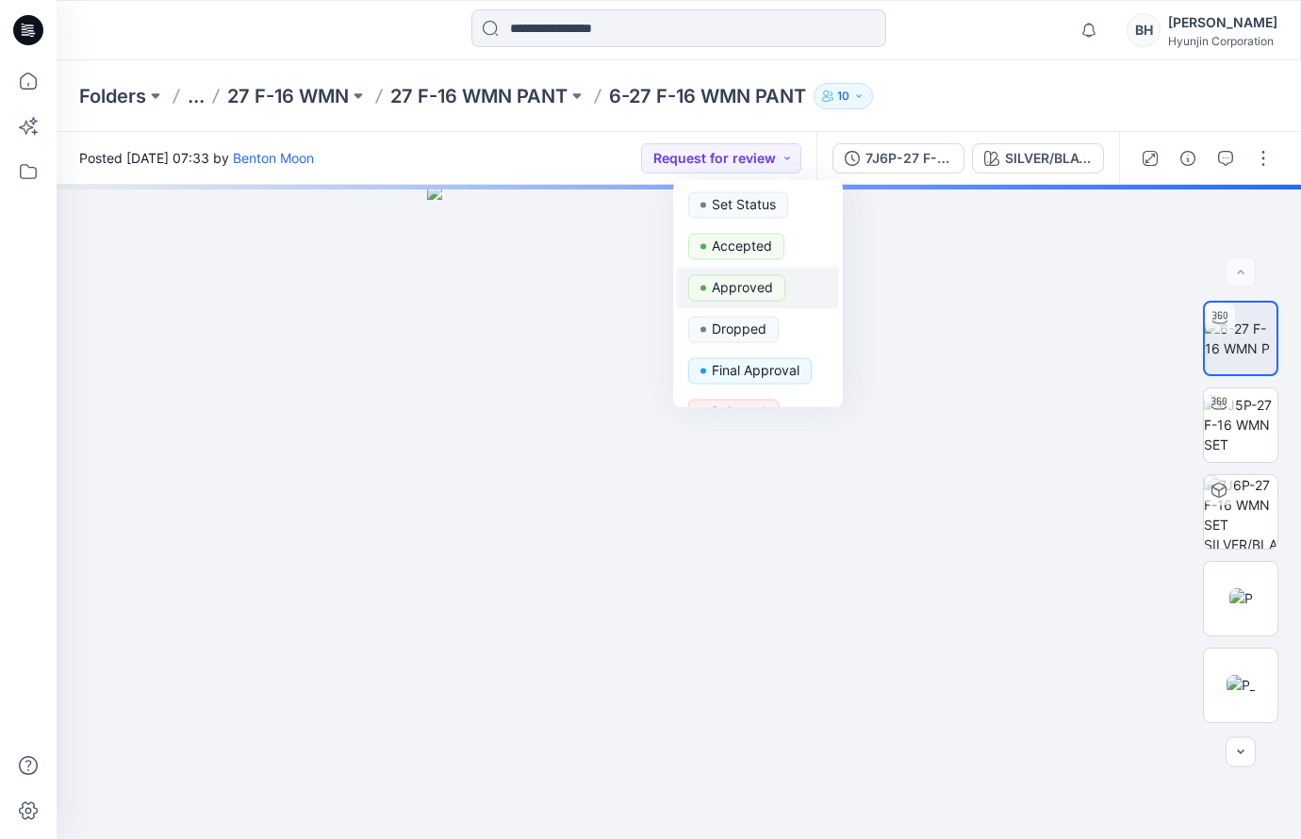
click at [739, 275] on p "Approved" at bounding box center [742, 287] width 61 height 25
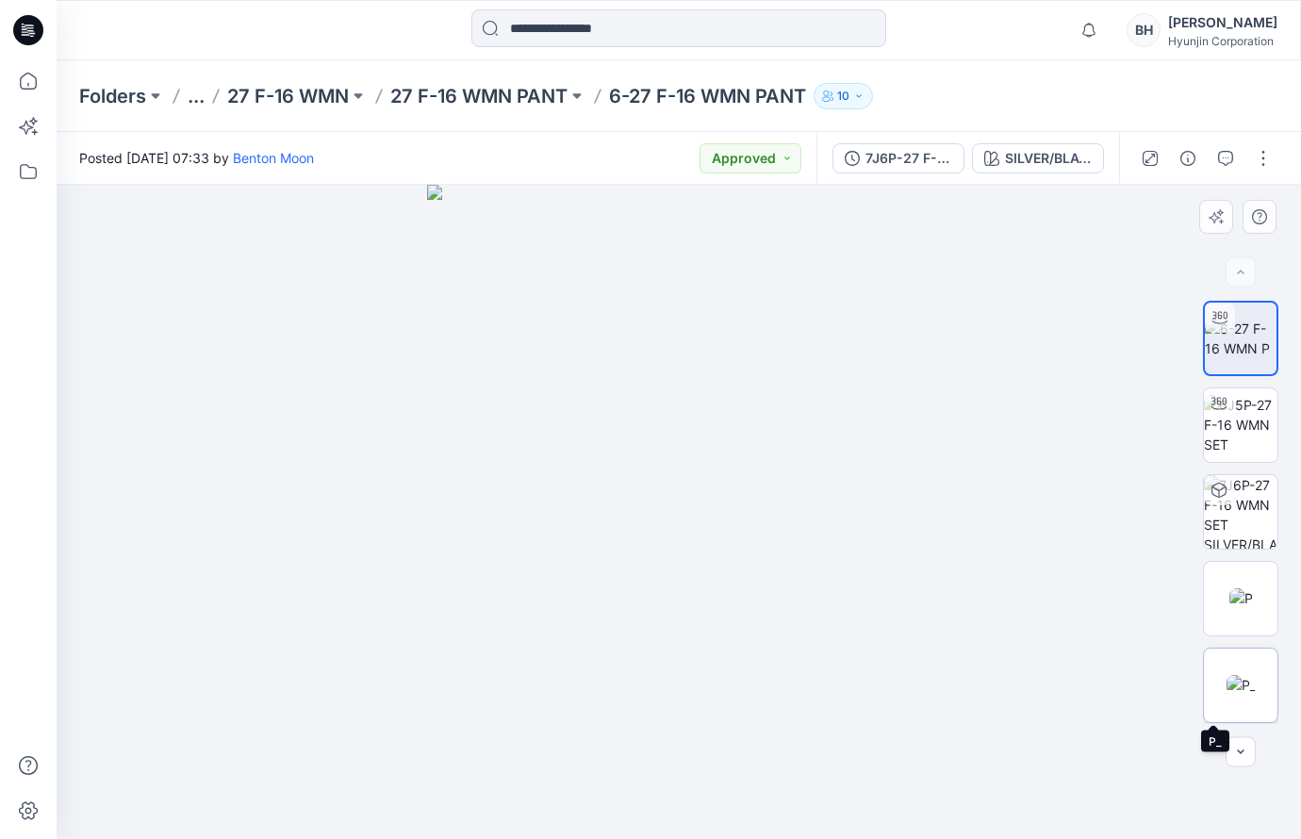
click at [1252, 681] on img at bounding box center [1240, 685] width 29 height 20
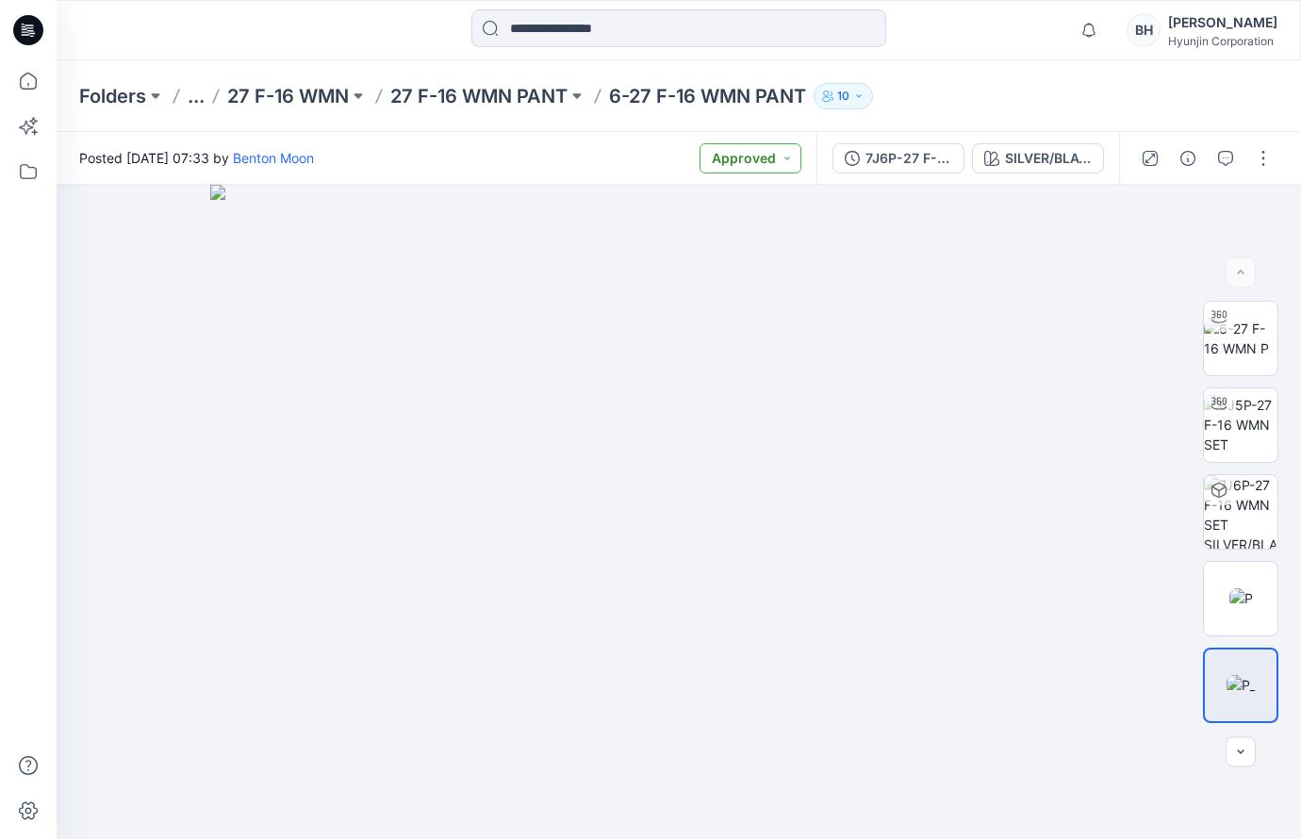
click at [801, 156] on button "Approved" at bounding box center [750, 158] width 102 height 30
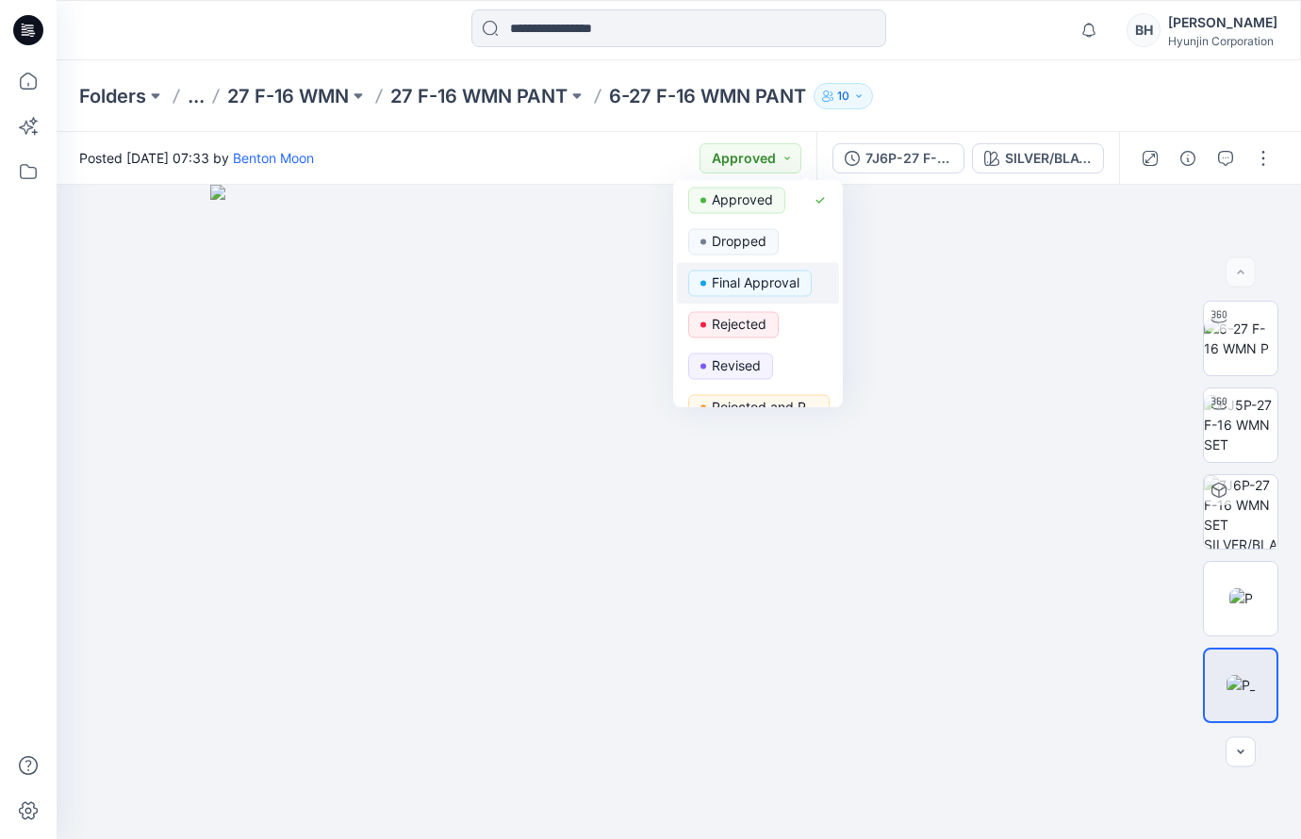
scroll to position [89, 0]
click at [722, 353] on p "Revised" at bounding box center [736, 365] width 49 height 25
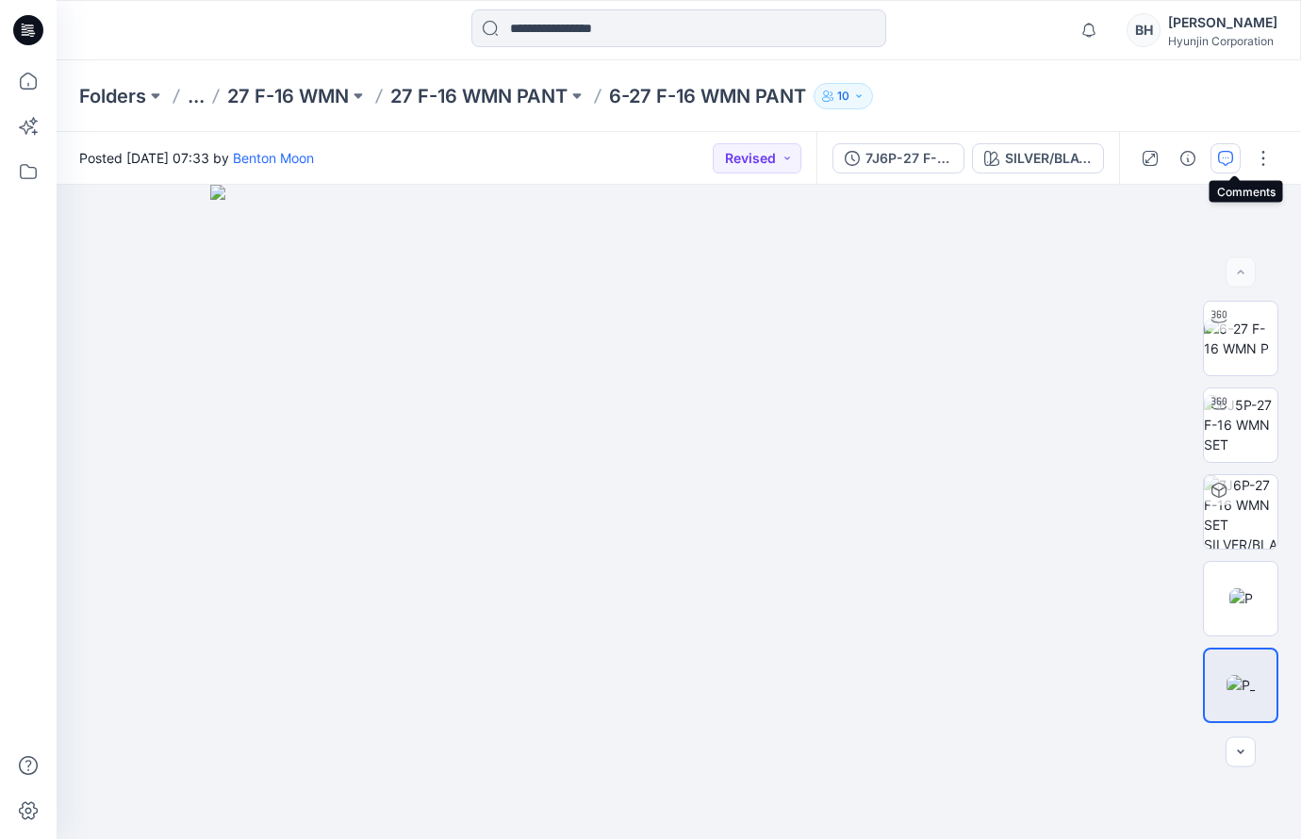
click at [1233, 156] on icon "button" at bounding box center [1225, 158] width 15 height 15
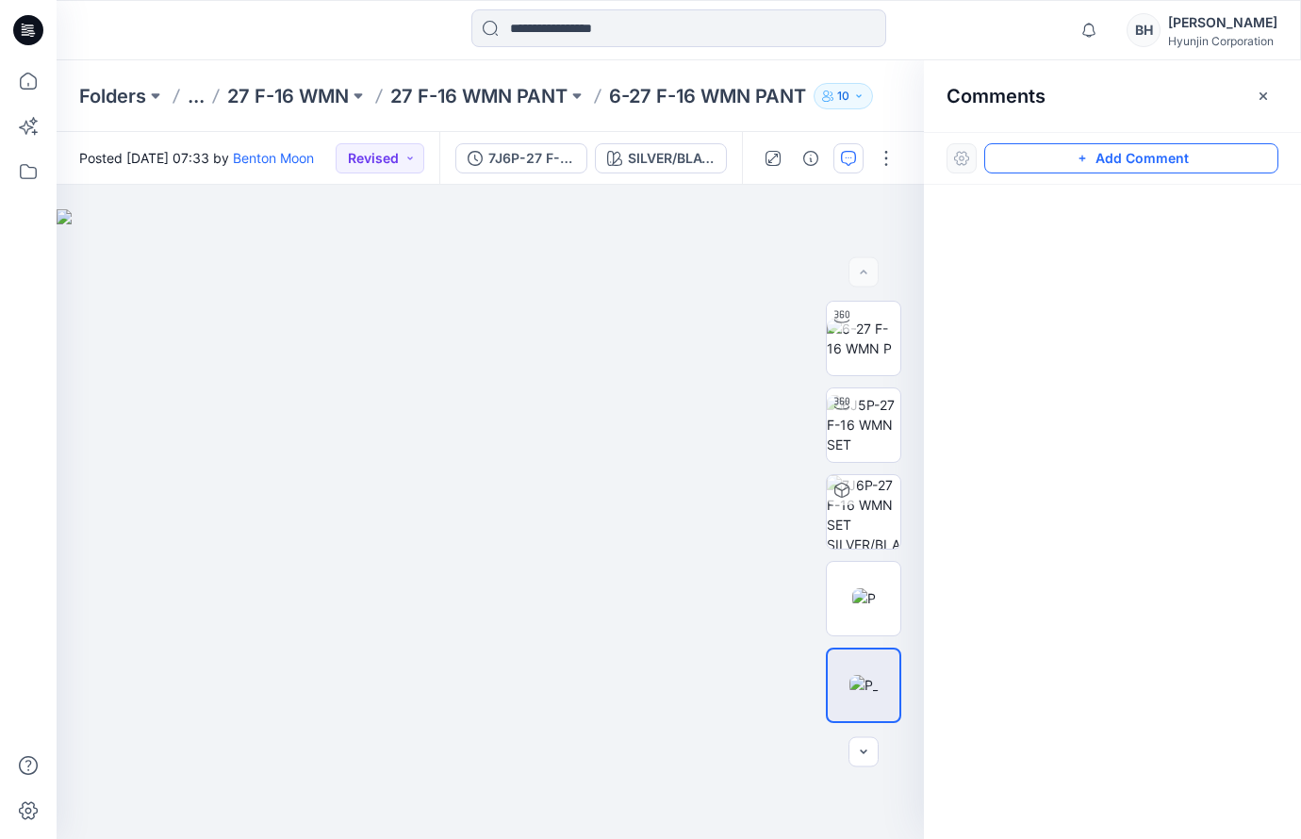
click at [1085, 160] on button "Add Comment" at bounding box center [1131, 158] width 294 height 30
click at [647, 430] on div "1" at bounding box center [490, 512] width 867 height 654
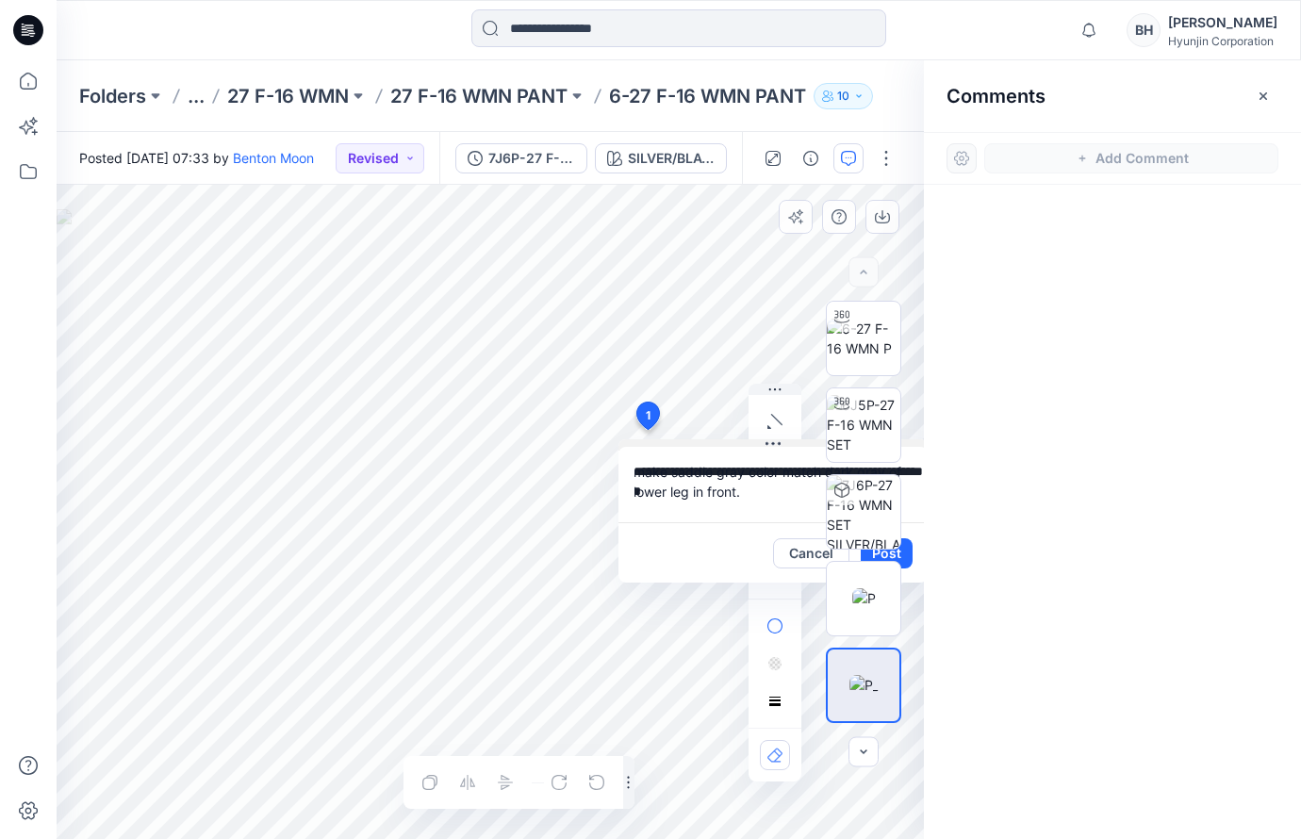
type textarea "**********"
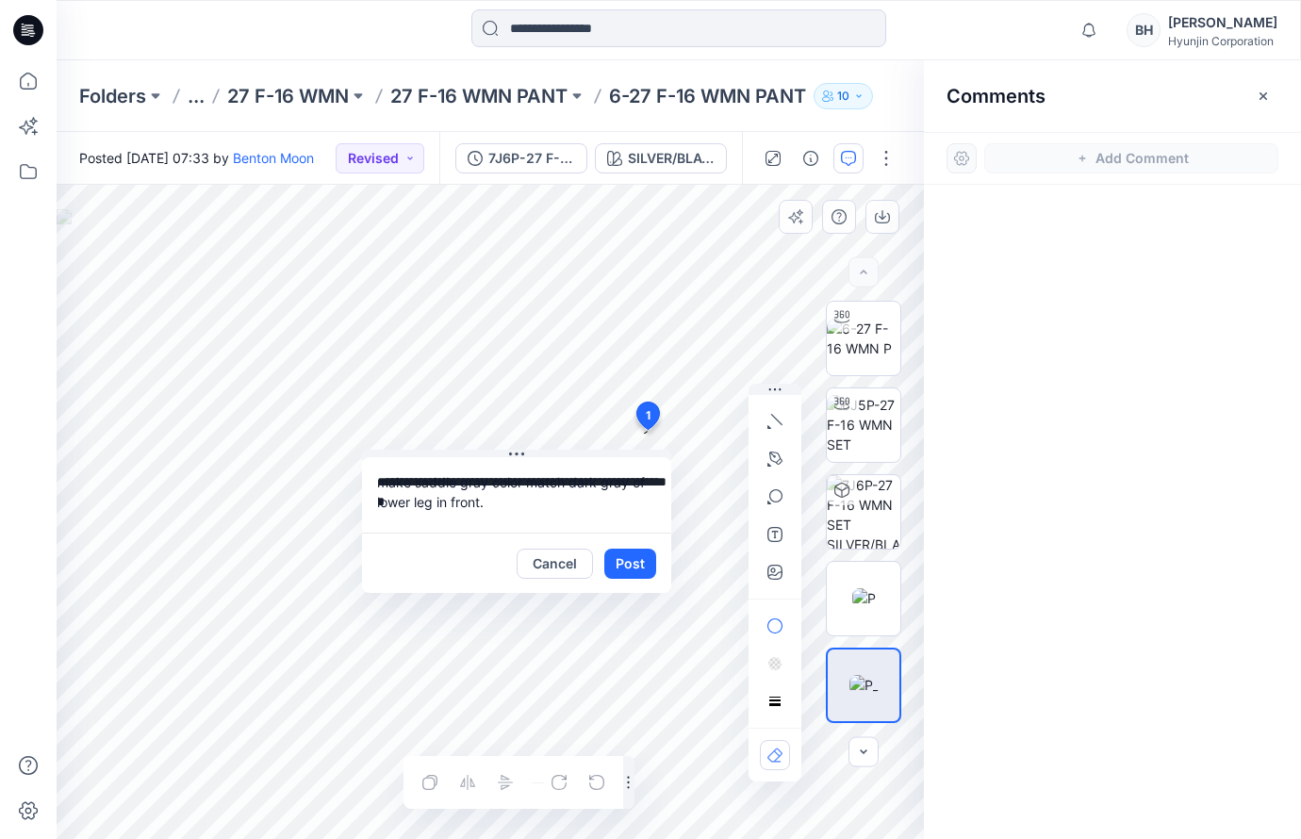
drag, startPoint x: 730, startPoint y: 445, endPoint x: 585, endPoint y: 522, distance: 163.6
click at [633, 560] on button "Post" at bounding box center [632, 565] width 52 height 30
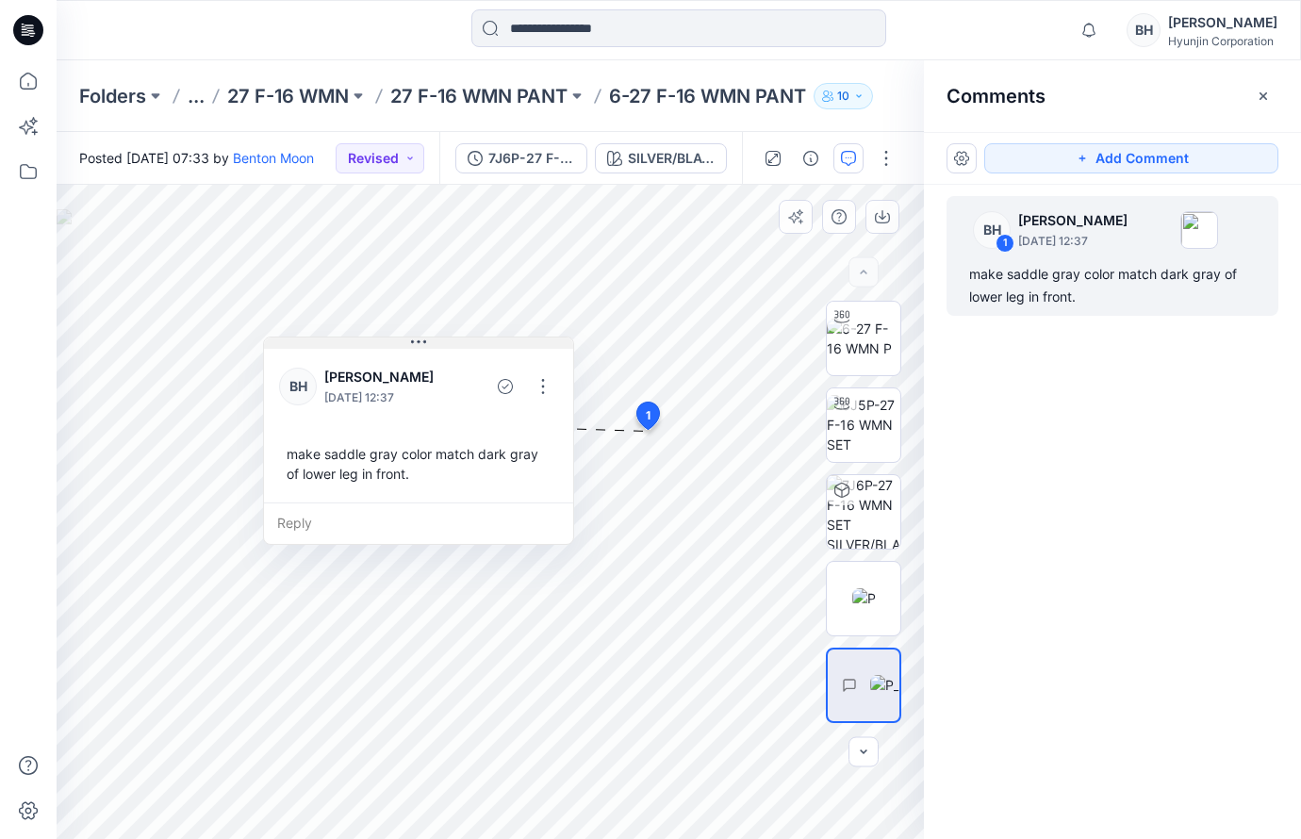
drag, startPoint x: 594, startPoint y: 452, endPoint x: 496, endPoint y: 340, distance: 149.0
click at [1151, 159] on button "Add Comment" at bounding box center [1131, 158] width 294 height 30
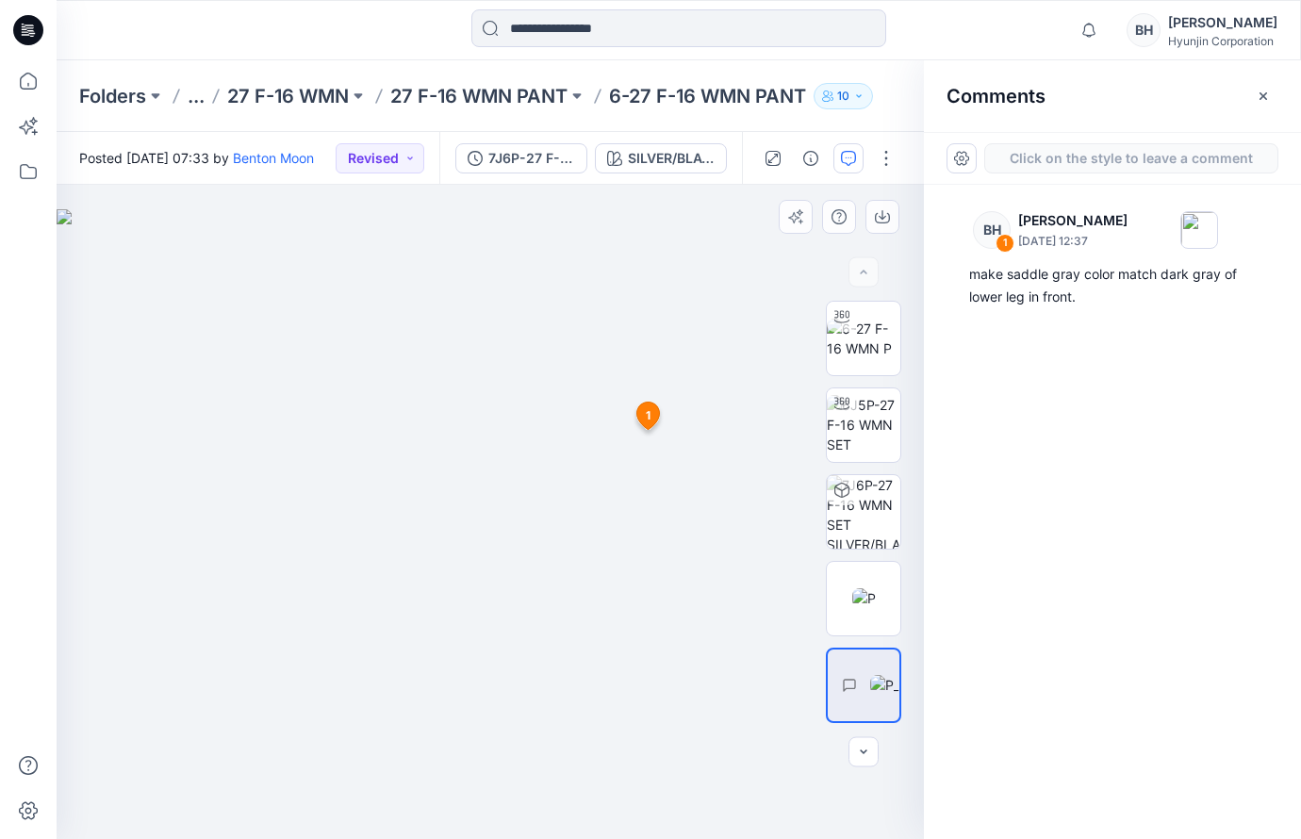
click at [616, 620] on div "2 1 [PERSON_NAME] [DATE] 12:37 make saddle gray color match dark gray of lower …" at bounding box center [490, 512] width 867 height 654
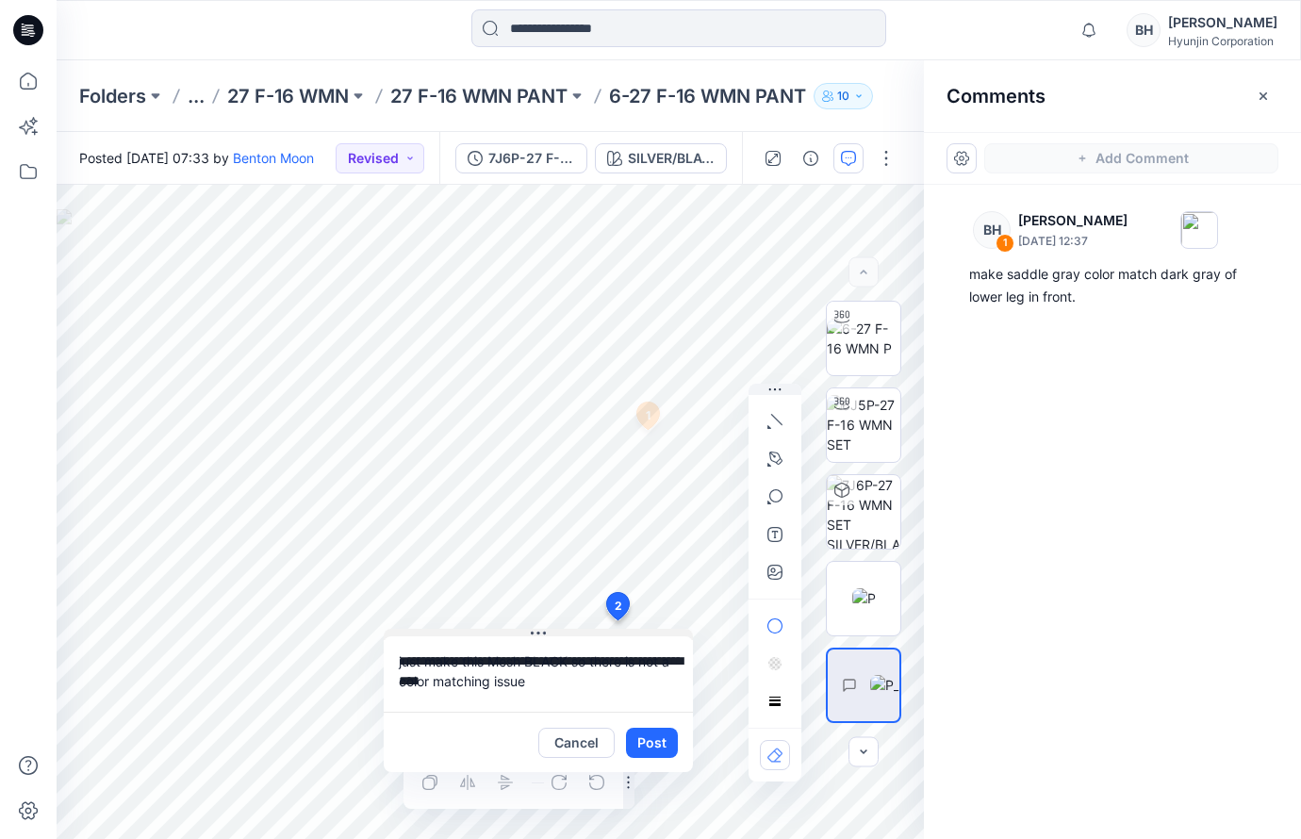
drag, startPoint x: 770, startPoint y: 633, endPoint x: 566, endPoint y: 632, distance: 204.6
click at [451, 671] on textarea "**********" at bounding box center [538, 673] width 309 height 75
type textarea "**********"
click at [639, 741] on button "Post" at bounding box center [652, 743] width 52 height 30
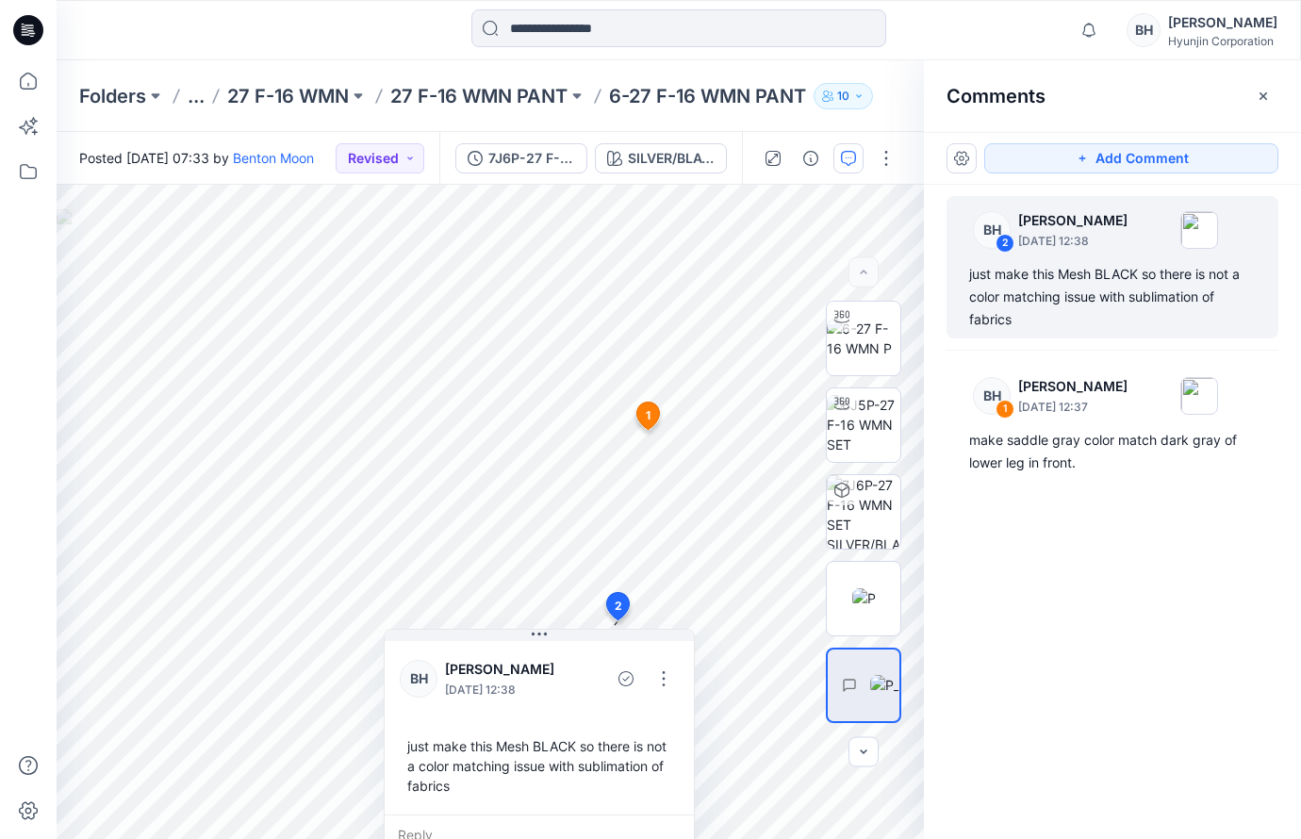
click at [297, 26] on div at bounding box center [212, 29] width 311 height 41
click at [26, 81] on icon at bounding box center [28, 80] width 41 height 41
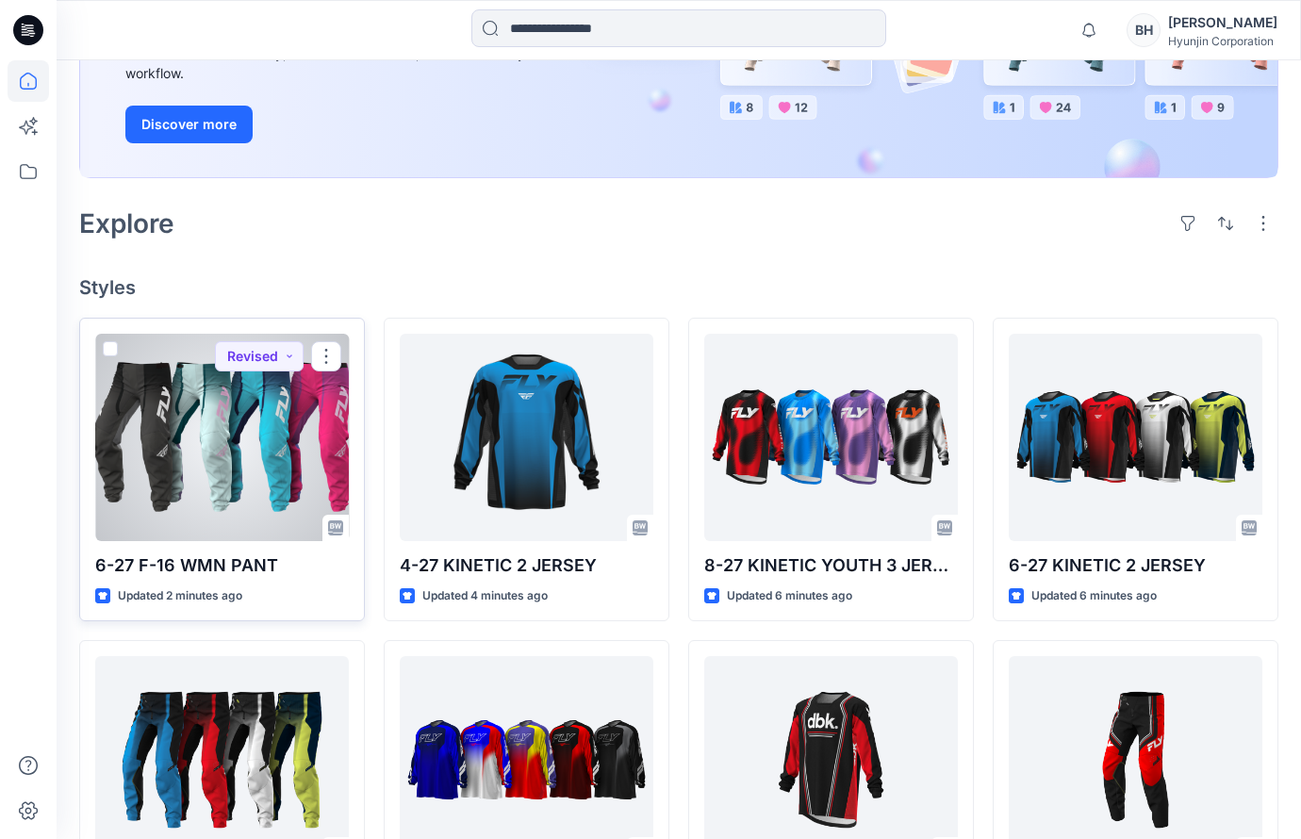
scroll to position [313, 0]
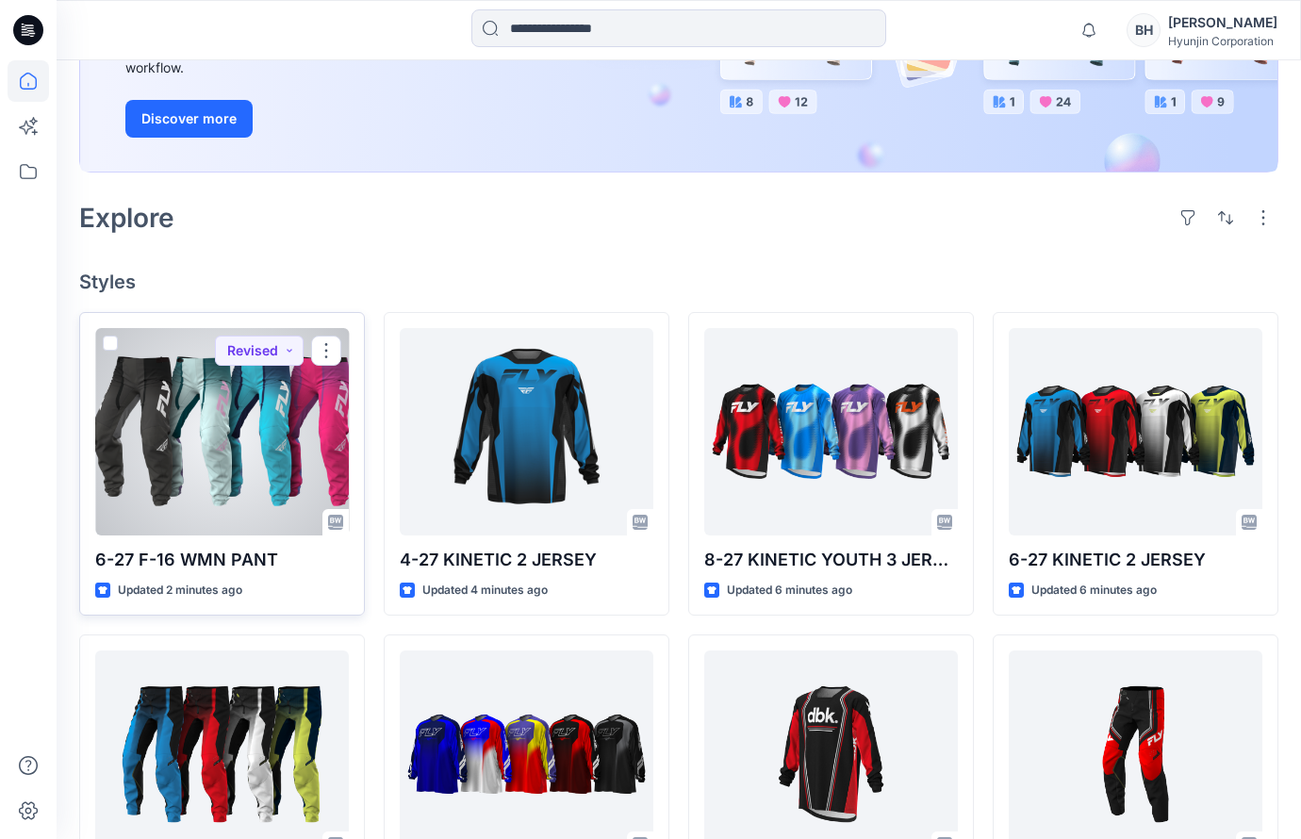
click at [229, 349] on div at bounding box center [222, 431] width 254 height 207
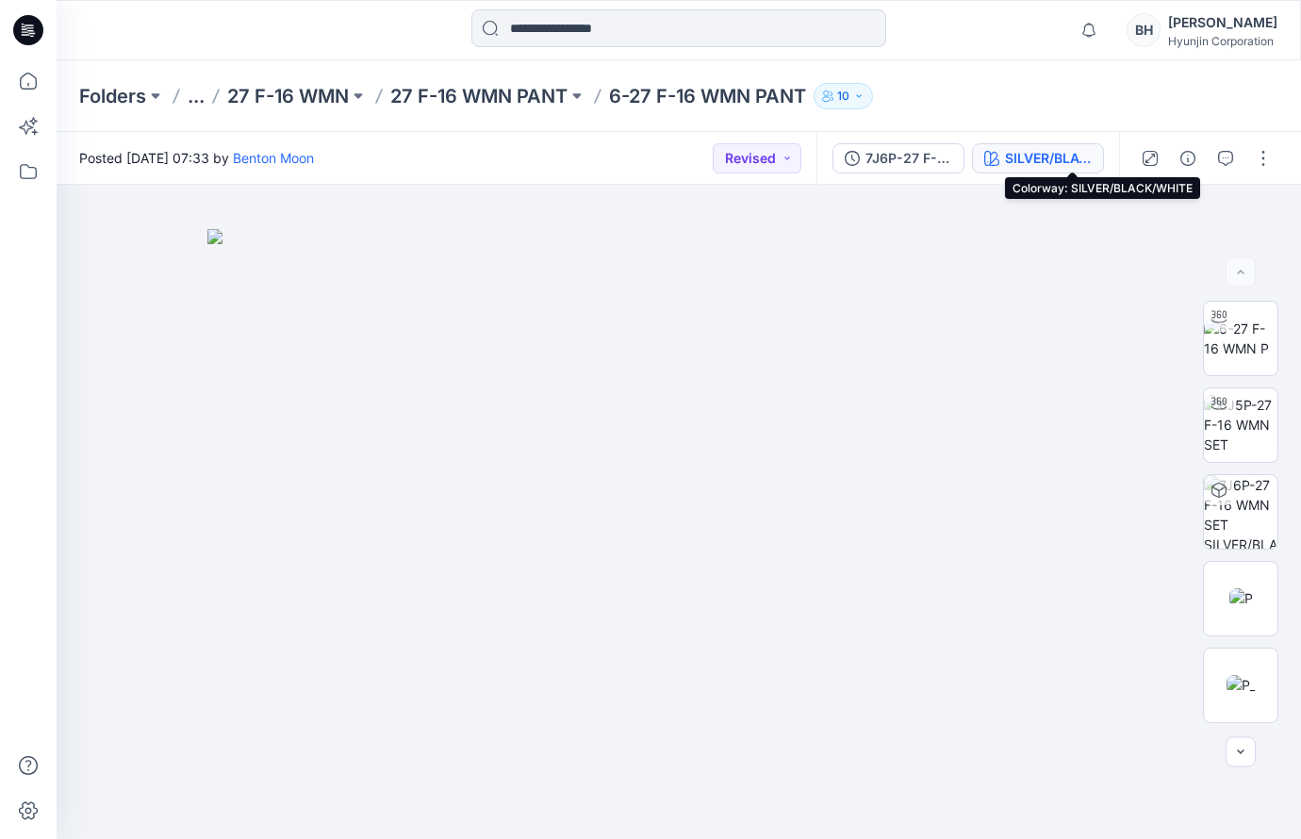
click at [1060, 156] on div "SILVER/BLACK/WHITE" at bounding box center [1048, 158] width 87 height 21
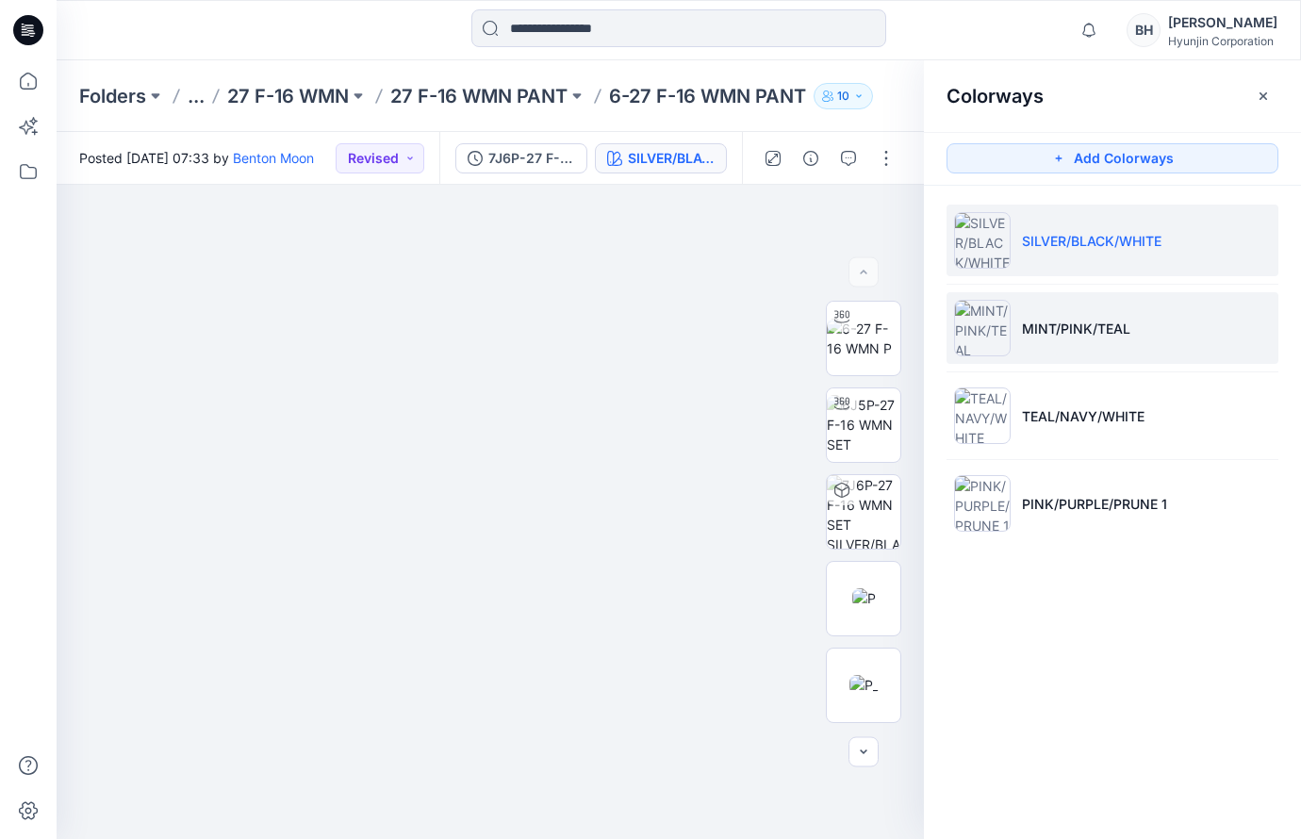
click at [1130, 318] on li "MINT/PINK/TEAL" at bounding box center [1112, 328] width 332 height 72
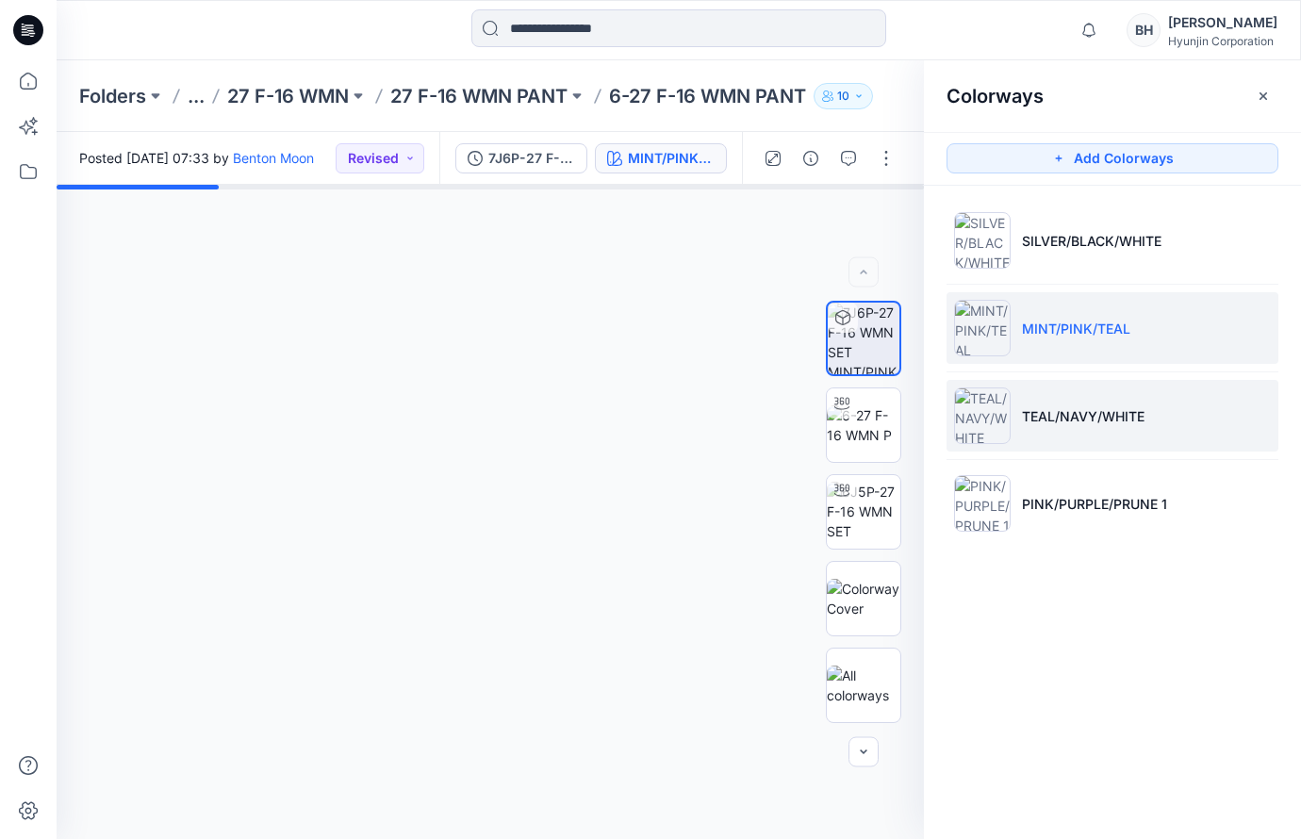
click at [1150, 422] on li "TEAL/NAVY/WHITE" at bounding box center [1112, 416] width 332 height 72
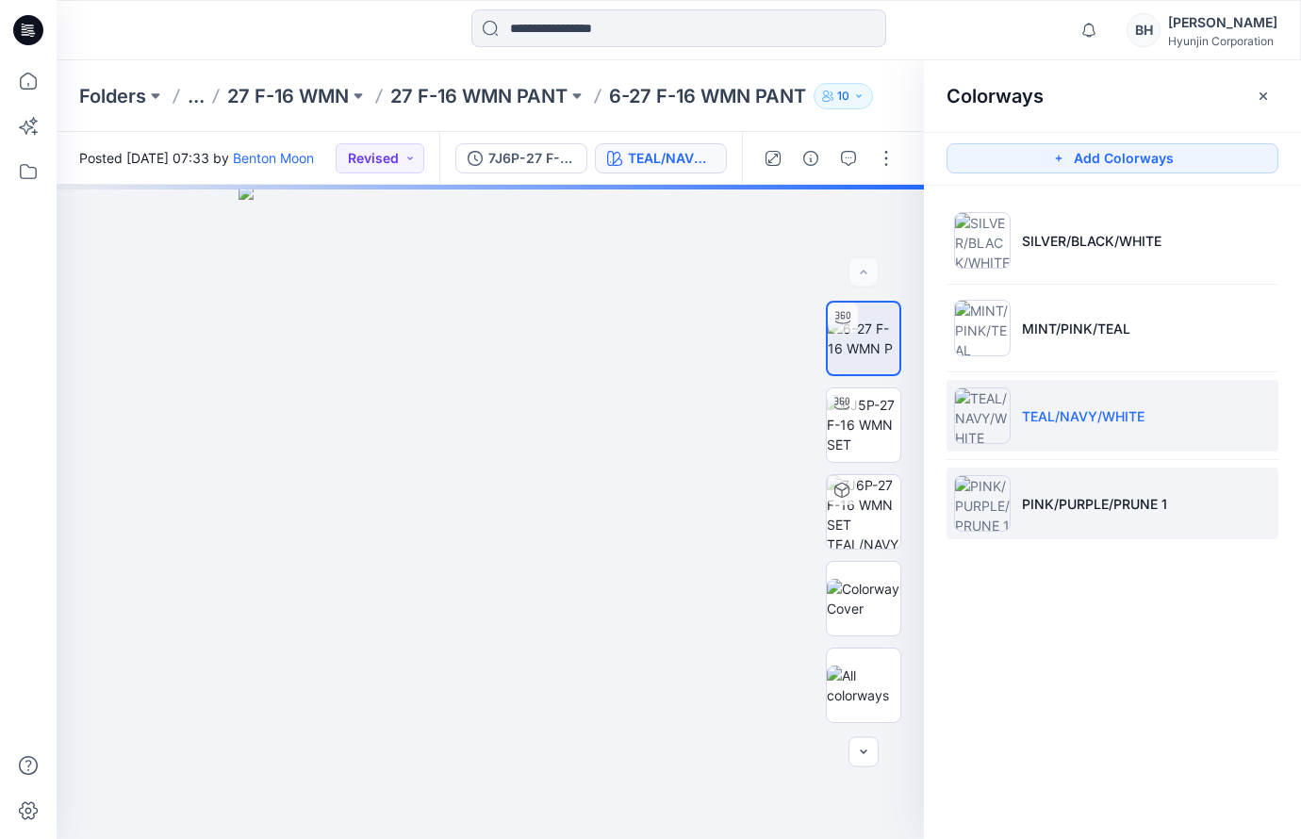
click at [1180, 493] on li "PINK/PURPLE/PRUNE 1" at bounding box center [1112, 504] width 332 height 72
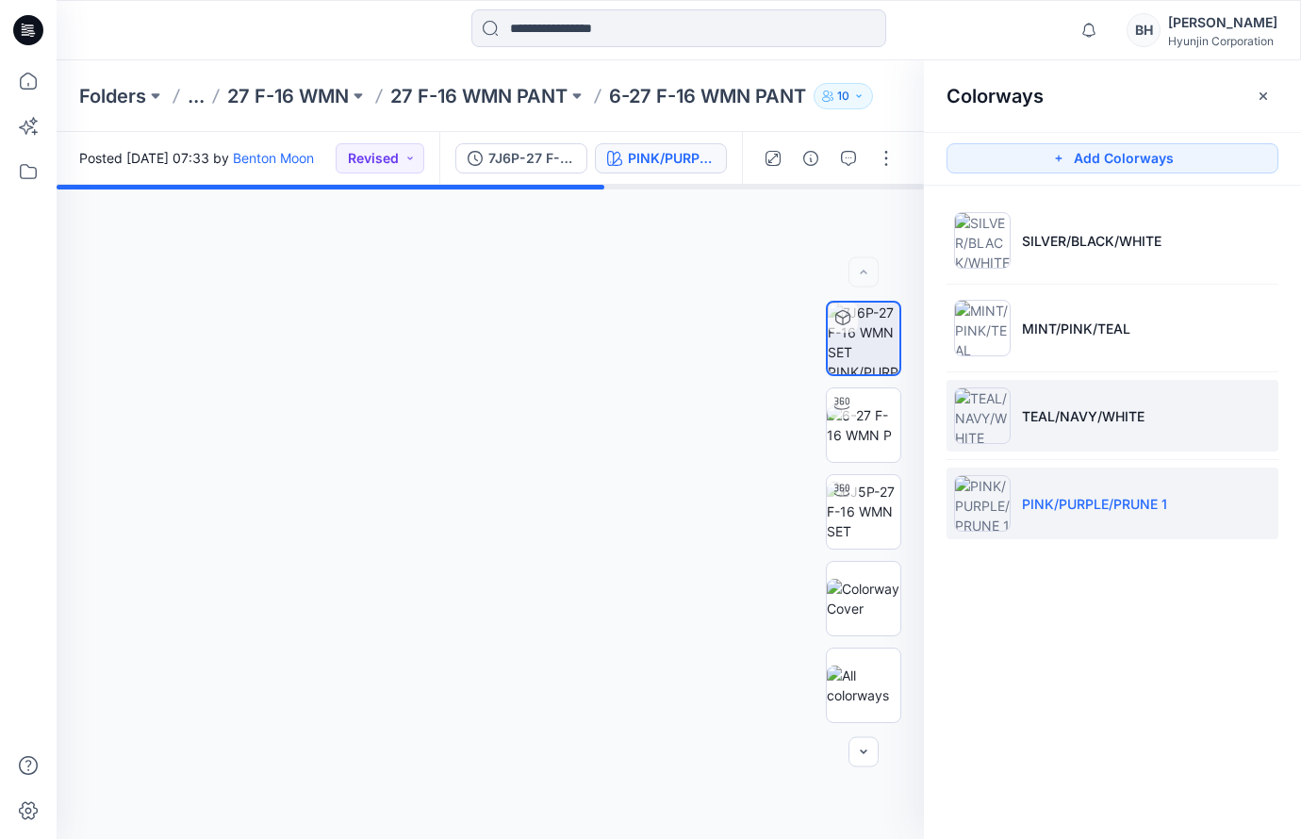
click at [1167, 425] on li "TEAL/NAVY/WHITE" at bounding box center [1112, 416] width 332 height 72
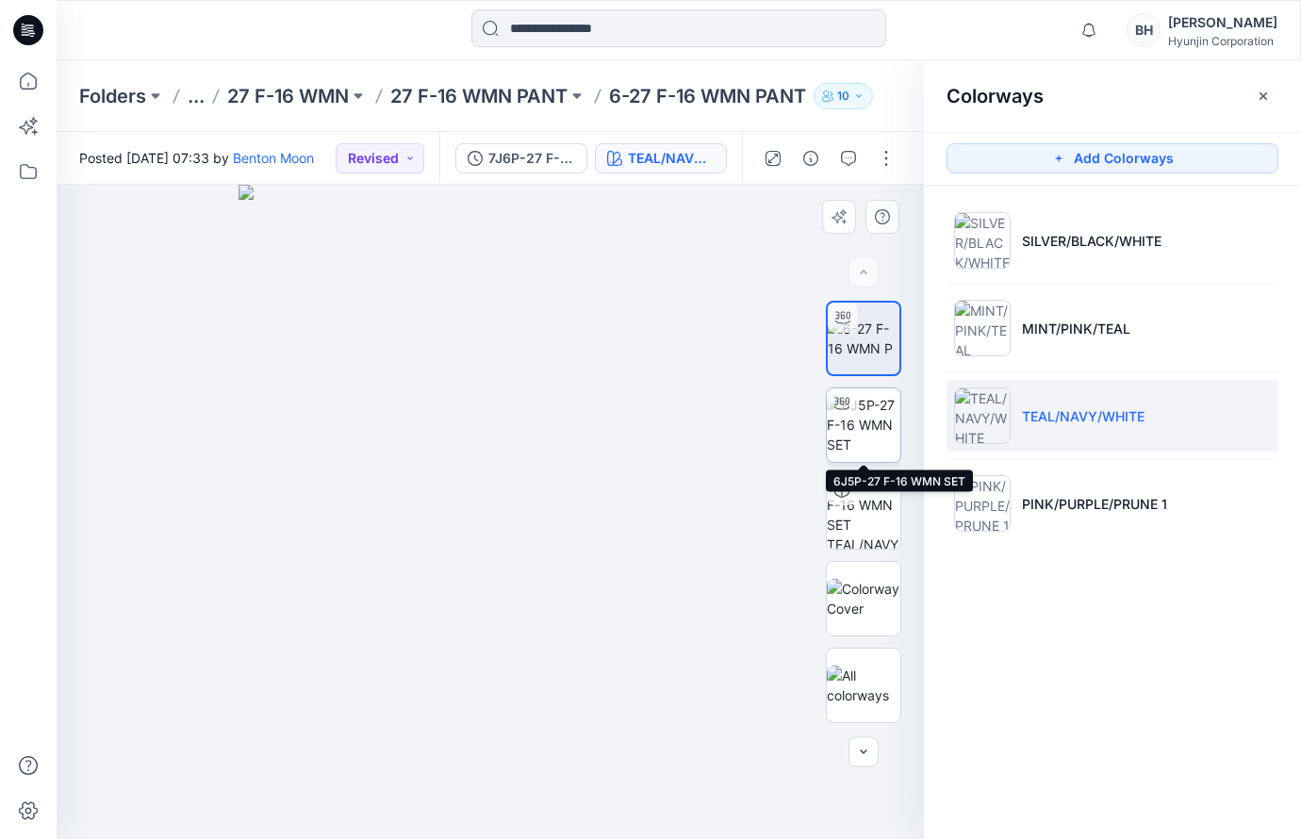
click at [884, 435] on img at bounding box center [864, 424] width 74 height 59
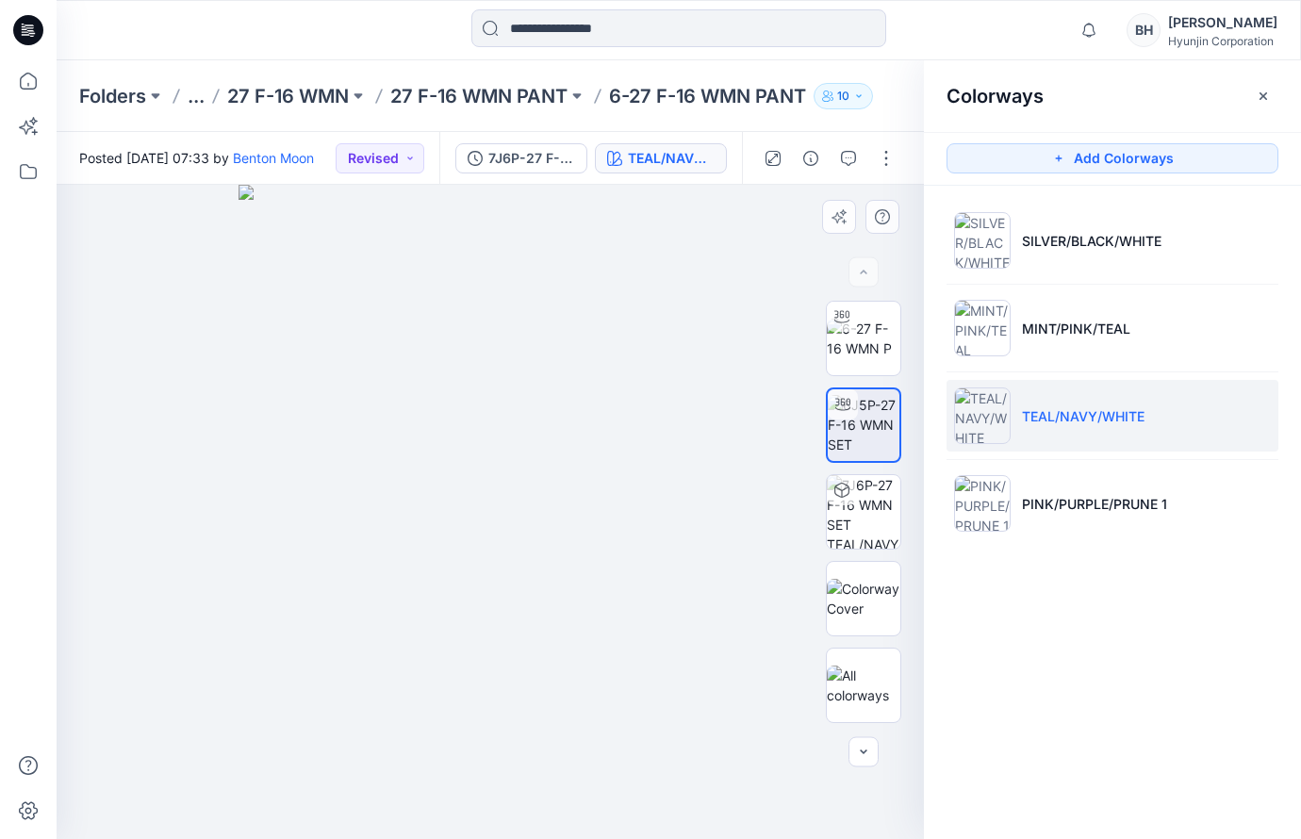
drag, startPoint x: 347, startPoint y: 403, endPoint x: 648, endPoint y: 408, distance: 300.7
click at [648, 408] on div at bounding box center [490, 512] width 867 height 654
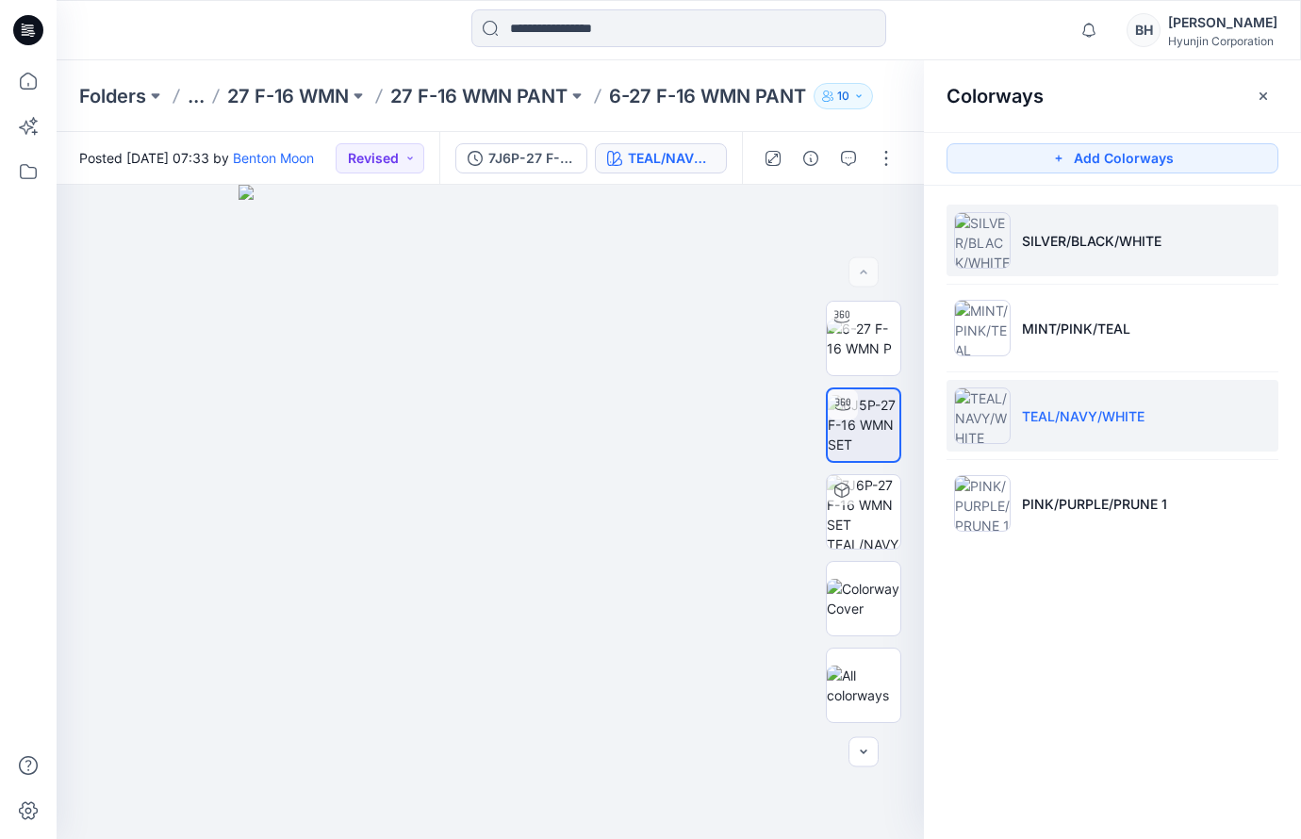
click at [1148, 255] on li "SILVER/BLACK/WHITE" at bounding box center [1112, 241] width 332 height 72
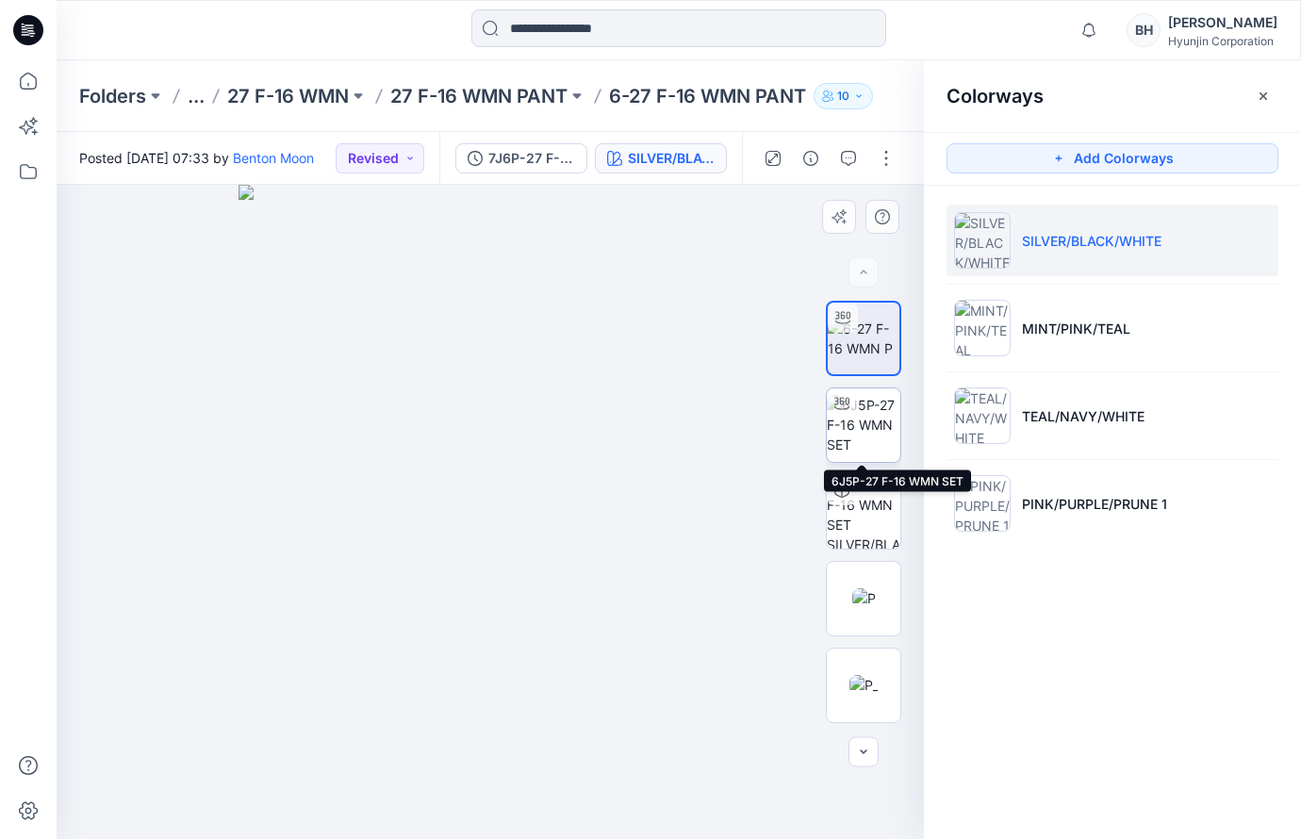
click at [860, 424] on img at bounding box center [864, 424] width 74 height 59
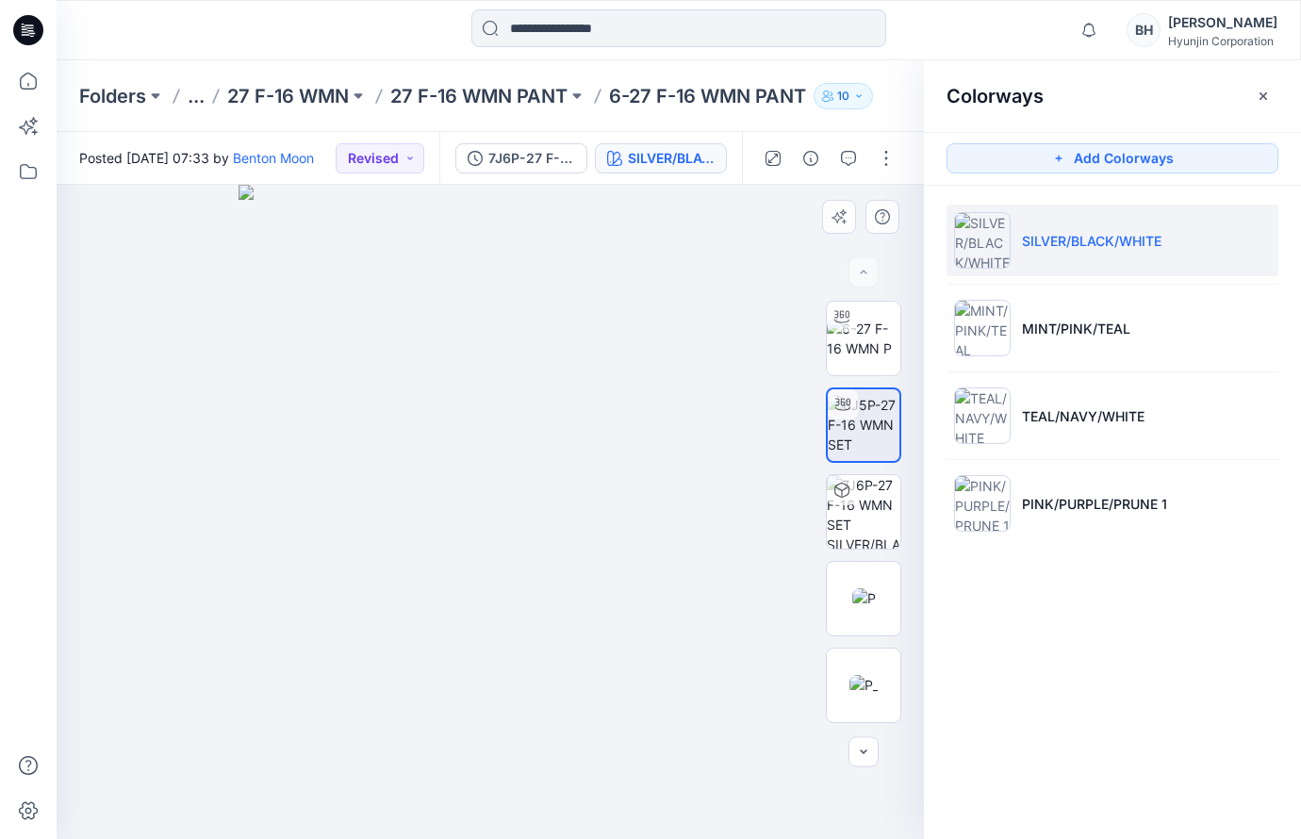
drag, startPoint x: 370, startPoint y: 438, endPoint x: 534, endPoint y: 407, distance: 166.0
click at [434, 427] on div at bounding box center [490, 512] width 867 height 654
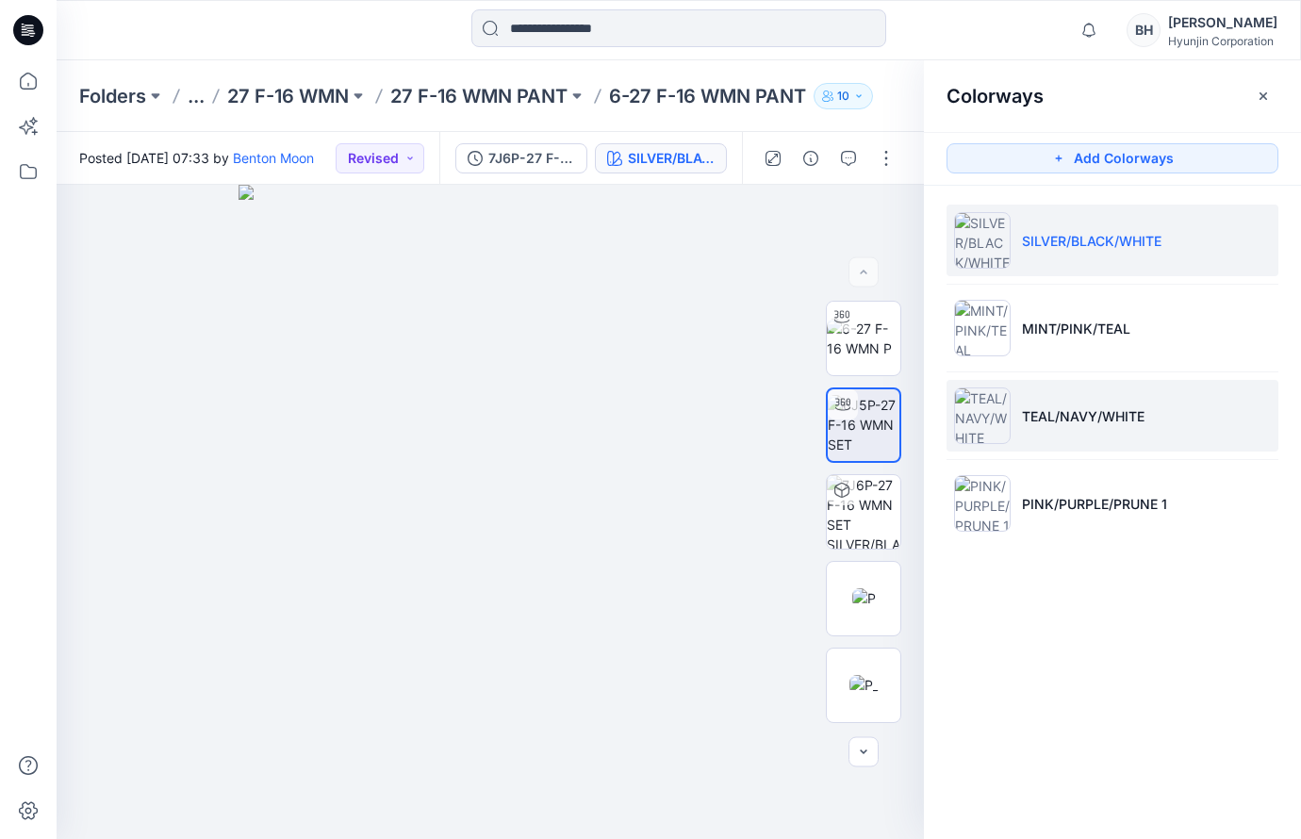
click at [1137, 421] on li "TEAL/NAVY/WHITE" at bounding box center [1112, 416] width 332 height 72
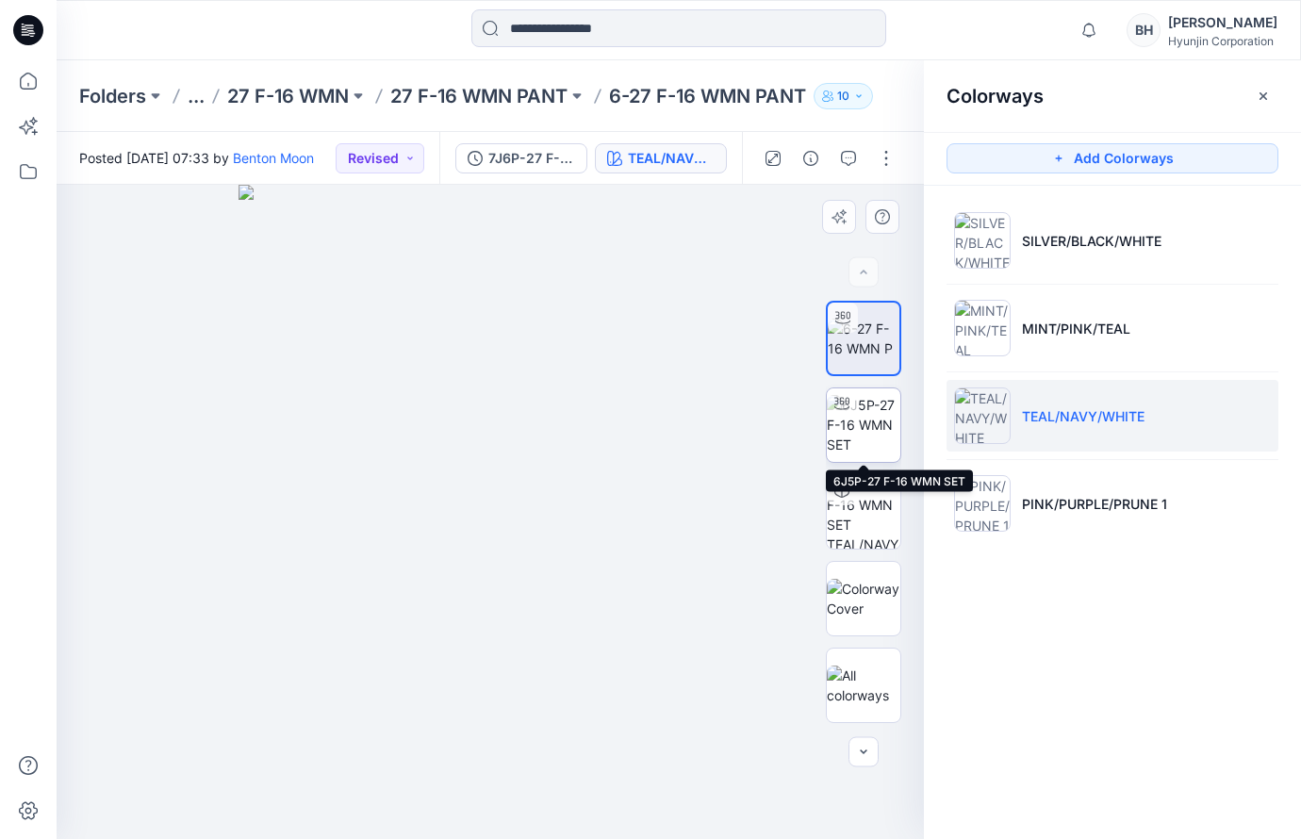
click at [877, 417] on img at bounding box center [864, 424] width 74 height 59
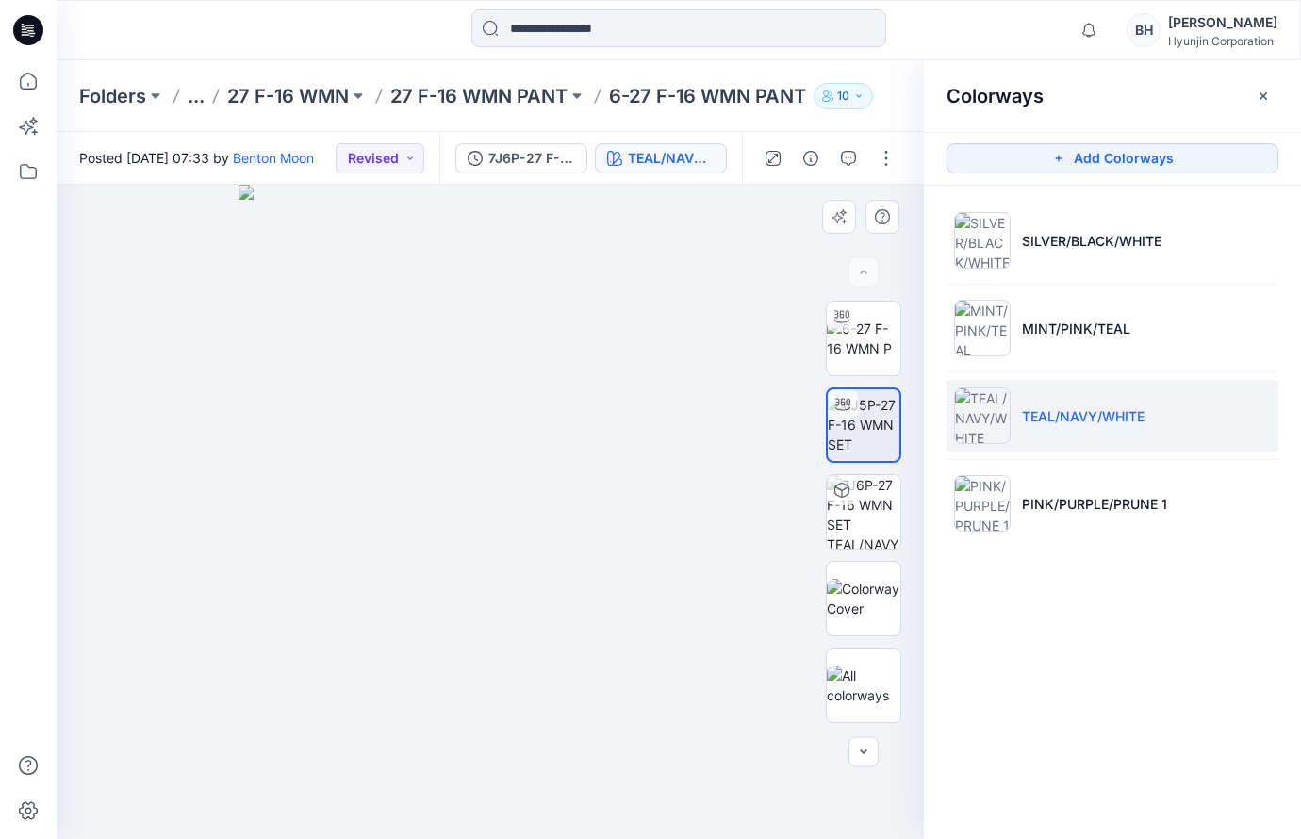
drag, startPoint x: 350, startPoint y: 404, endPoint x: 788, endPoint y: 437, distance: 439.6
click at [654, 403] on div at bounding box center [490, 512] width 867 height 654
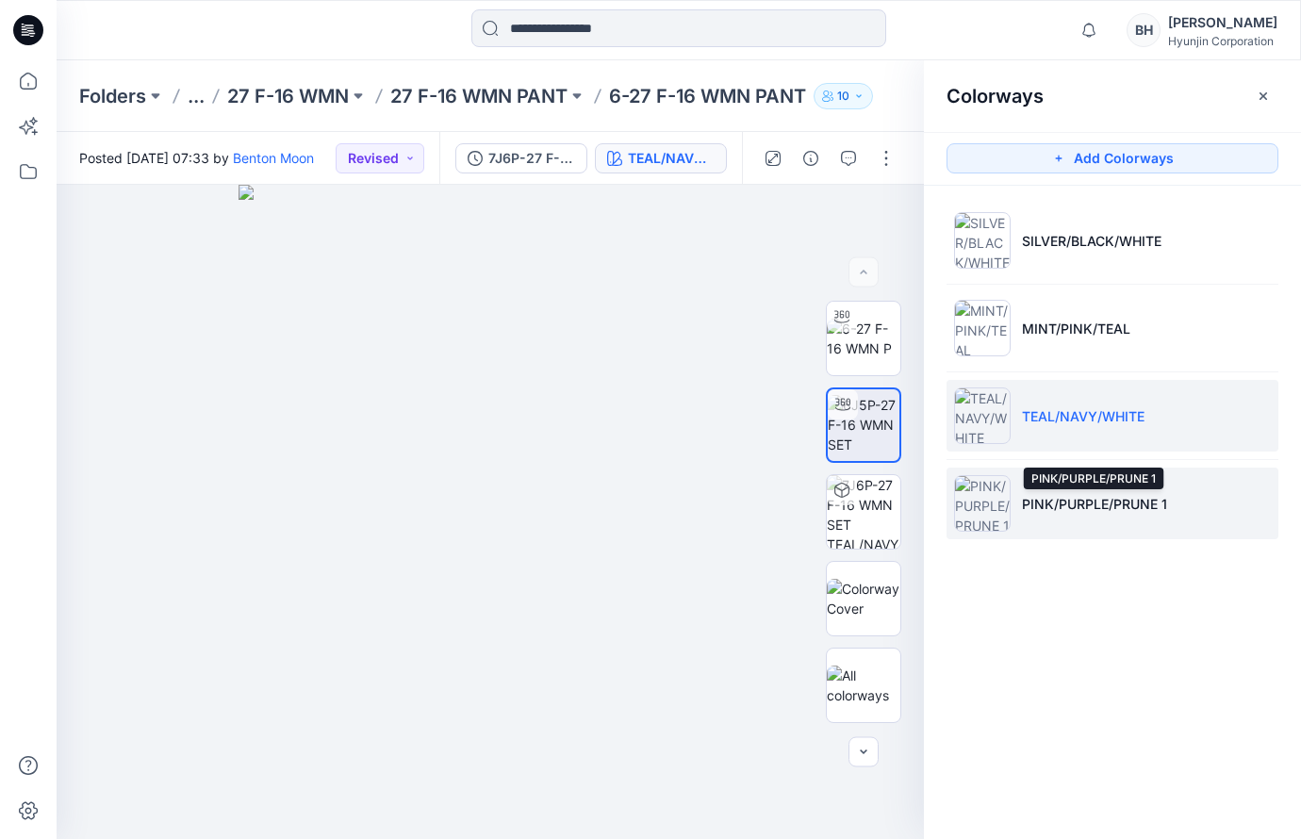
click at [1067, 507] on p "PINK/PURPLE/PRUNE 1" at bounding box center [1094, 504] width 145 height 20
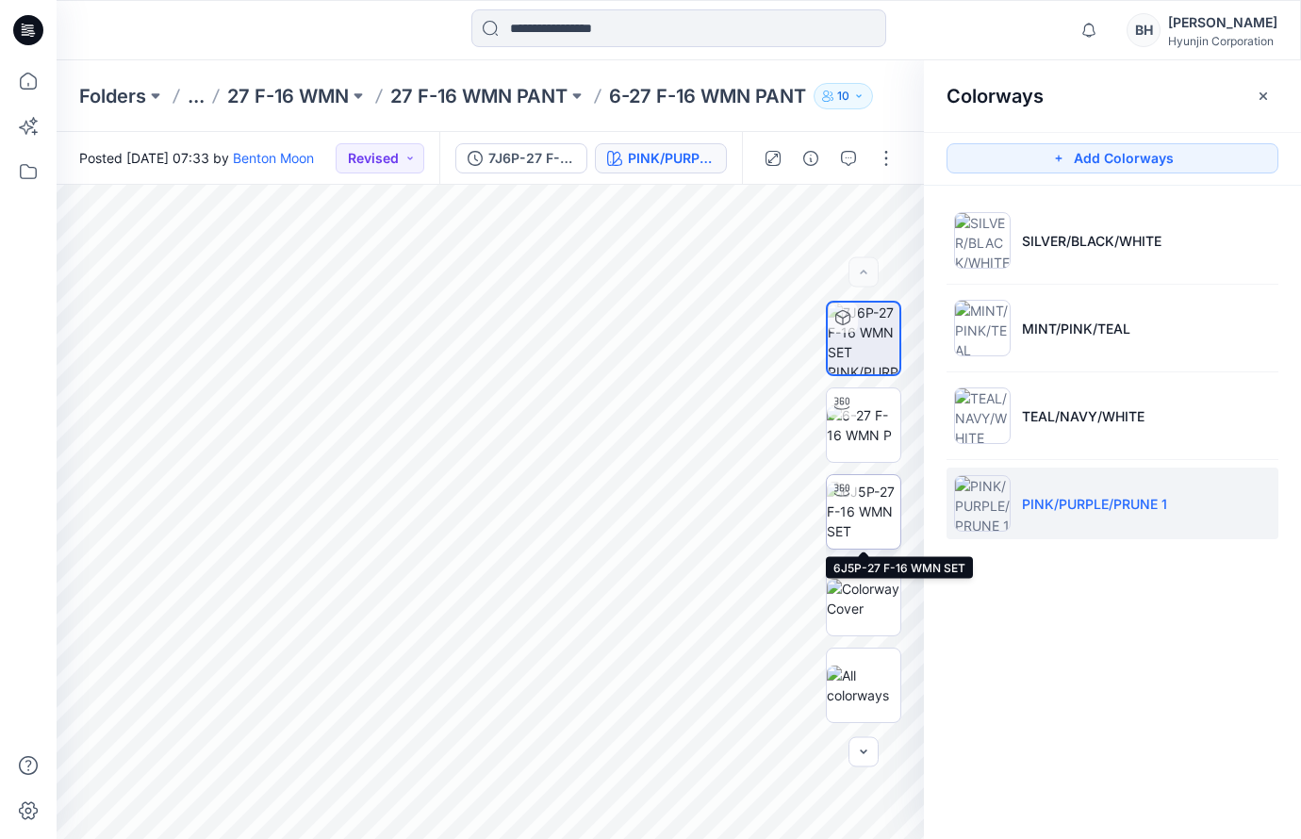
click at [873, 516] on img at bounding box center [864, 511] width 74 height 59
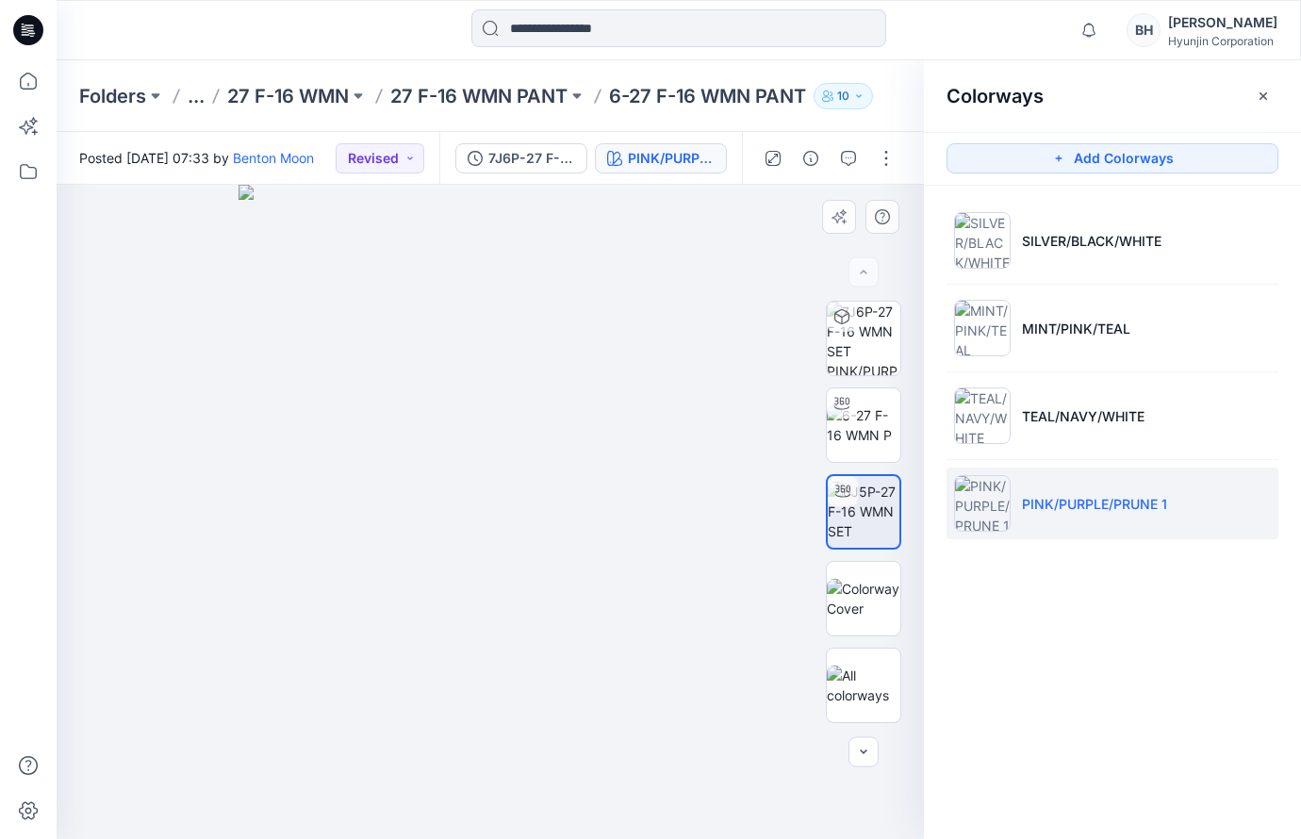
drag, startPoint x: 361, startPoint y: 411, endPoint x: 682, endPoint y: 375, distance: 323.4
click at [435, 431] on div at bounding box center [490, 512] width 867 height 654
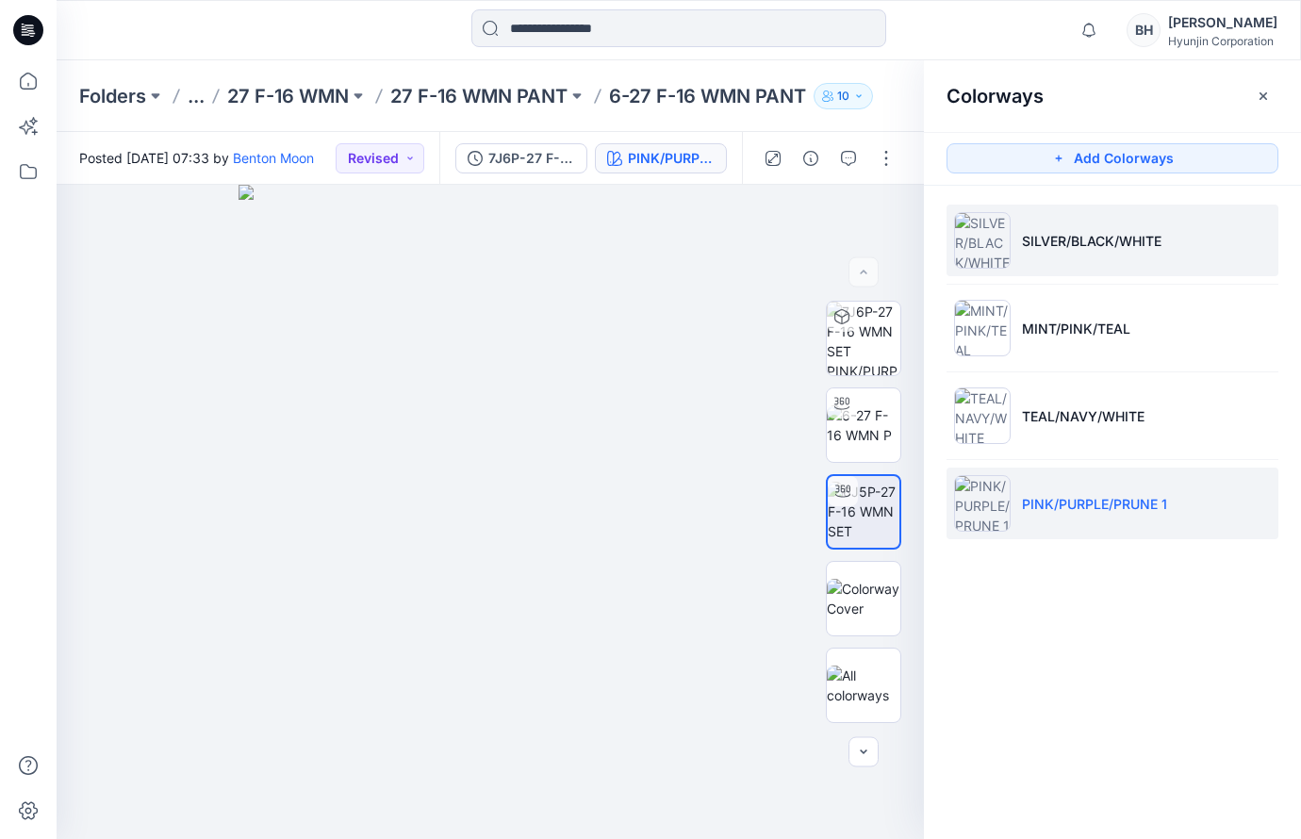
click at [1175, 254] on li "SILVER/BLACK/WHITE" at bounding box center [1112, 241] width 332 height 72
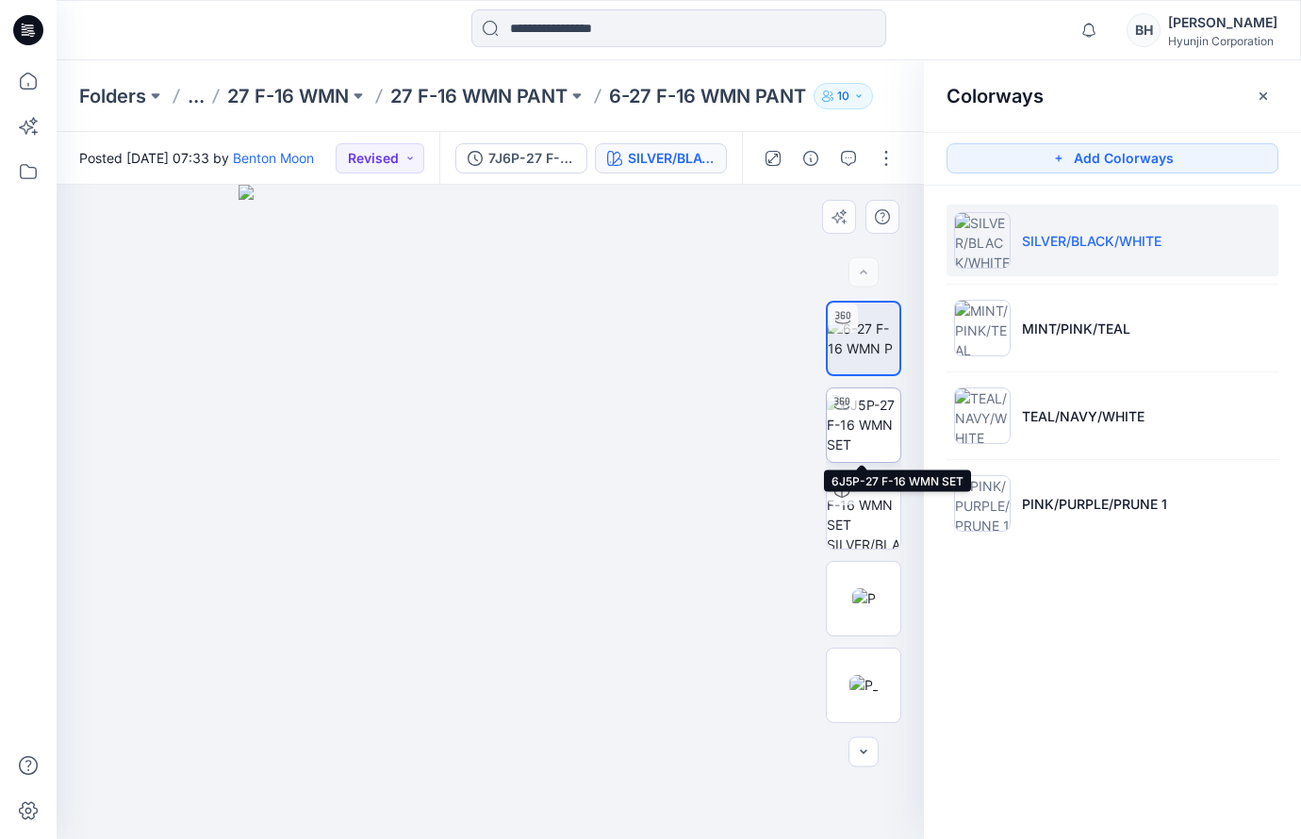
click at [881, 441] on img at bounding box center [864, 424] width 74 height 59
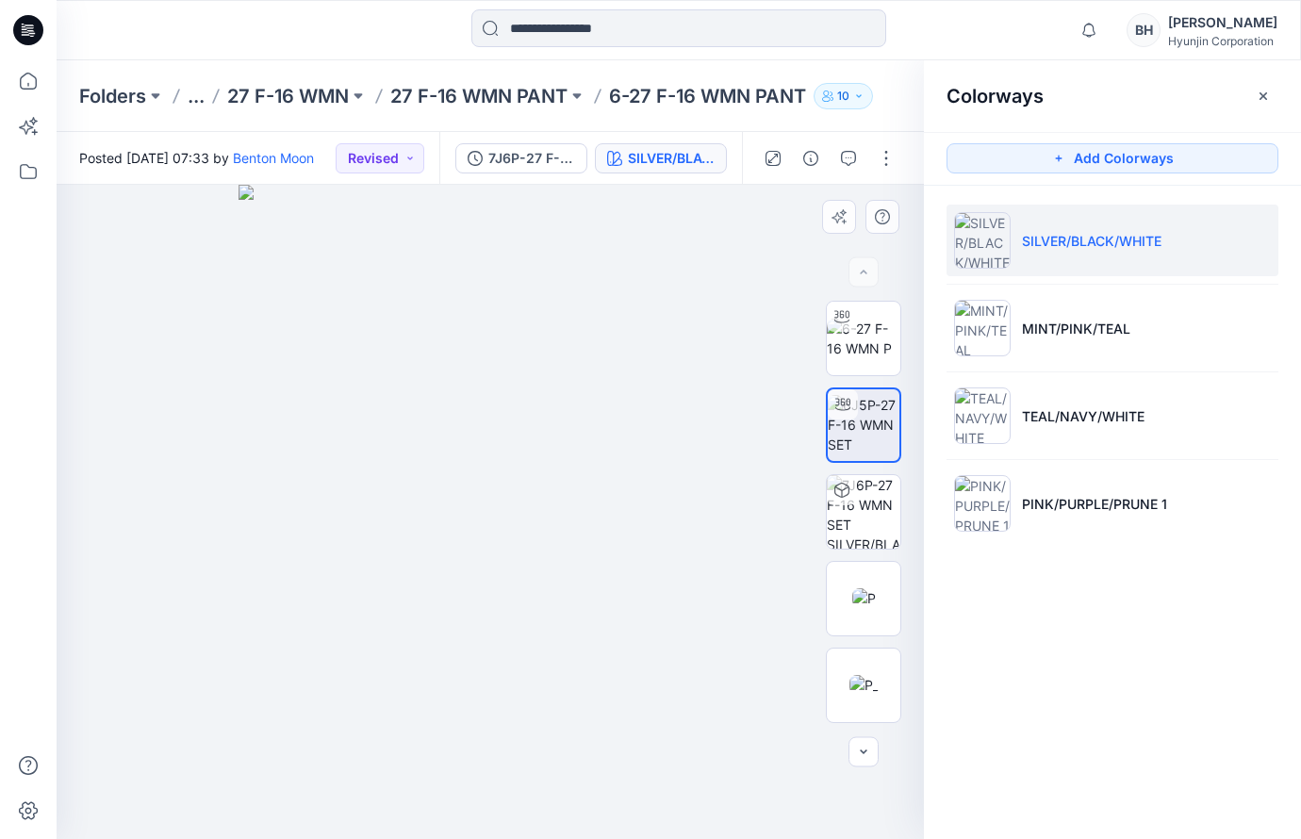
drag, startPoint x: 360, startPoint y: 415, endPoint x: 715, endPoint y: 417, distance: 354.4
click at [683, 432] on div at bounding box center [490, 512] width 867 height 654
click at [875, 594] on img at bounding box center [864, 598] width 24 height 20
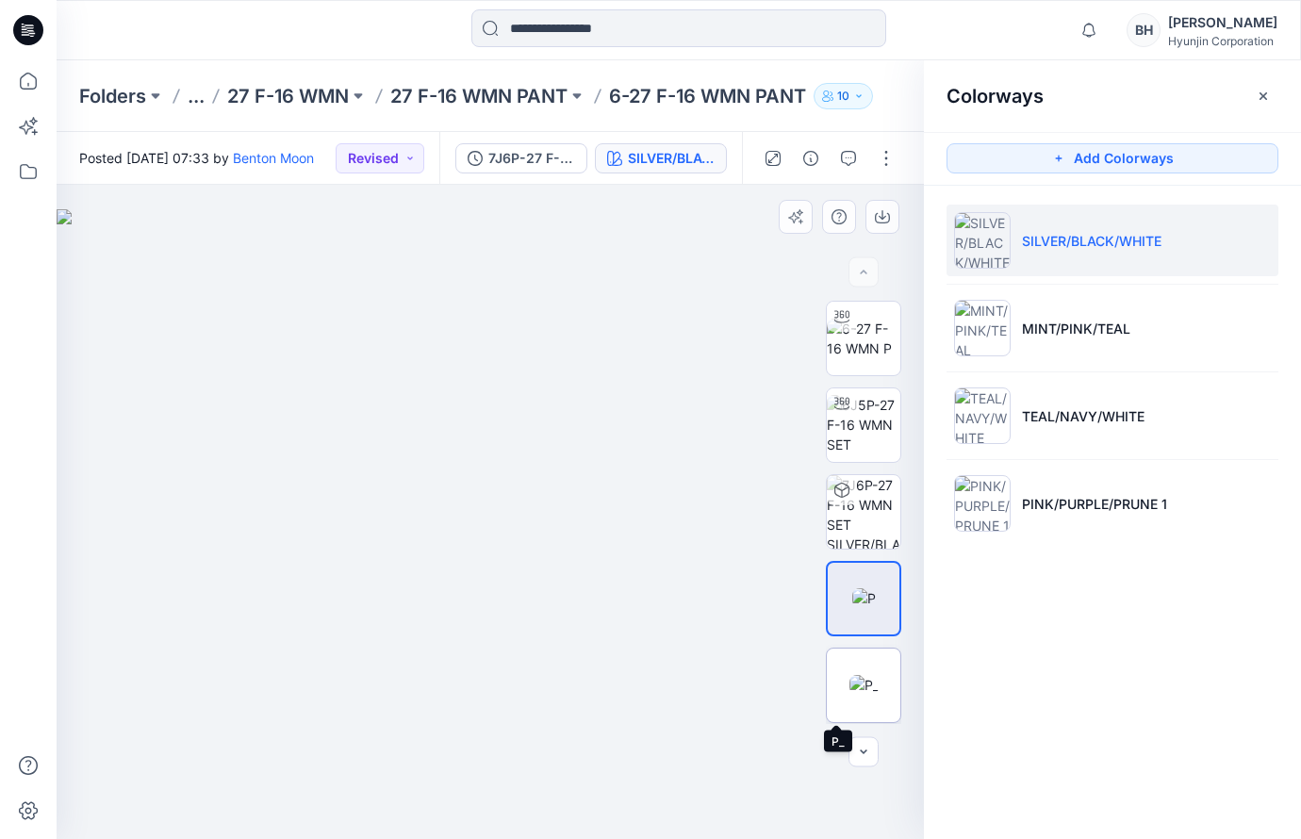
click at [874, 675] on img at bounding box center [863, 685] width 29 height 20
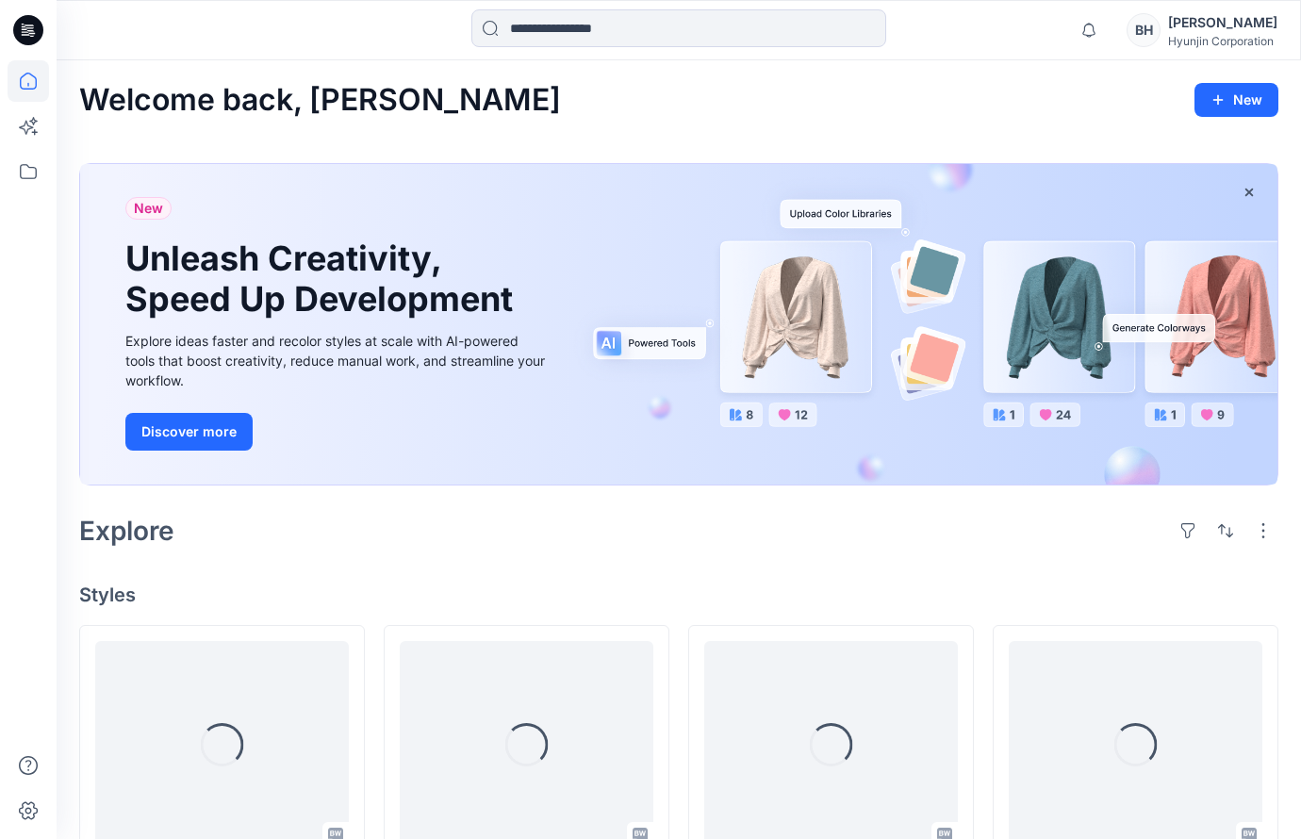
scroll to position [313, 0]
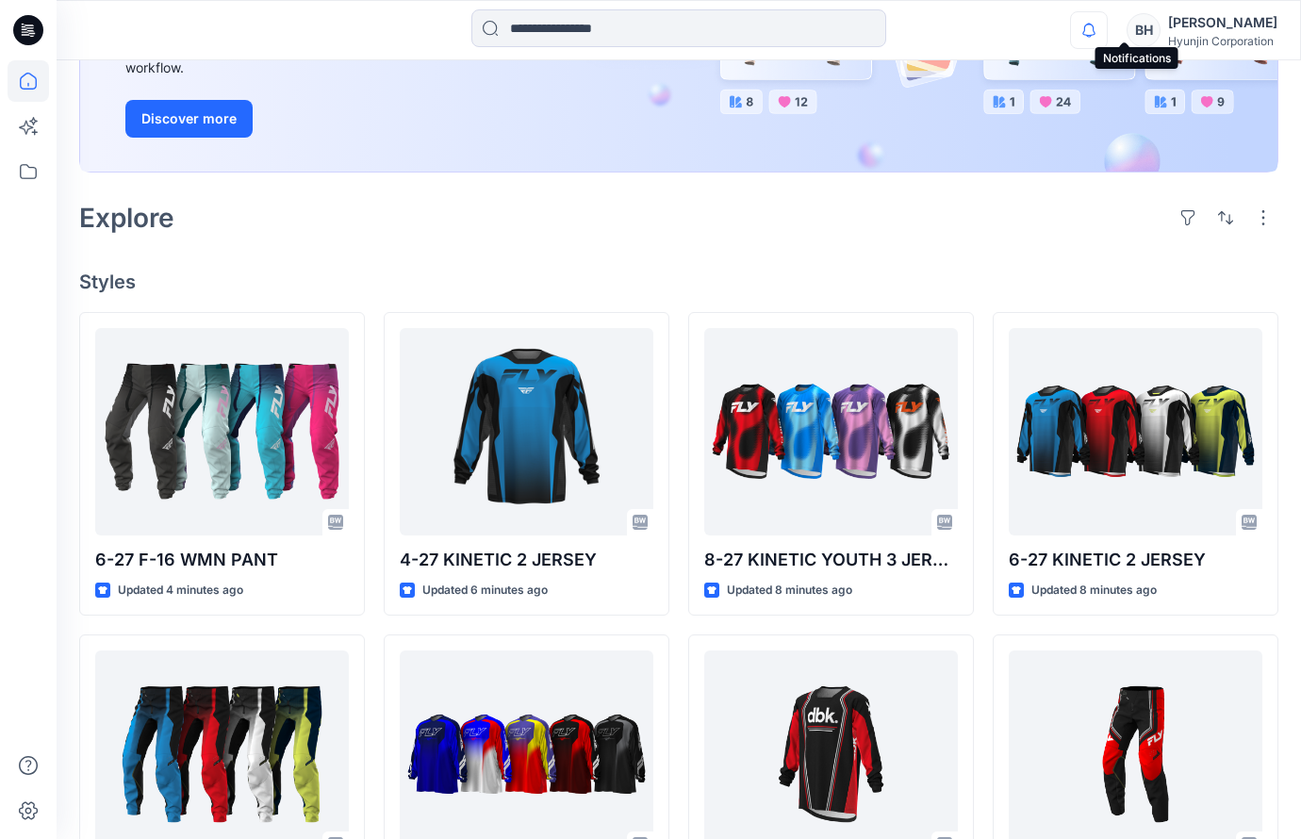
click at [1095, 28] on icon "button" at bounding box center [1088, 30] width 13 height 12
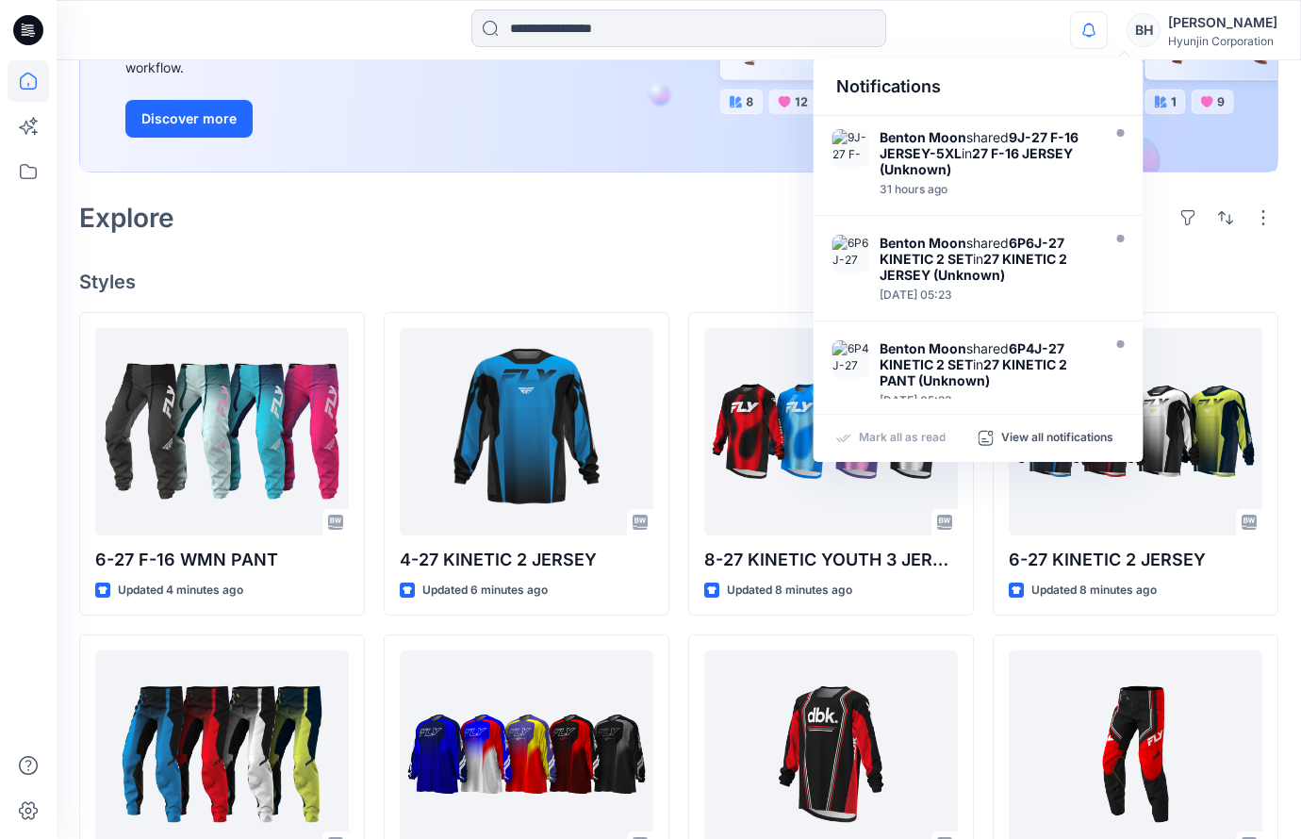
scroll to position [241, 0]
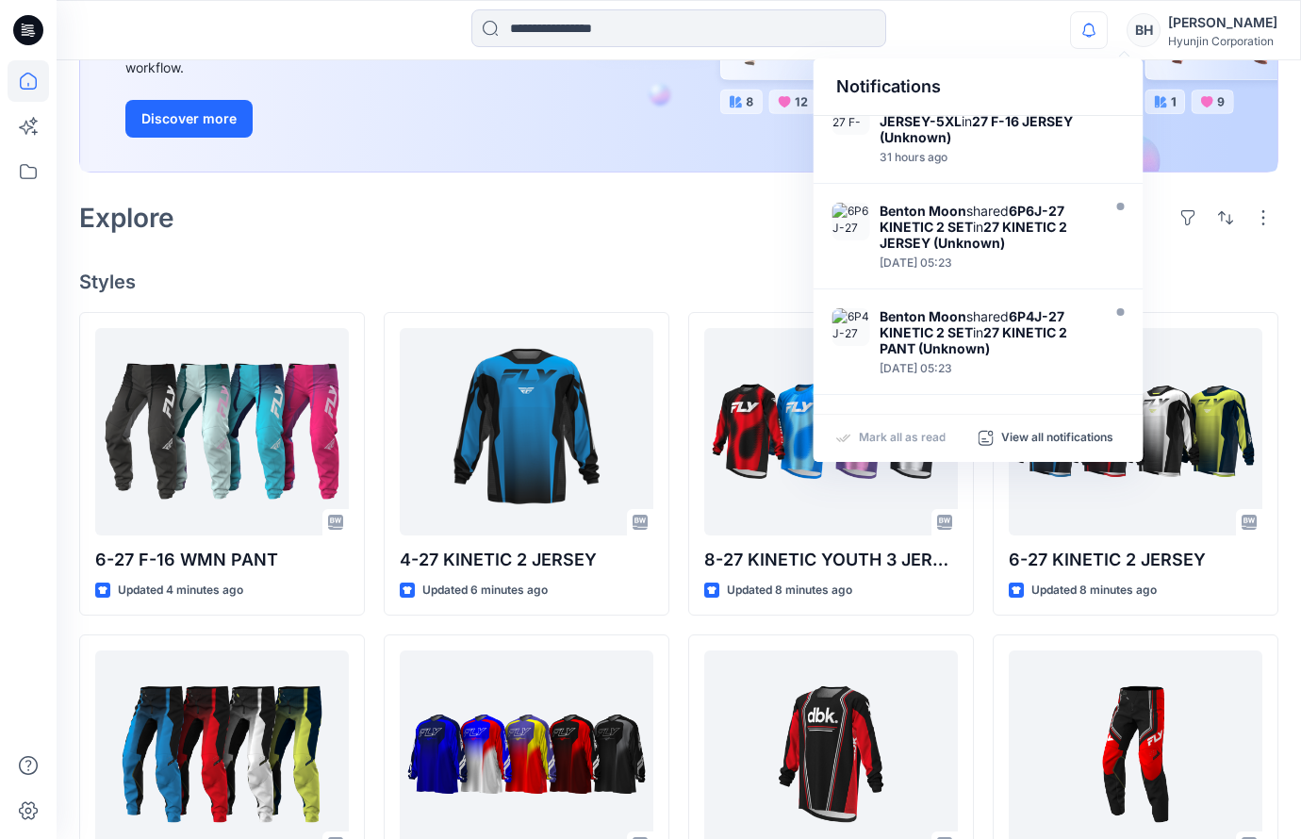
click at [356, 195] on div "Explore" at bounding box center [678, 217] width 1199 height 45
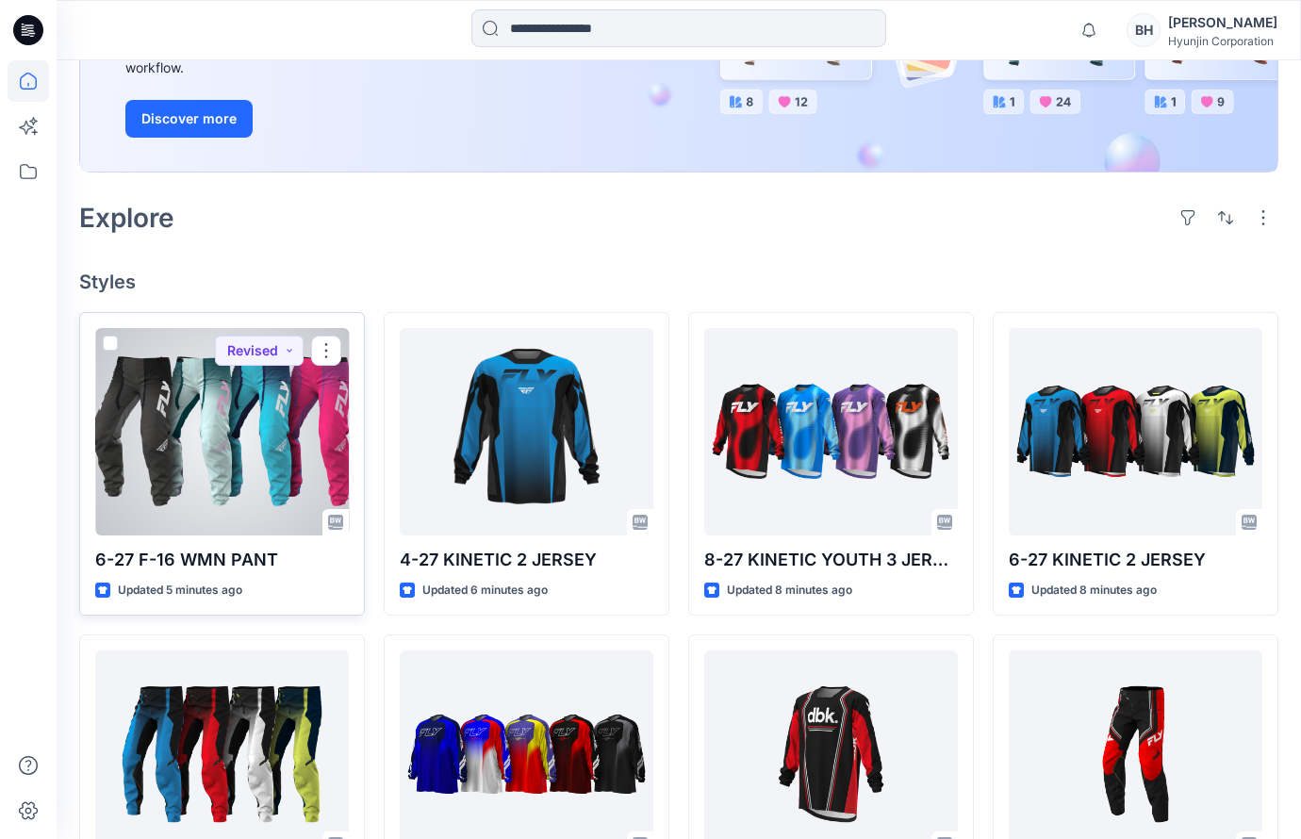
click at [233, 351] on div at bounding box center [222, 431] width 254 height 207
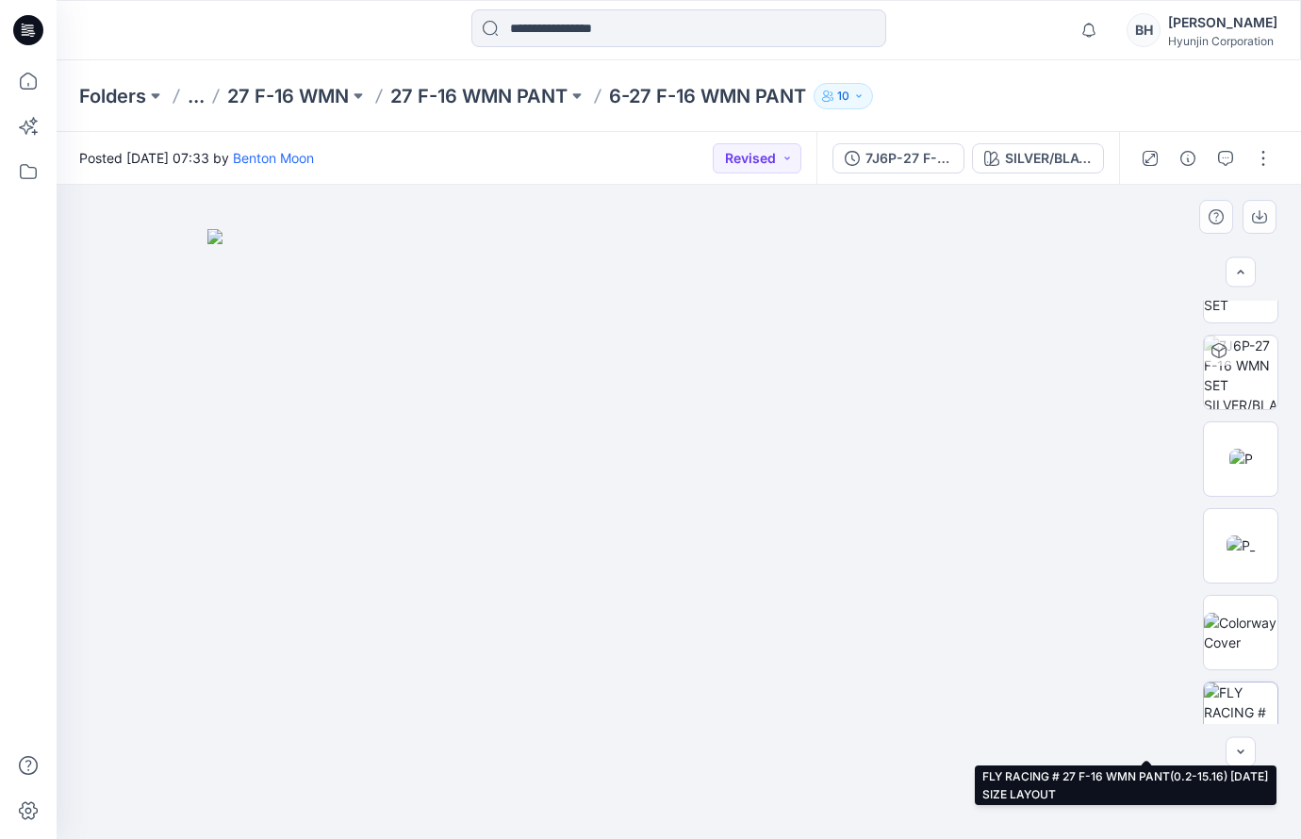
scroll to position [139, 0]
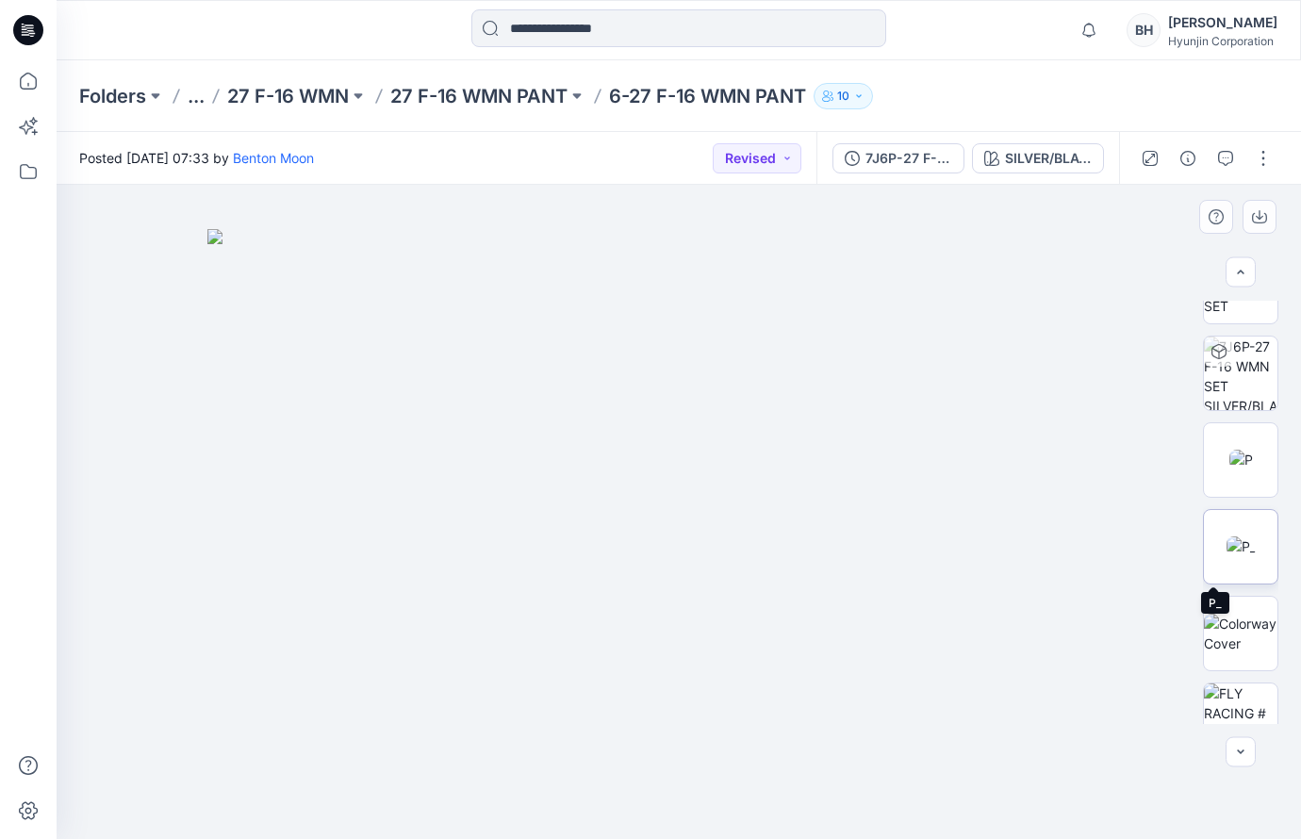
click at [1244, 543] on img at bounding box center [1240, 546] width 29 height 20
click at [1229, 157] on icon "button" at bounding box center [1226, 156] width 7 height 1
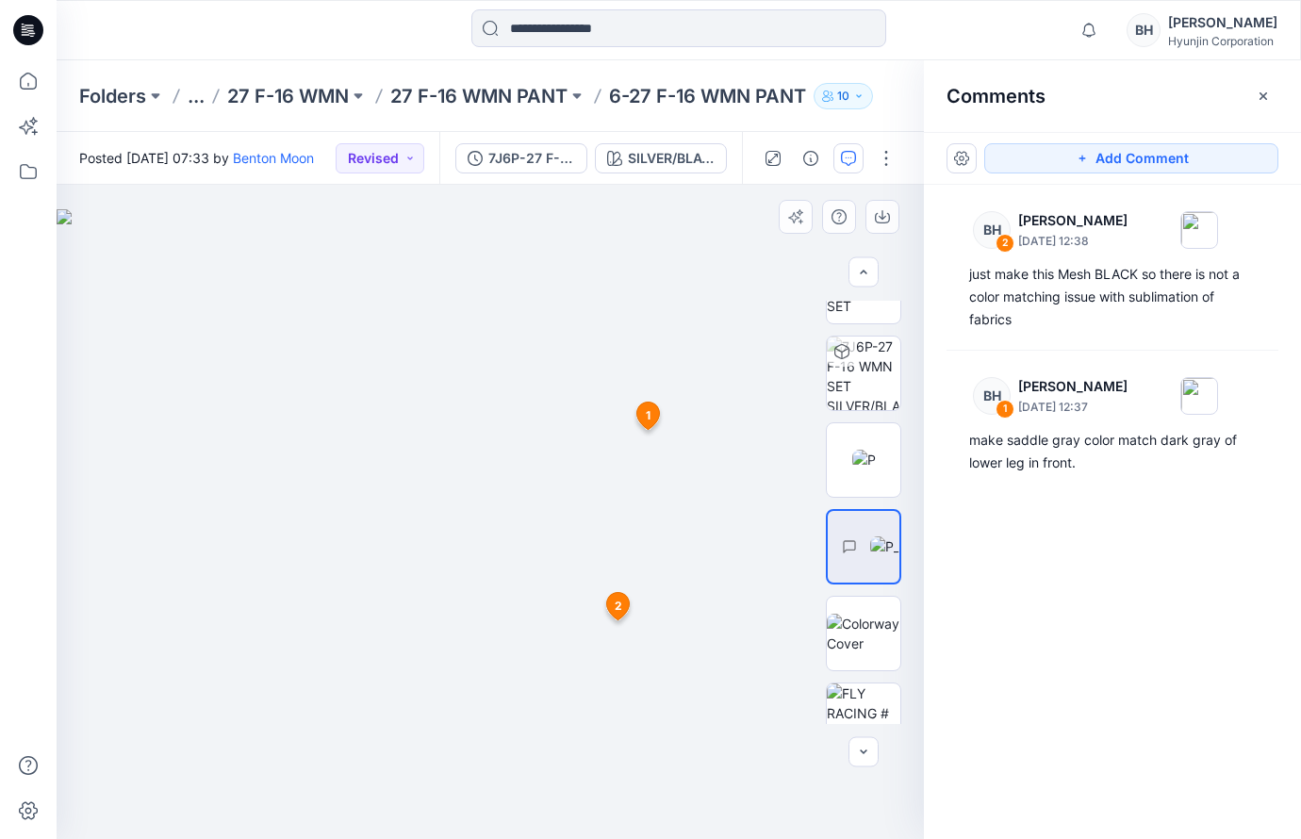
click at [649, 417] on span "1" at bounding box center [648, 415] width 5 height 17
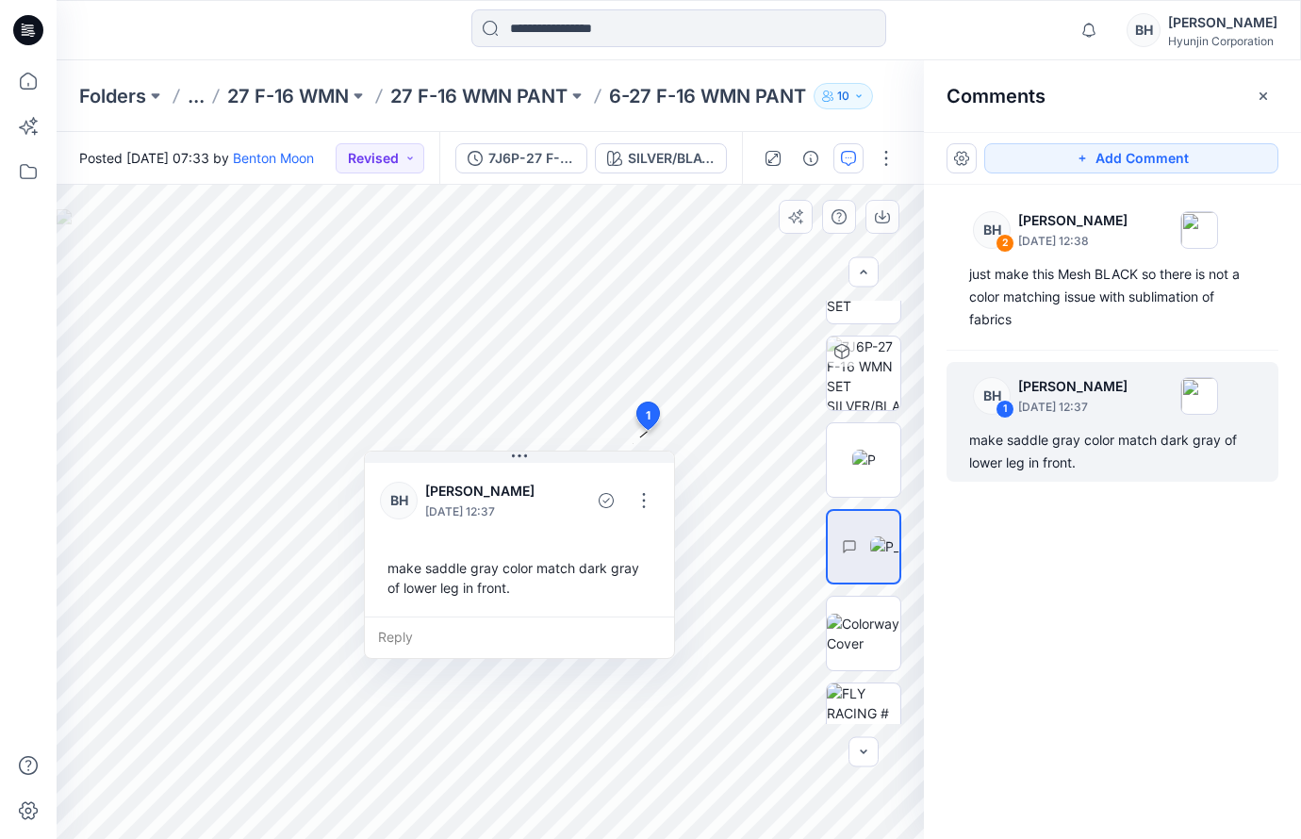
click at [649, 564] on div "make saddle gray color match dark gray of lower leg in front." at bounding box center [519, 577] width 279 height 55
click at [652, 564] on div "make saddle gray color match dark gray of lower leg in front." at bounding box center [519, 577] width 279 height 55
click at [643, 500] on button "button" at bounding box center [644, 500] width 30 height 30
click at [638, 539] on p "Edit comment" at bounding box center [649, 544] width 85 height 20
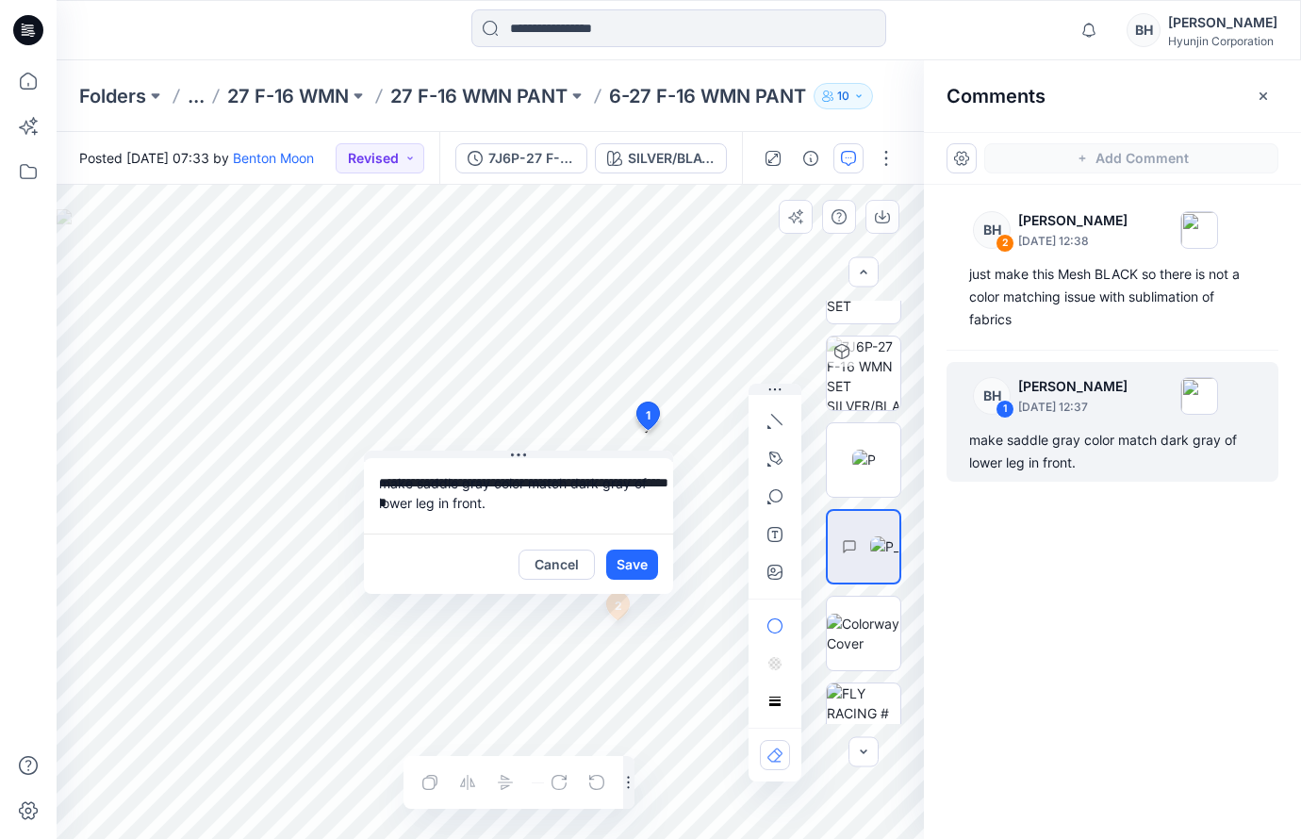
click at [320, 484] on div "**********" at bounding box center [490, 512] width 867 height 654
click at [648, 481] on textarea "**********" at bounding box center [518, 495] width 309 height 75
drag, startPoint x: 642, startPoint y: 477, endPoint x: 435, endPoint y: 481, distance: 207.4
click at [435, 481] on textarea "**********" at bounding box center [518, 495] width 309 height 75
type textarea "**********"
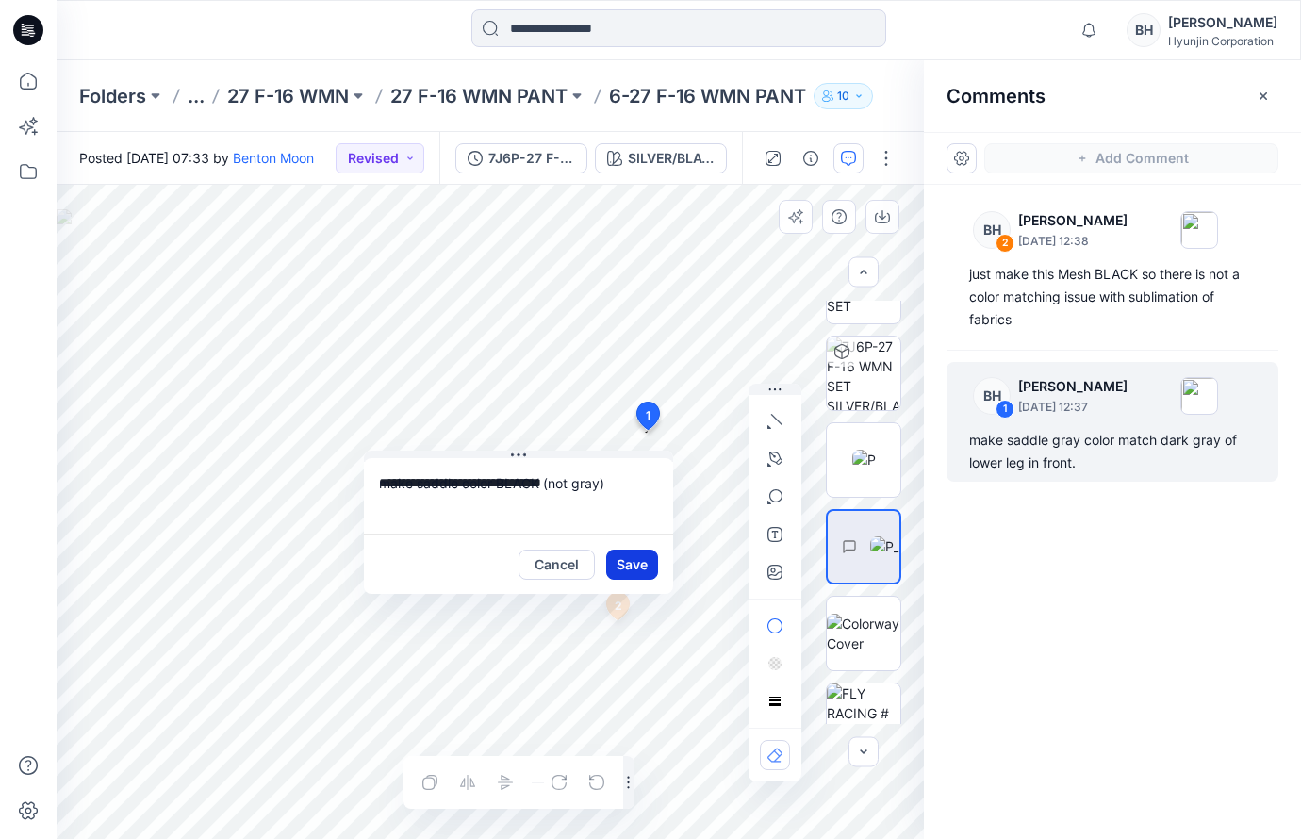
click at [635, 571] on button "Save" at bounding box center [632, 565] width 52 height 30
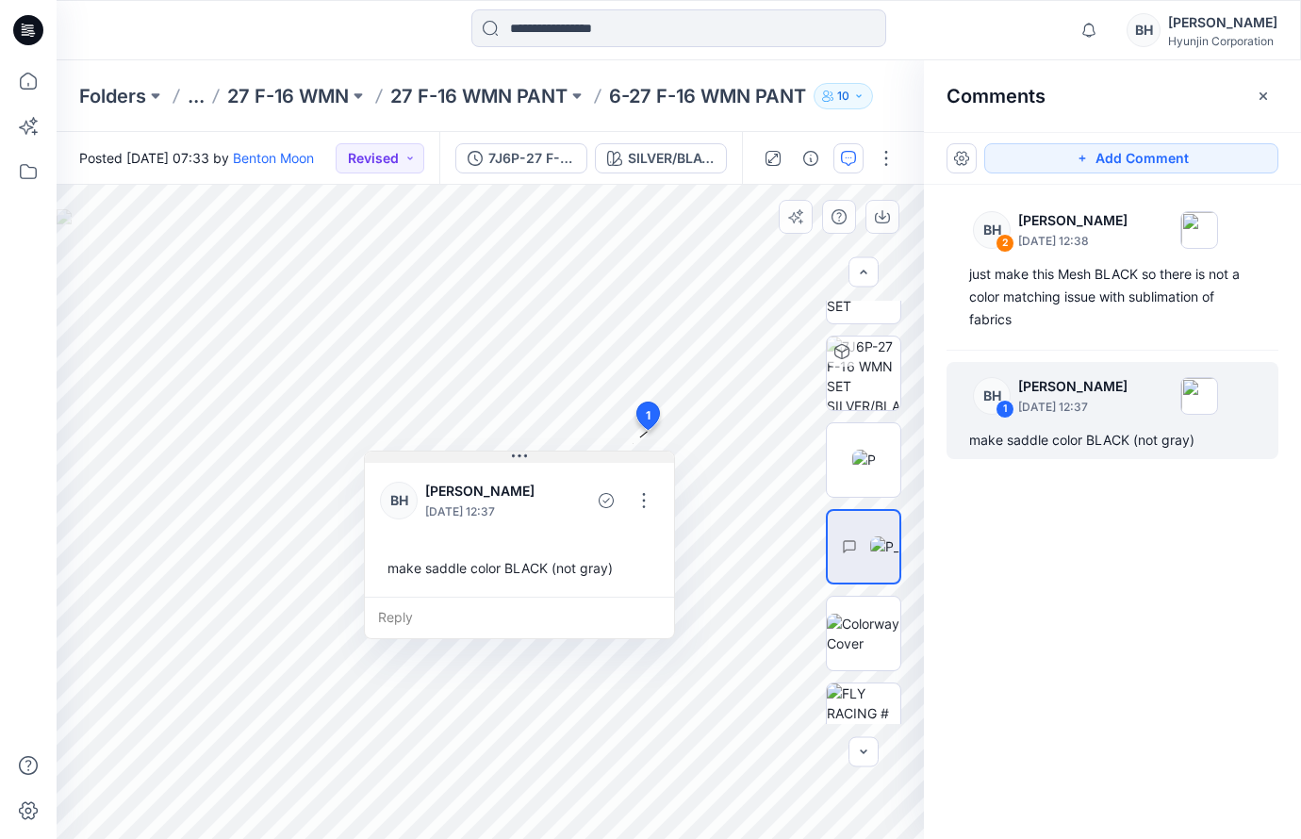
click at [448, 457] on button at bounding box center [519, 457] width 309 height 11
click at [556, 603] on div "Reply" at bounding box center [519, 617] width 309 height 41
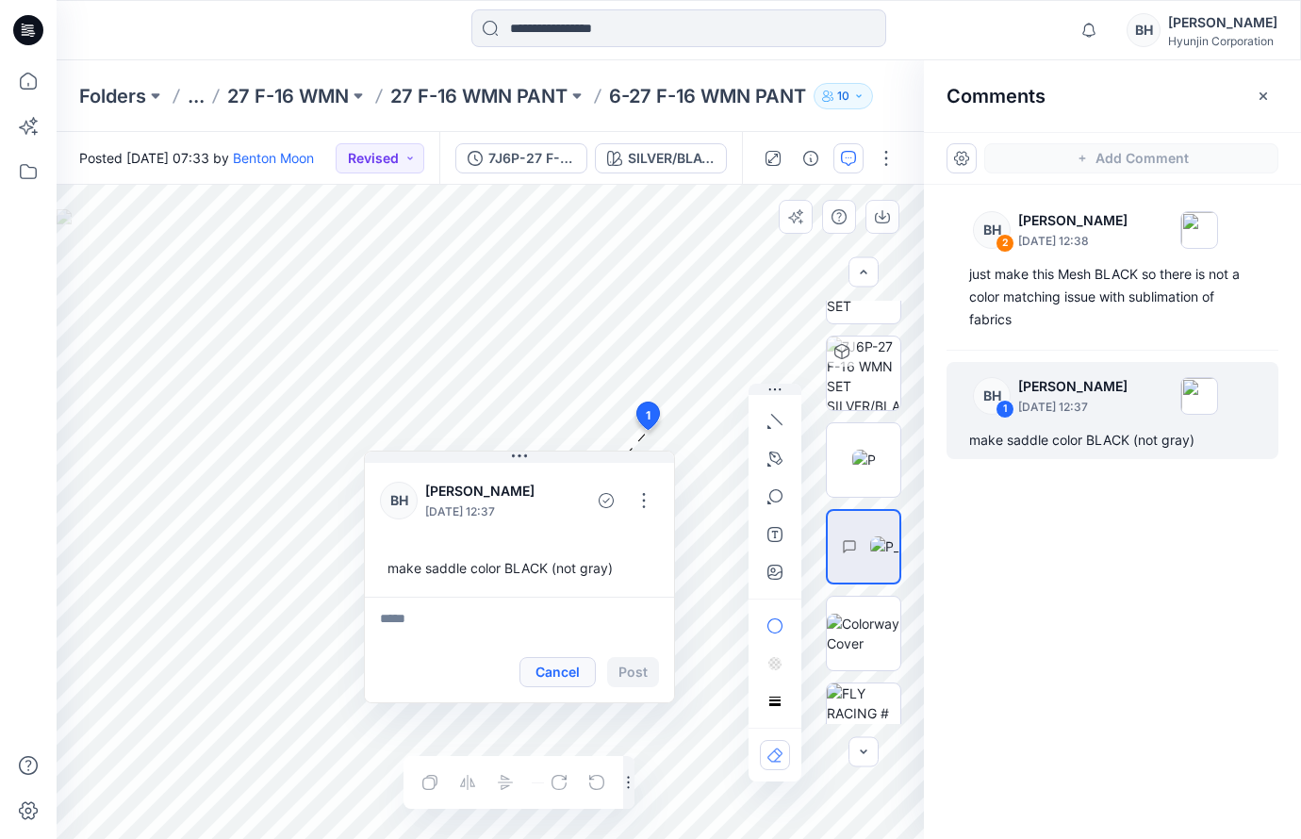
click at [556, 665] on button "Cancel" at bounding box center [557, 672] width 76 height 30
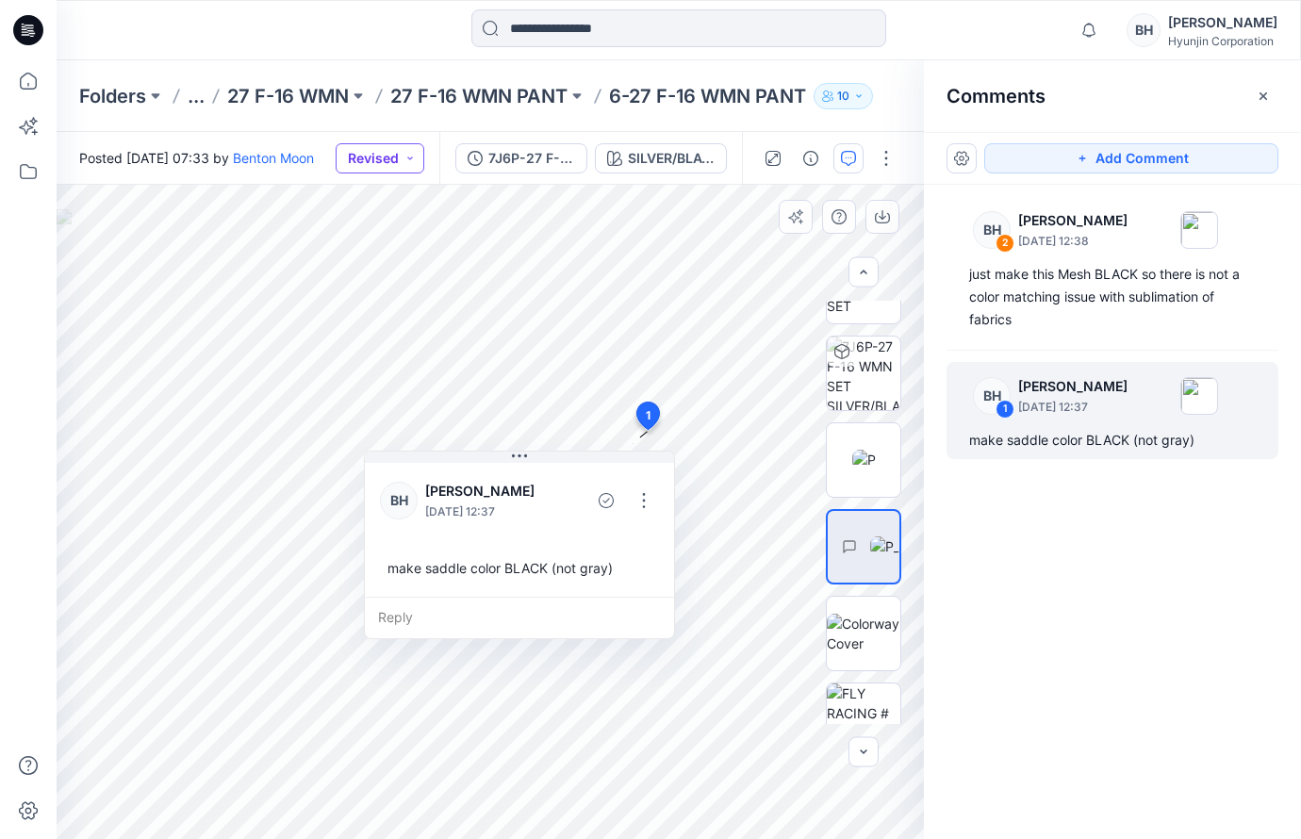
click at [424, 154] on button "Revised" at bounding box center [380, 158] width 89 height 30
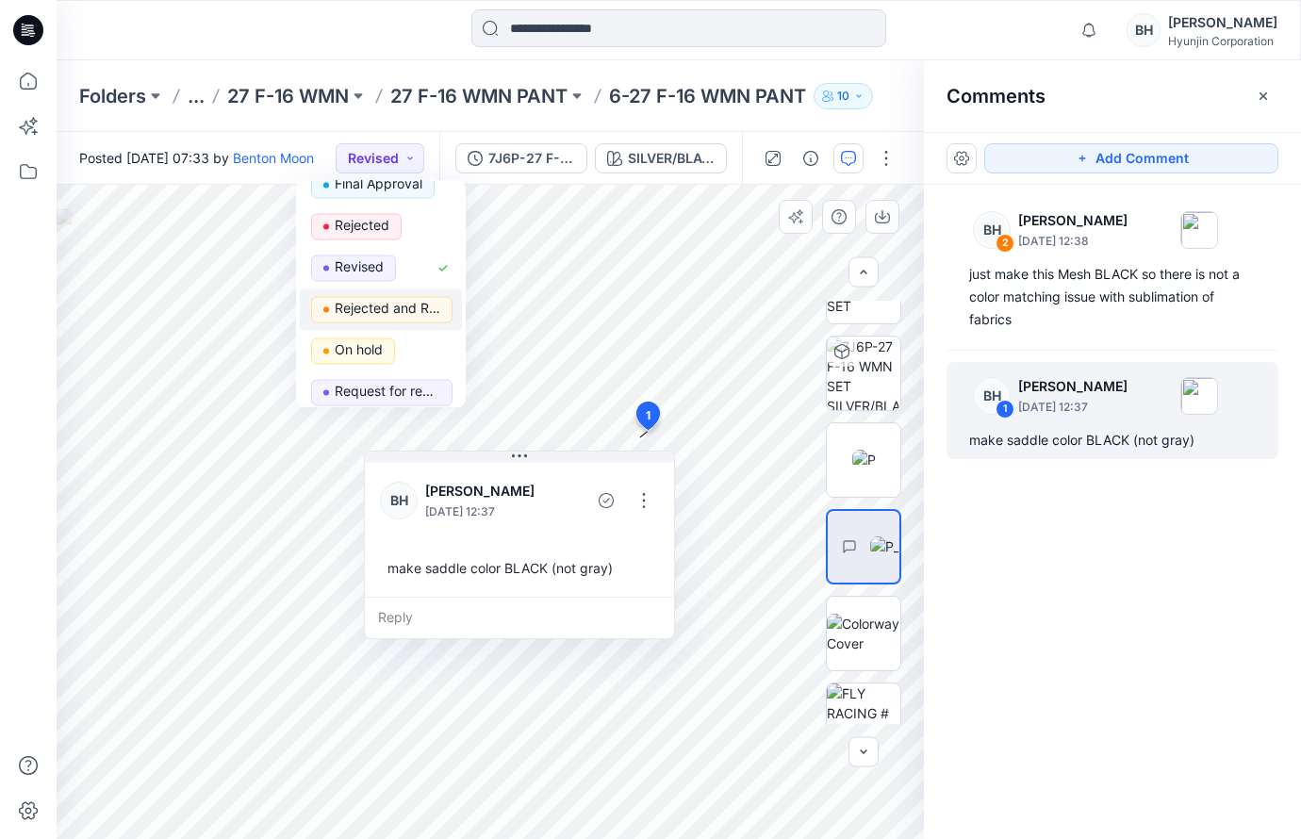
scroll to position [185, 0]
click at [380, 422] on p "Correct and Proceed" at bounding box center [388, 434] width 106 height 25
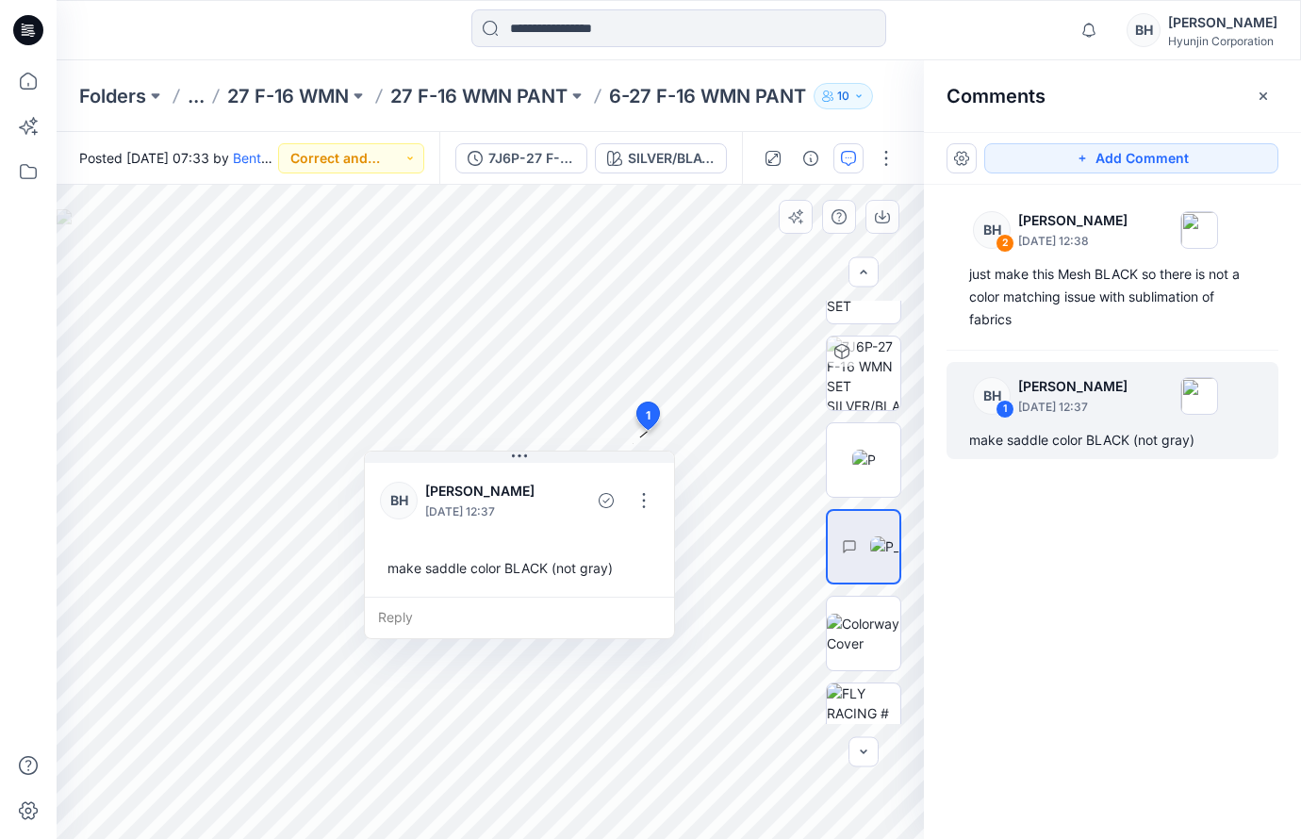
click at [324, 41] on div at bounding box center [212, 29] width 311 height 41
click at [30, 83] on icon at bounding box center [28, 80] width 41 height 41
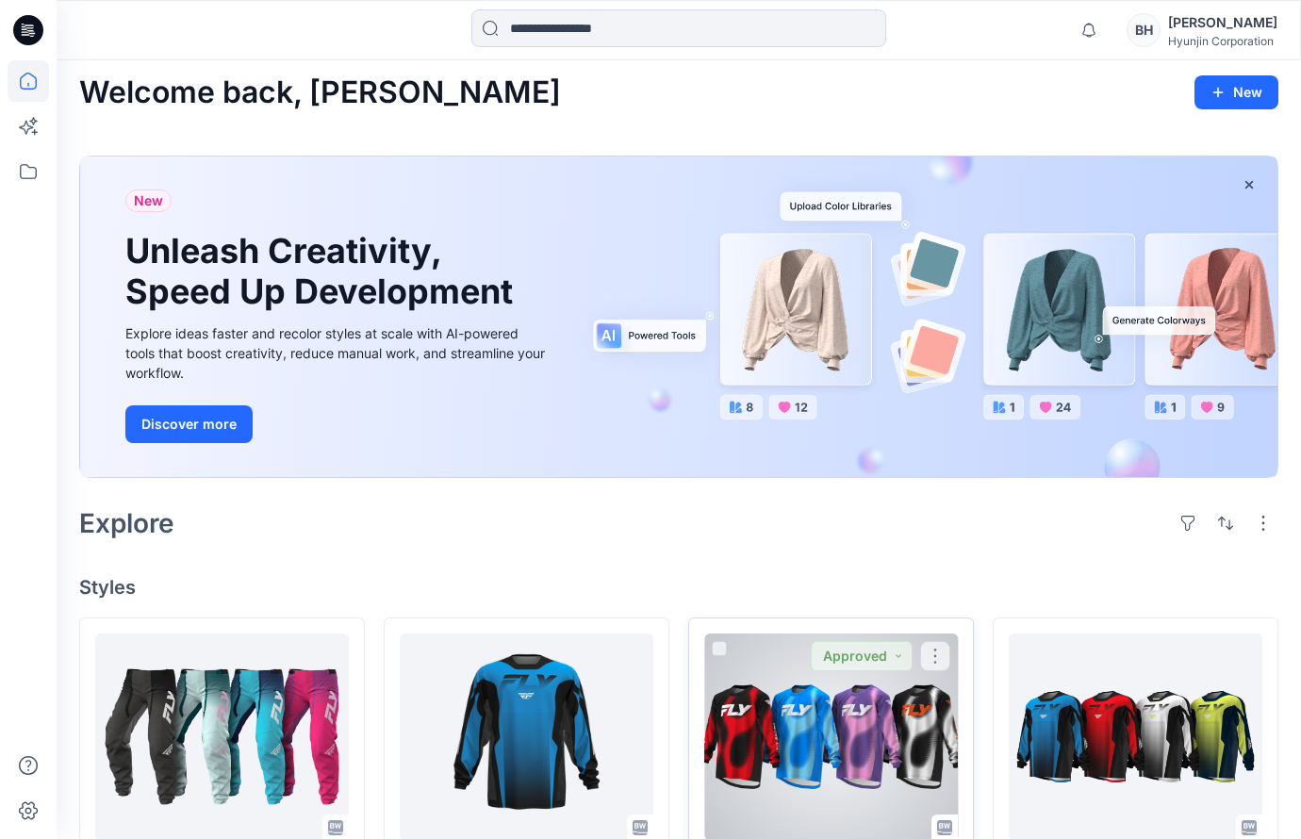
scroll to position [9, 0]
